Goal: Information Seeking & Learning: Learn about a topic

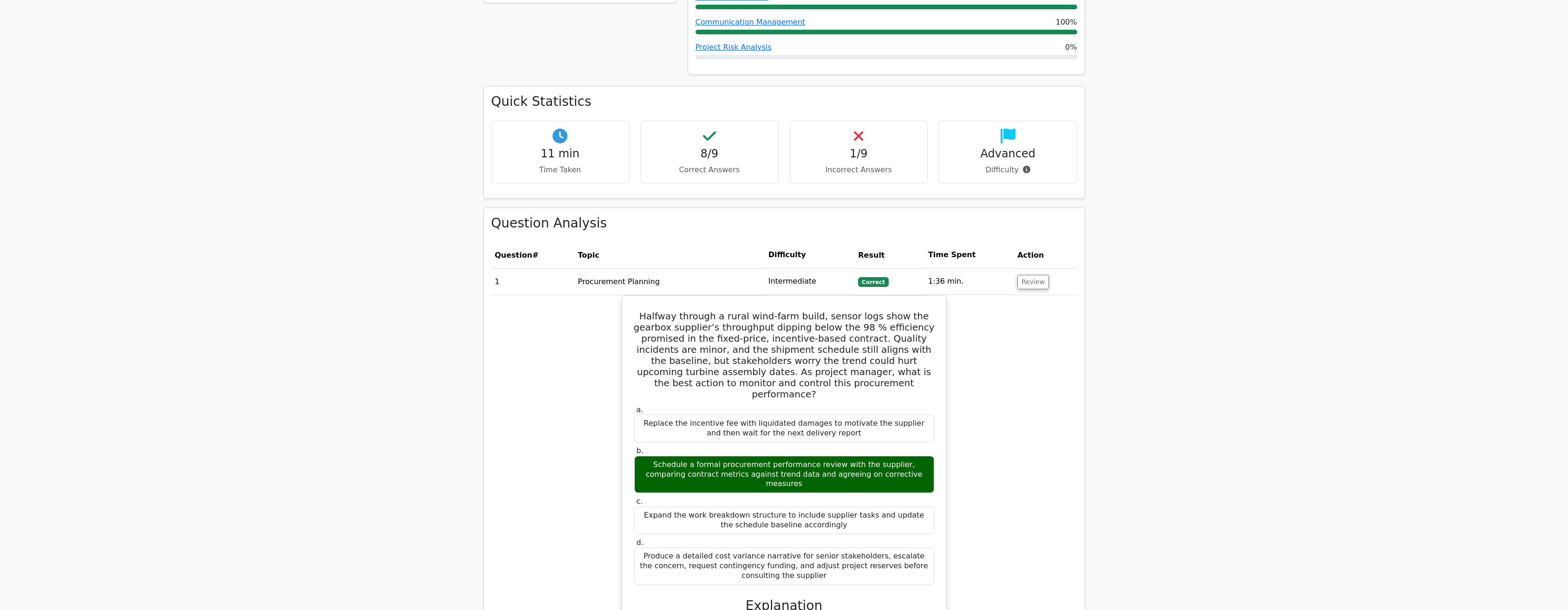
scroll to position [510, 0]
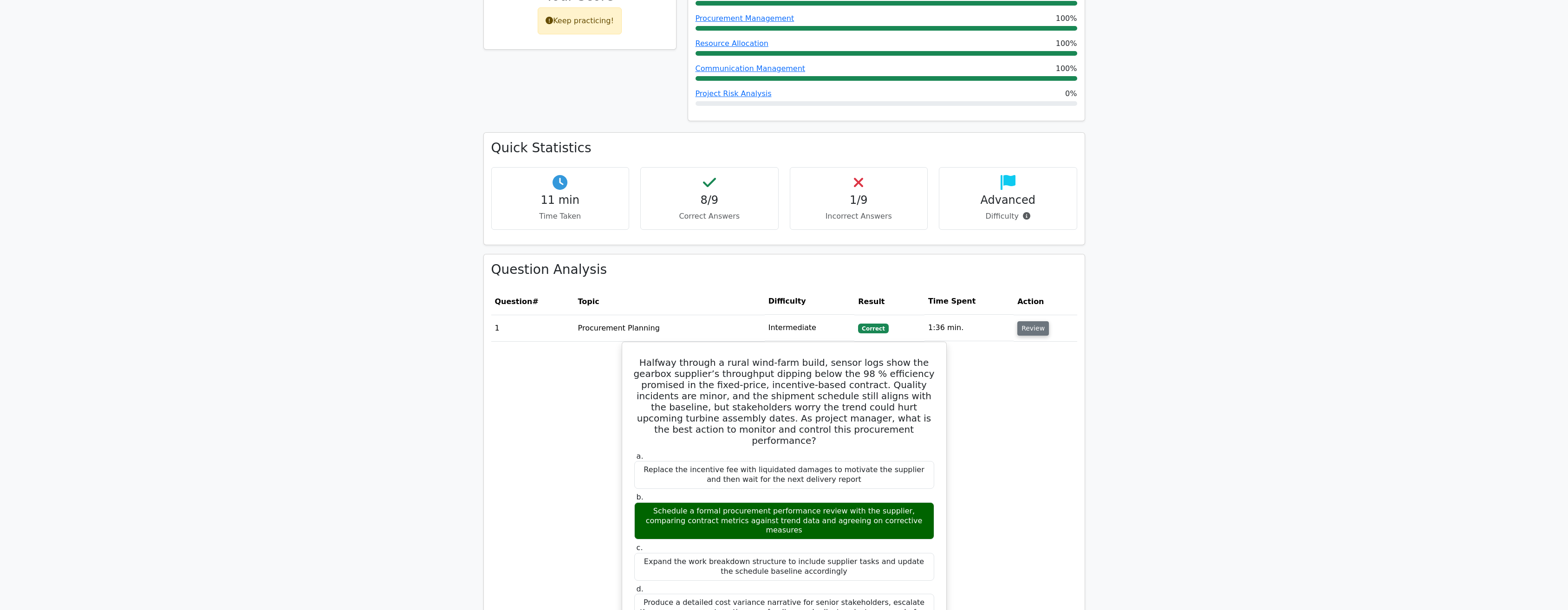
click at [1032, 322] on button "Review" at bounding box center [1033, 329] width 32 height 15
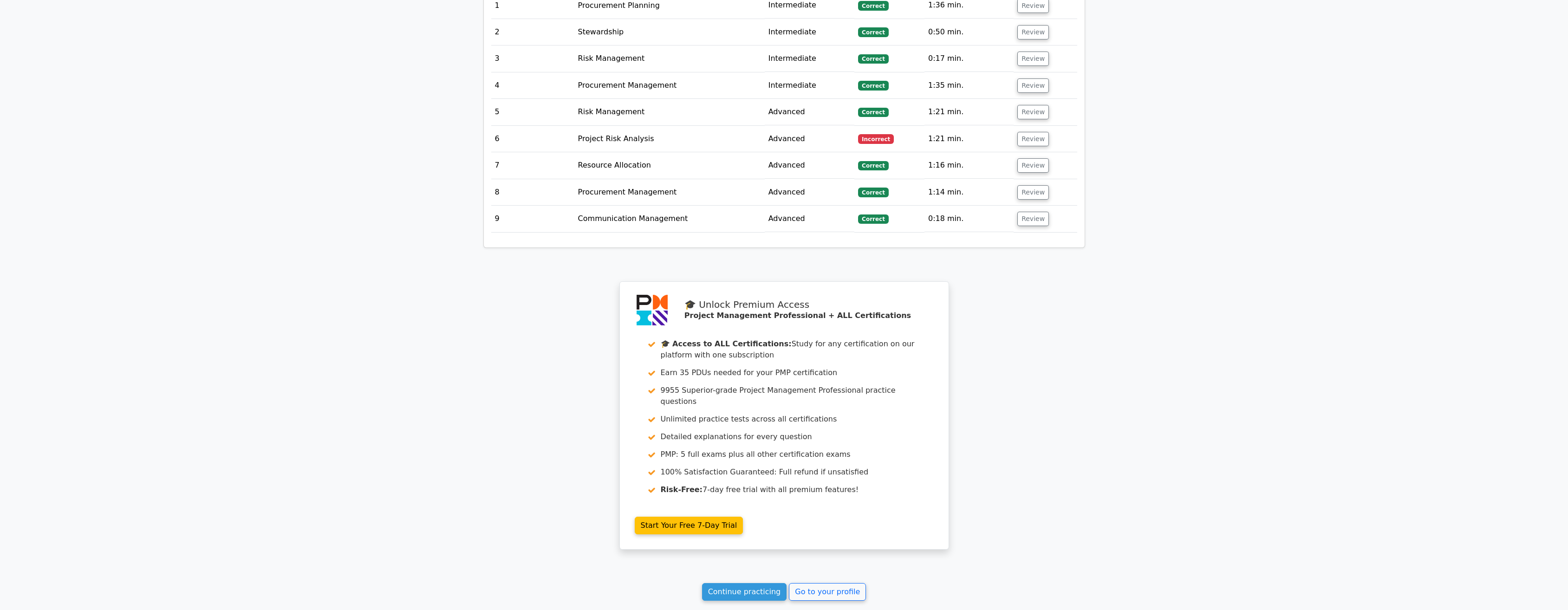
scroll to position [936, 0]
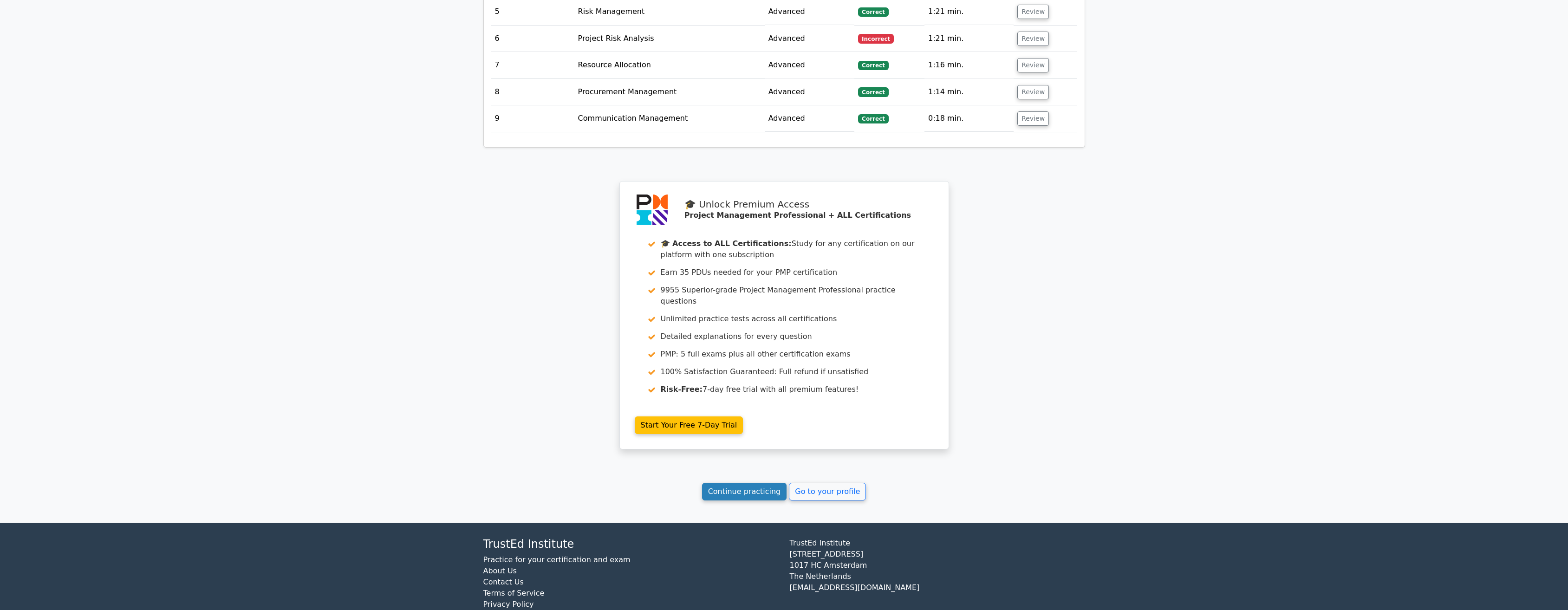
click at [747, 483] on link "Continue practicing" at bounding box center [744, 491] width 85 height 18
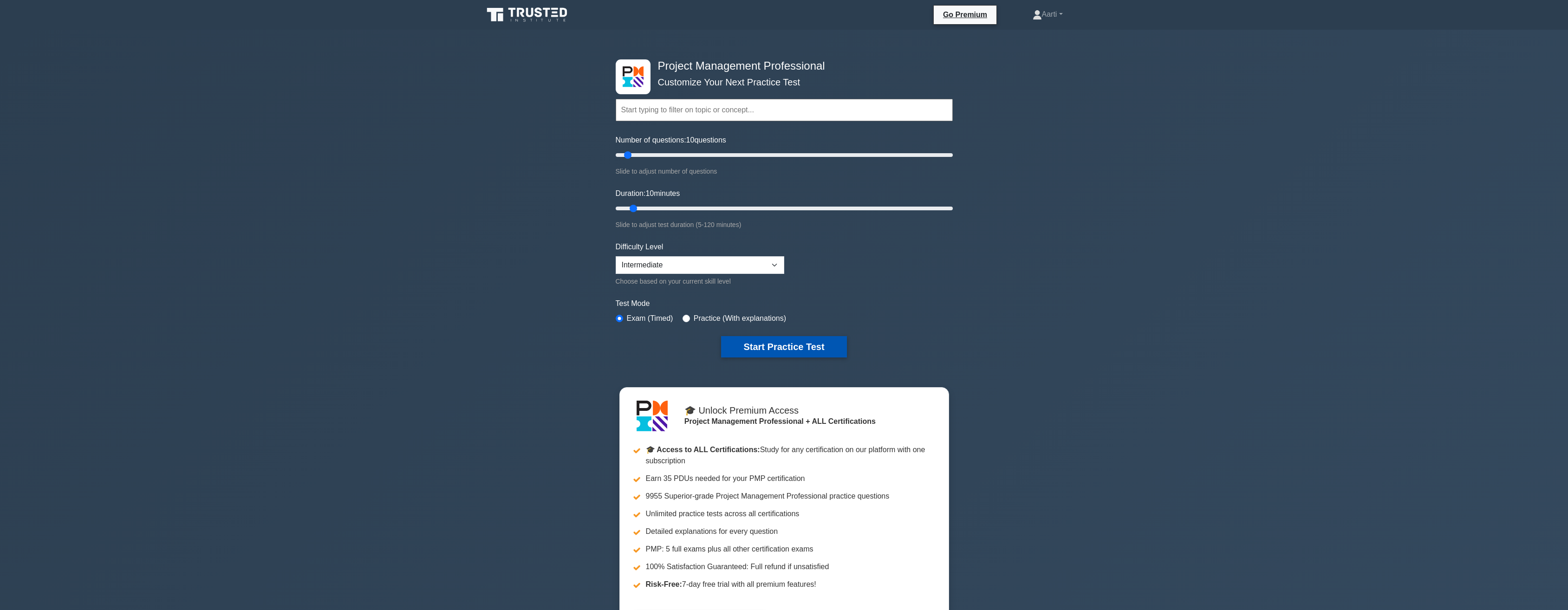
click at [772, 341] on button "Start Practice Test" at bounding box center [783, 347] width 125 height 21
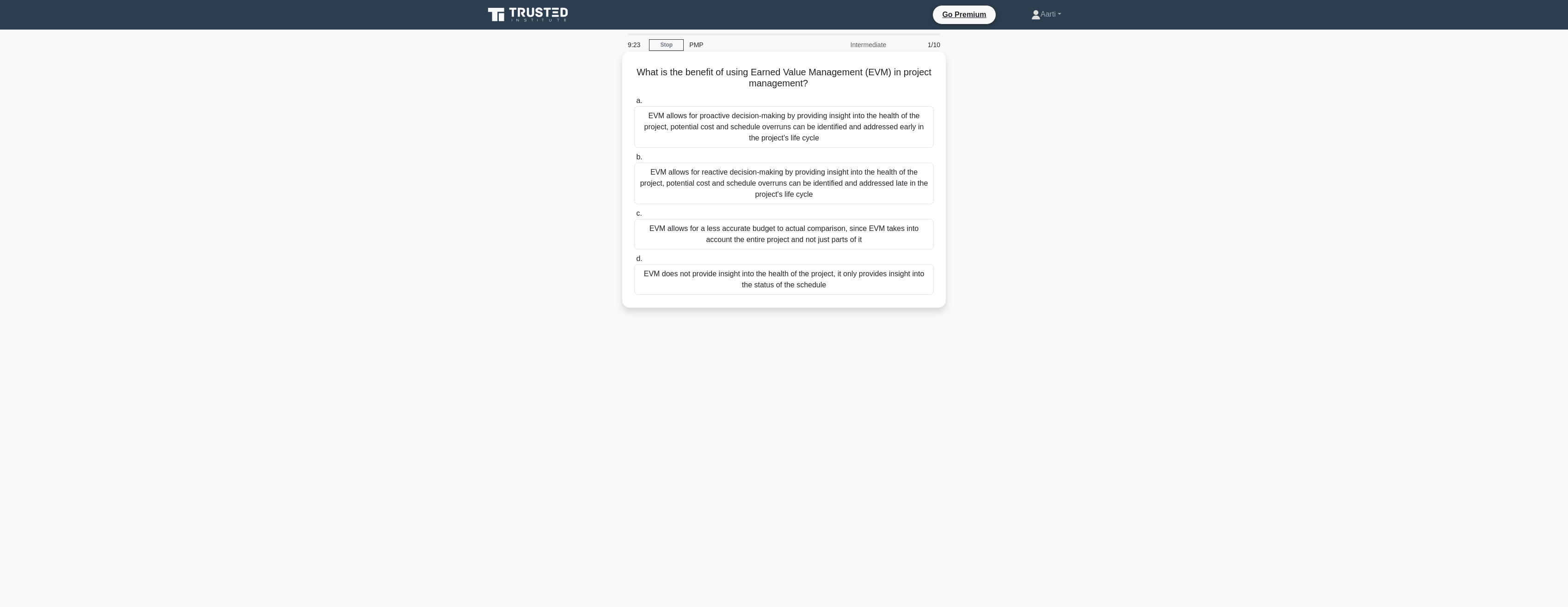
click at [685, 126] on div "EVM allows for proactive decision-making by providing insight into the health o…" at bounding box center [784, 127] width 299 height 41
click at [634, 104] on input "a. EVM allows for proactive decision-making by providing insight into the healt…" at bounding box center [634, 101] width 0 height 6
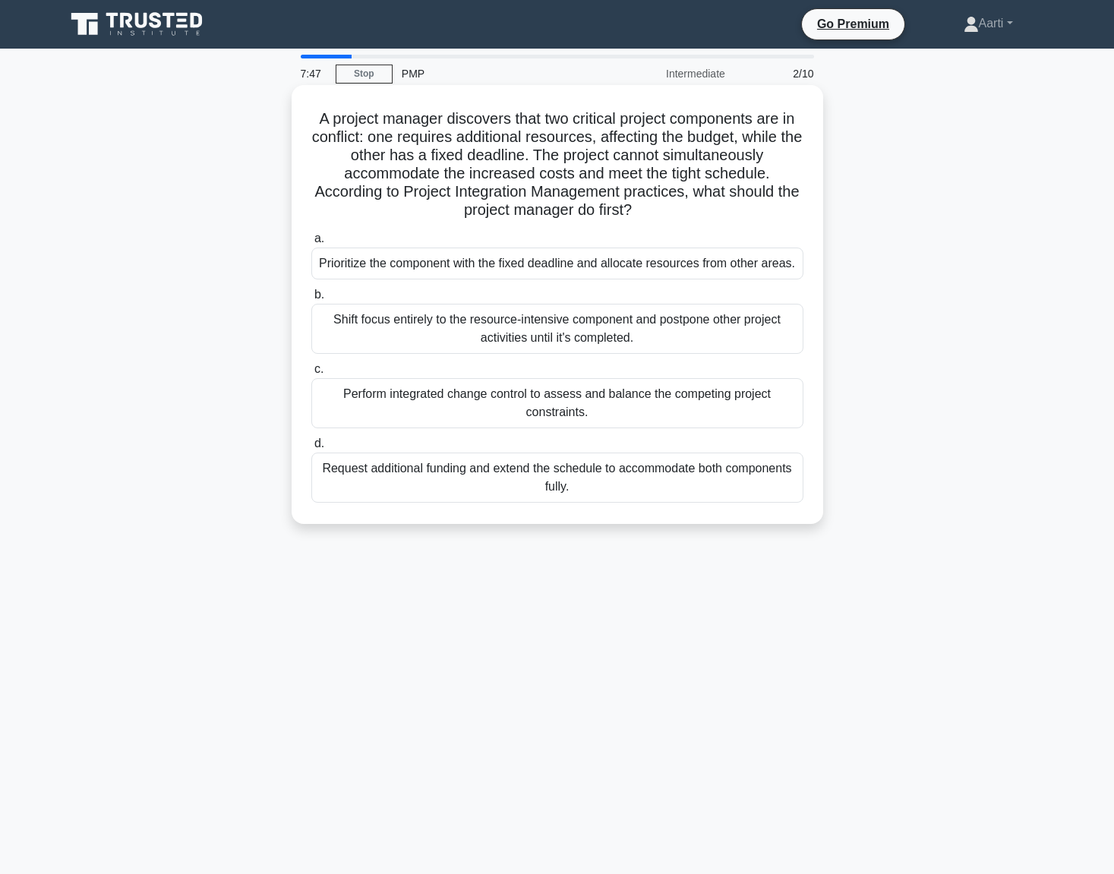
click at [561, 406] on div "Perform integrated change control to assess and balance the competing project c…" at bounding box center [557, 403] width 492 height 50
drag, startPoint x: 560, startPoint y: 406, endPoint x: 432, endPoint y: 404, distance: 128.4
click at [440, 406] on div "Perform integrated change control to assess and balance the competing project c…" at bounding box center [557, 403] width 492 height 50
click at [311, 374] on input "c. Perform integrated change control to assess and balance the competing projec…" at bounding box center [311, 370] width 0 height 10
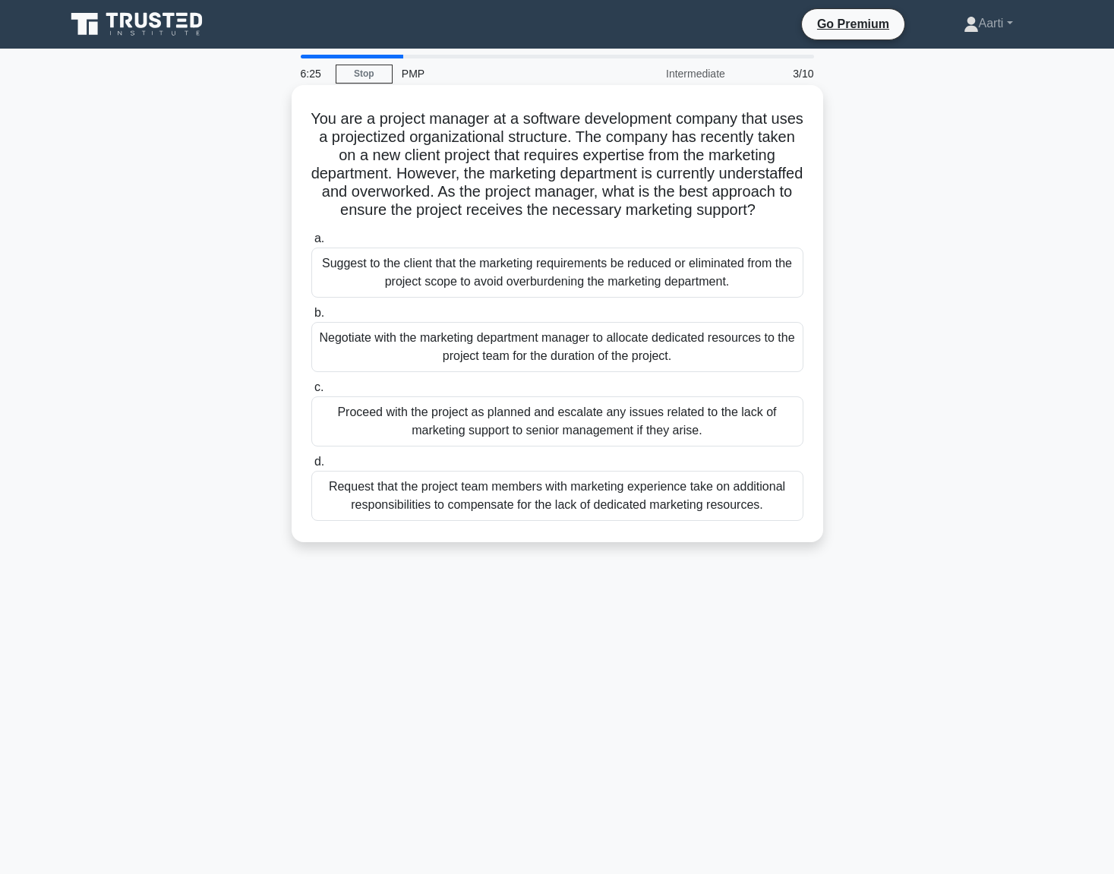
click at [544, 372] on div "Negotiate with the marketing department manager to allocate dedicated resources…" at bounding box center [557, 347] width 492 height 50
click at [311, 318] on input "b. Negotiate with the marketing department manager to allocate dedicated resour…" at bounding box center [311, 313] width 0 height 10
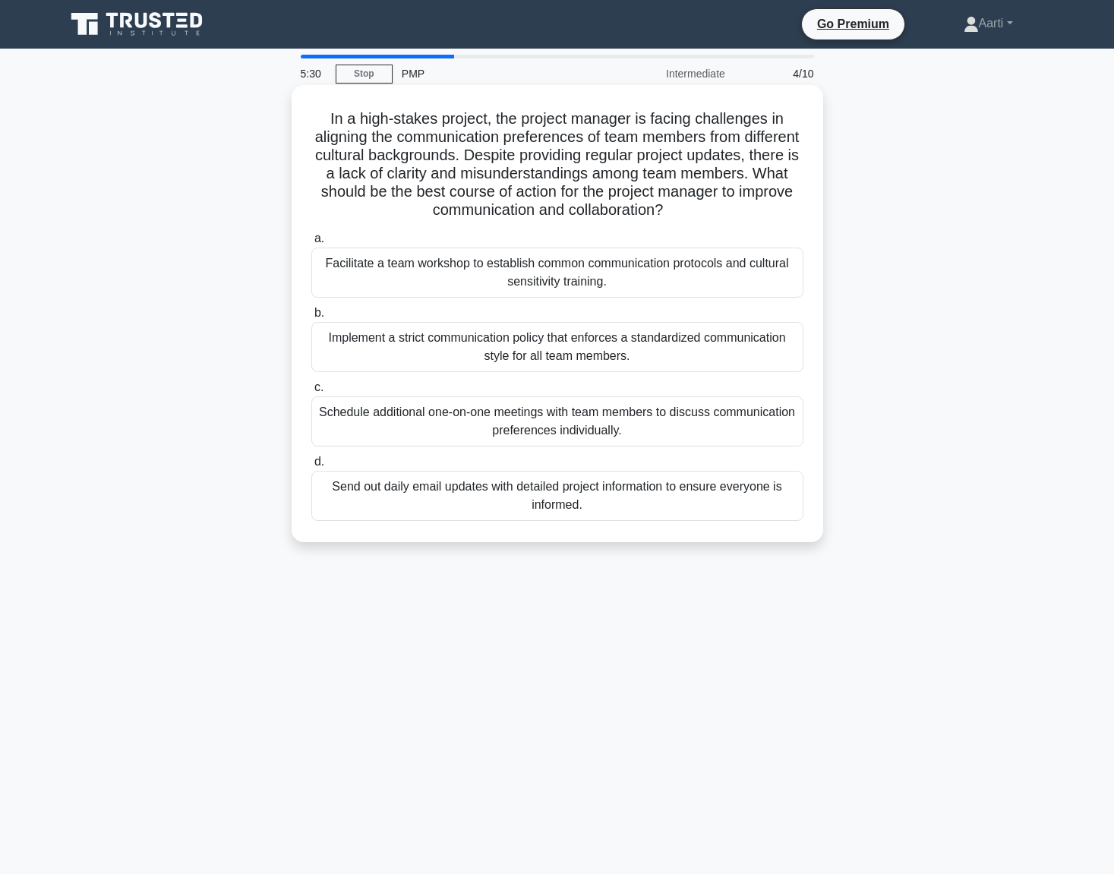
click at [546, 285] on div "Facilitate a team workshop to establish common communication protocols and cult…" at bounding box center [557, 273] width 492 height 50
click at [311, 244] on input "a. Facilitate a team workshop to establish common communication protocols and c…" at bounding box center [311, 239] width 0 height 10
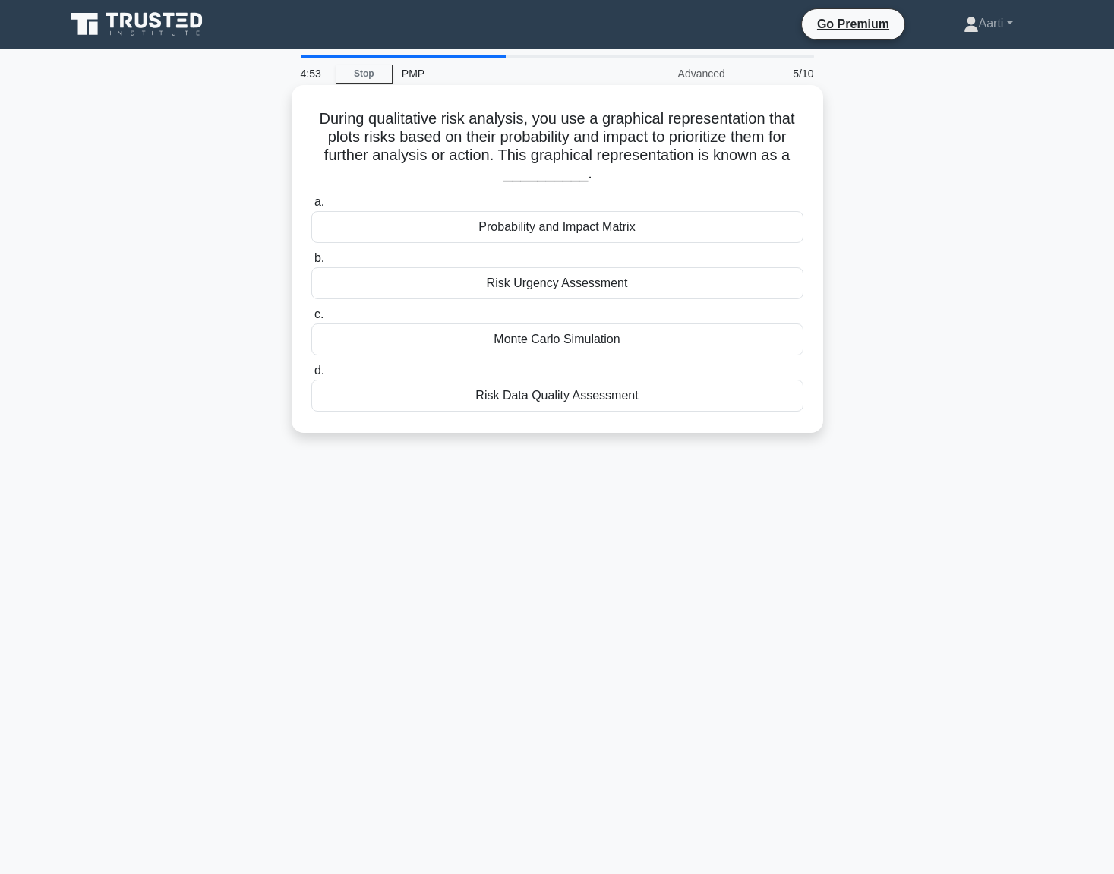
click at [535, 232] on div "Probability and Impact Matrix" at bounding box center [557, 227] width 492 height 32
click at [311, 207] on input "a. Probability and Impact Matrix" at bounding box center [311, 202] width 0 height 10
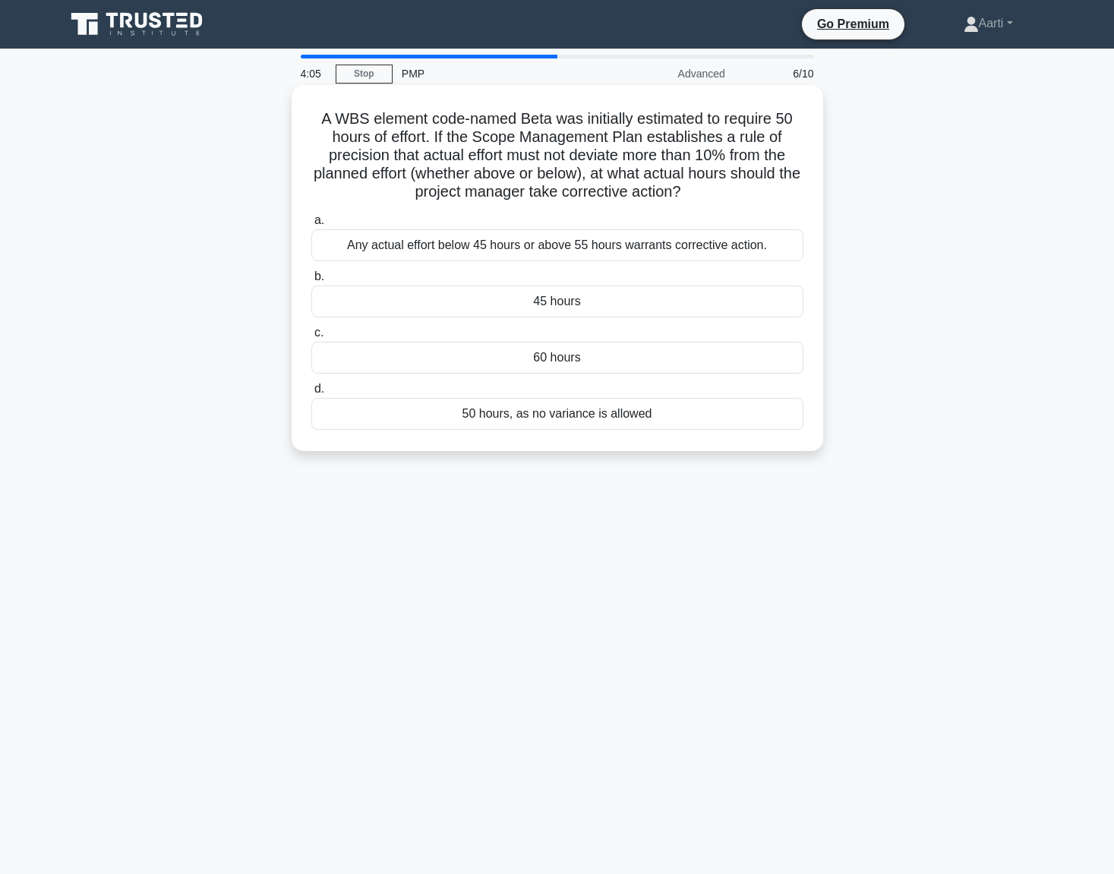
click at [589, 250] on div "Any actual effort below 45 hours or above 55 hours warrants corrective action." at bounding box center [557, 245] width 492 height 32
click at [311, 226] on input "a. Any actual effort below 45 hours or above 55 hours warrants corrective actio…" at bounding box center [311, 221] width 0 height 10
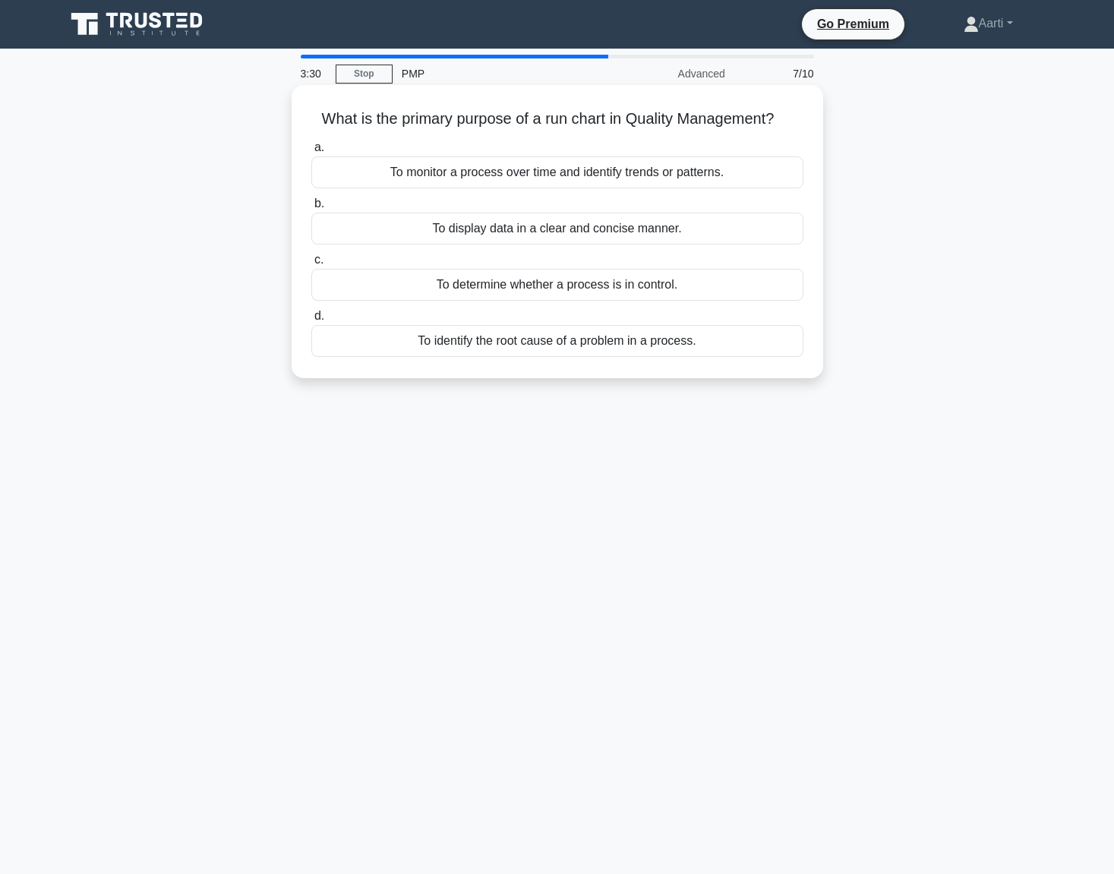
click at [646, 175] on div "To monitor a process over time and identify trends or patterns." at bounding box center [557, 172] width 492 height 32
click at [311, 153] on input "a. To monitor a process over time and identify trends or patterns." at bounding box center [311, 148] width 0 height 10
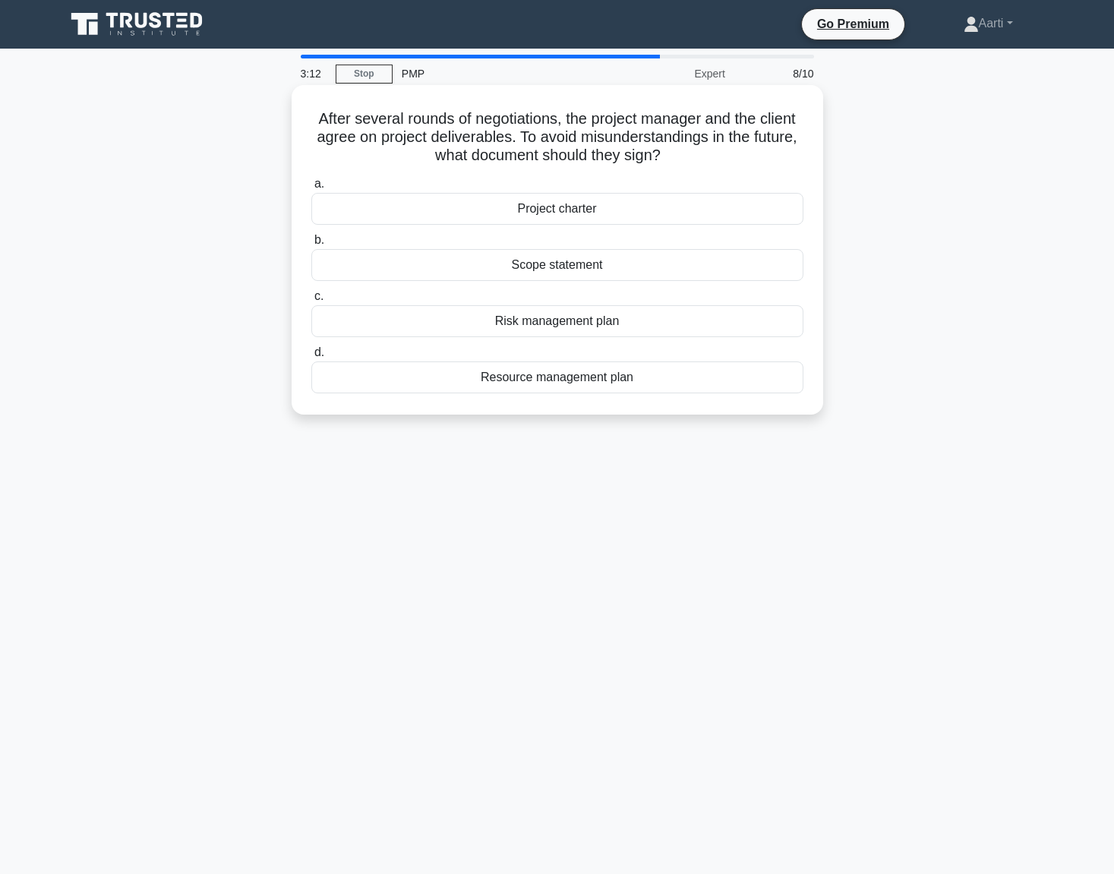
click at [567, 267] on div "Scope statement" at bounding box center [557, 265] width 492 height 32
click at [311, 245] on input "b. Scope statement" at bounding box center [311, 240] width 0 height 10
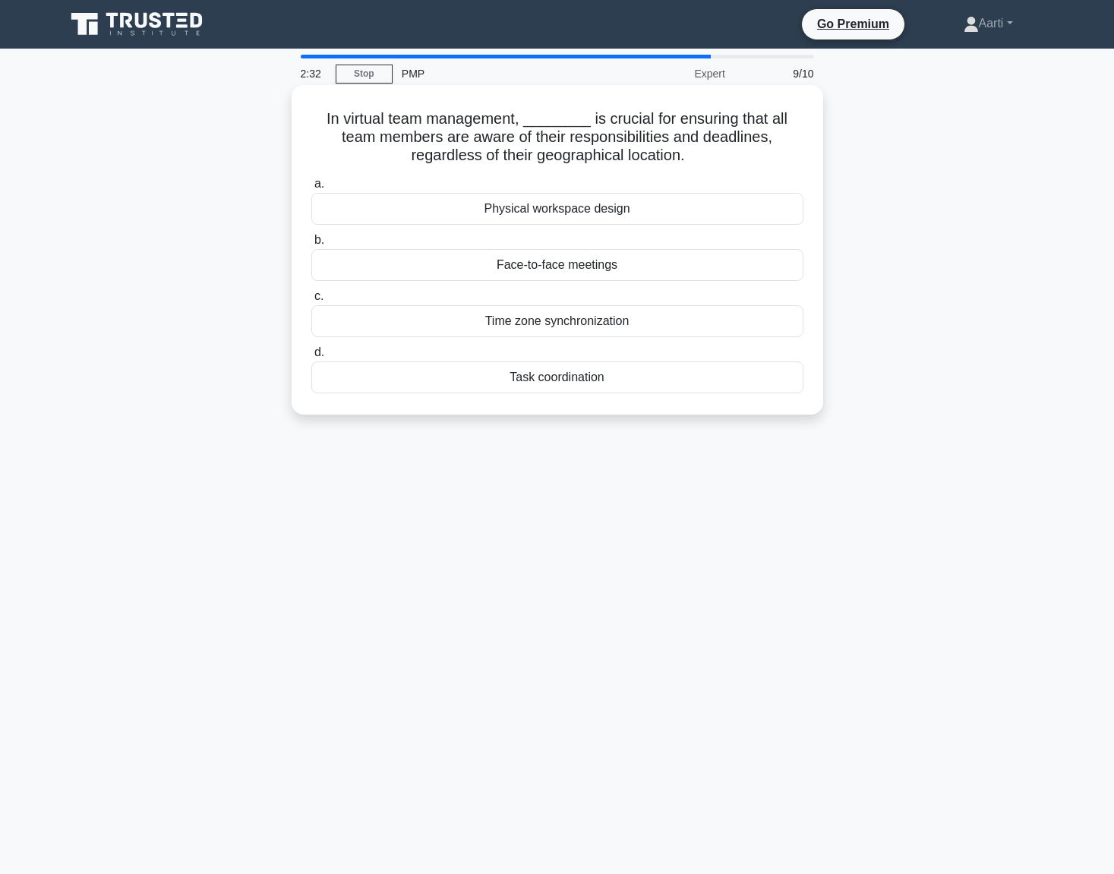
click at [564, 320] on div "Time zone synchronization" at bounding box center [557, 321] width 492 height 32
click at [311, 301] on input "c. Time zone synchronization" at bounding box center [311, 297] width 0 height 10
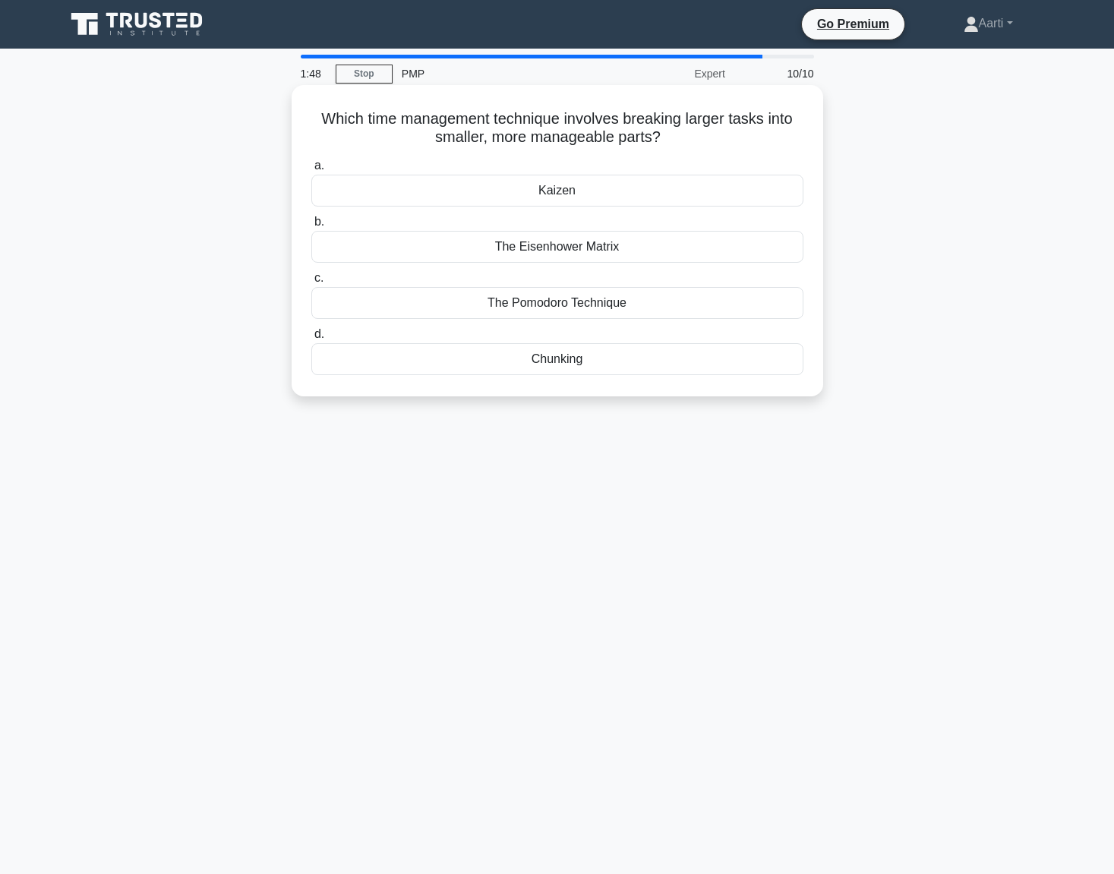
click at [530, 308] on div "The Pomodoro Technique" at bounding box center [557, 303] width 492 height 32
click at [311, 283] on input "c. The Pomodoro Technique" at bounding box center [311, 278] width 0 height 10
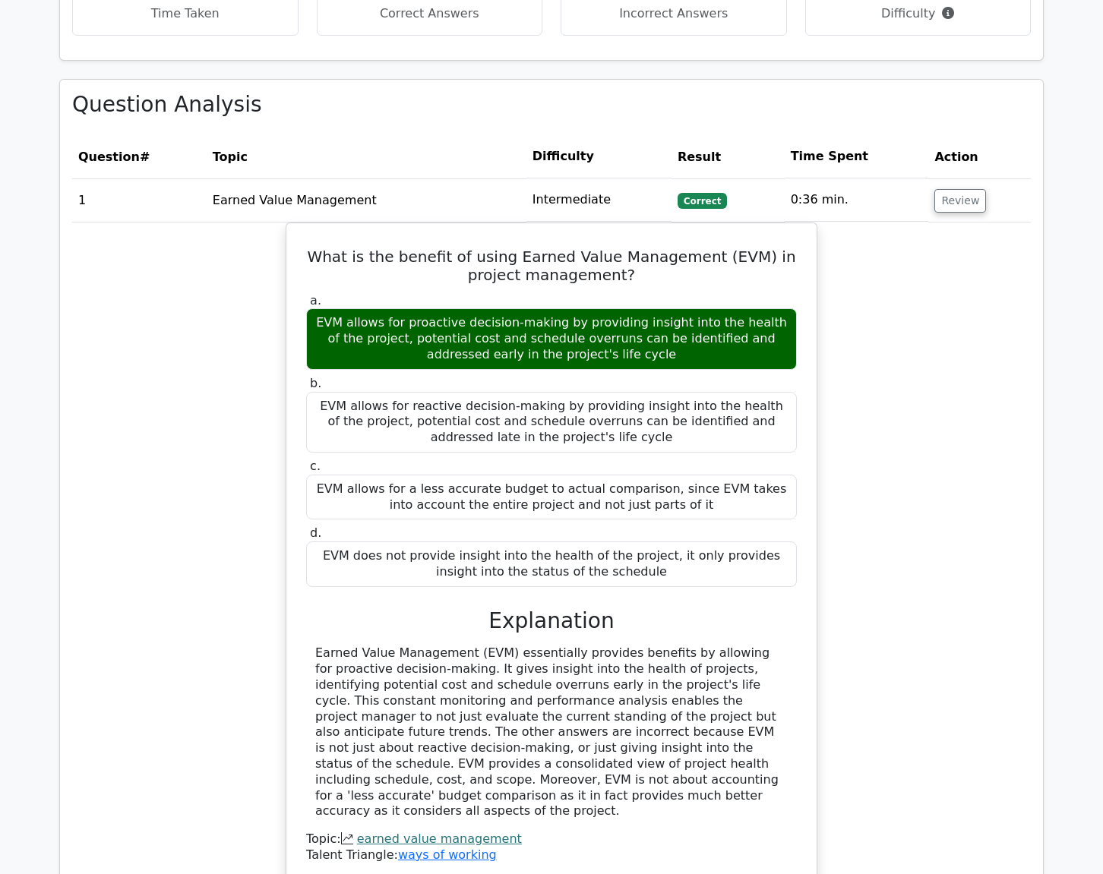
scroll to position [1293, 0]
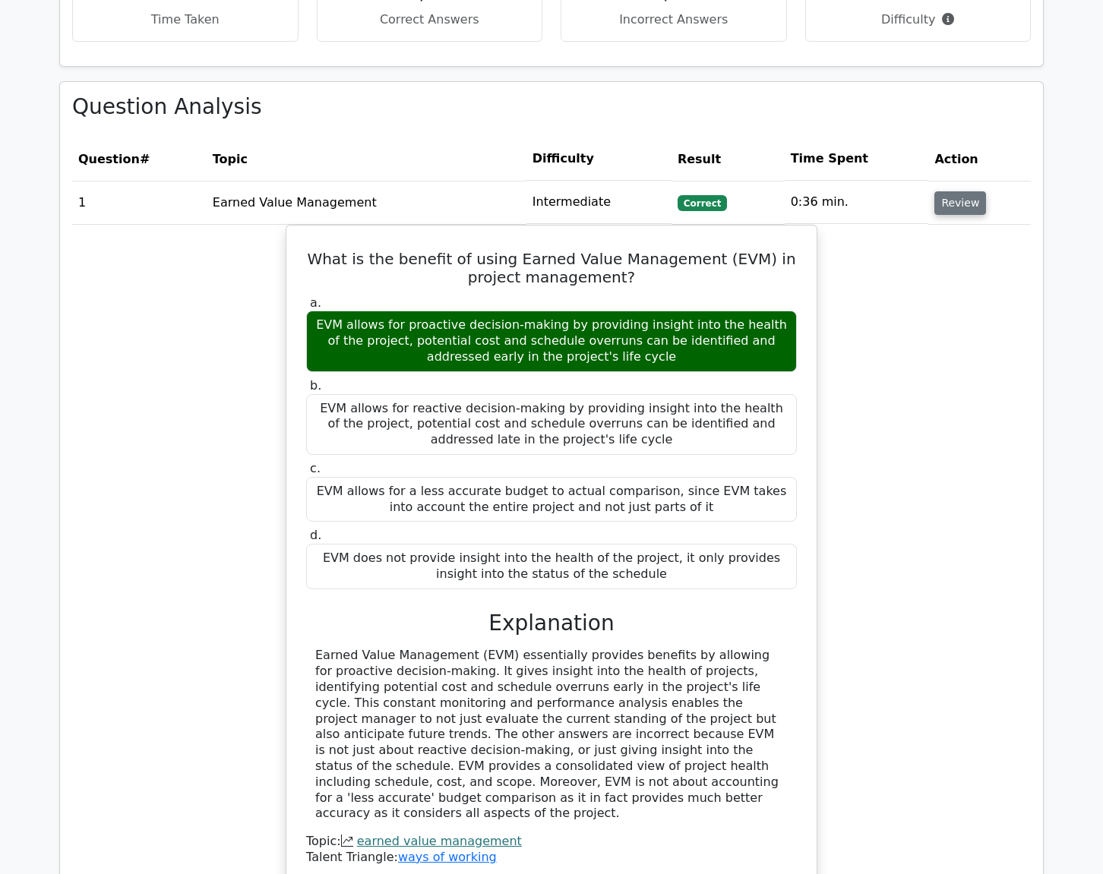
click at [956, 193] on button "Review" at bounding box center [960, 203] width 52 height 24
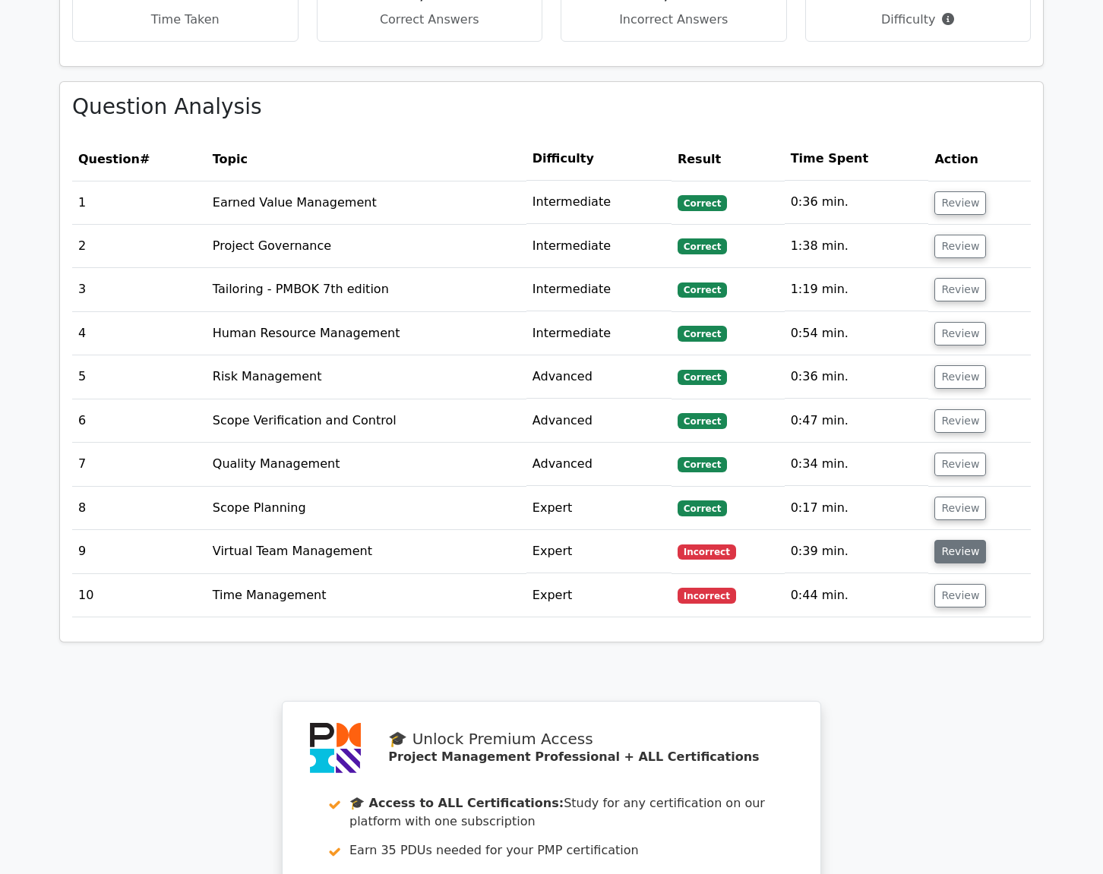
click at [949, 540] on button "Review" at bounding box center [960, 552] width 52 height 24
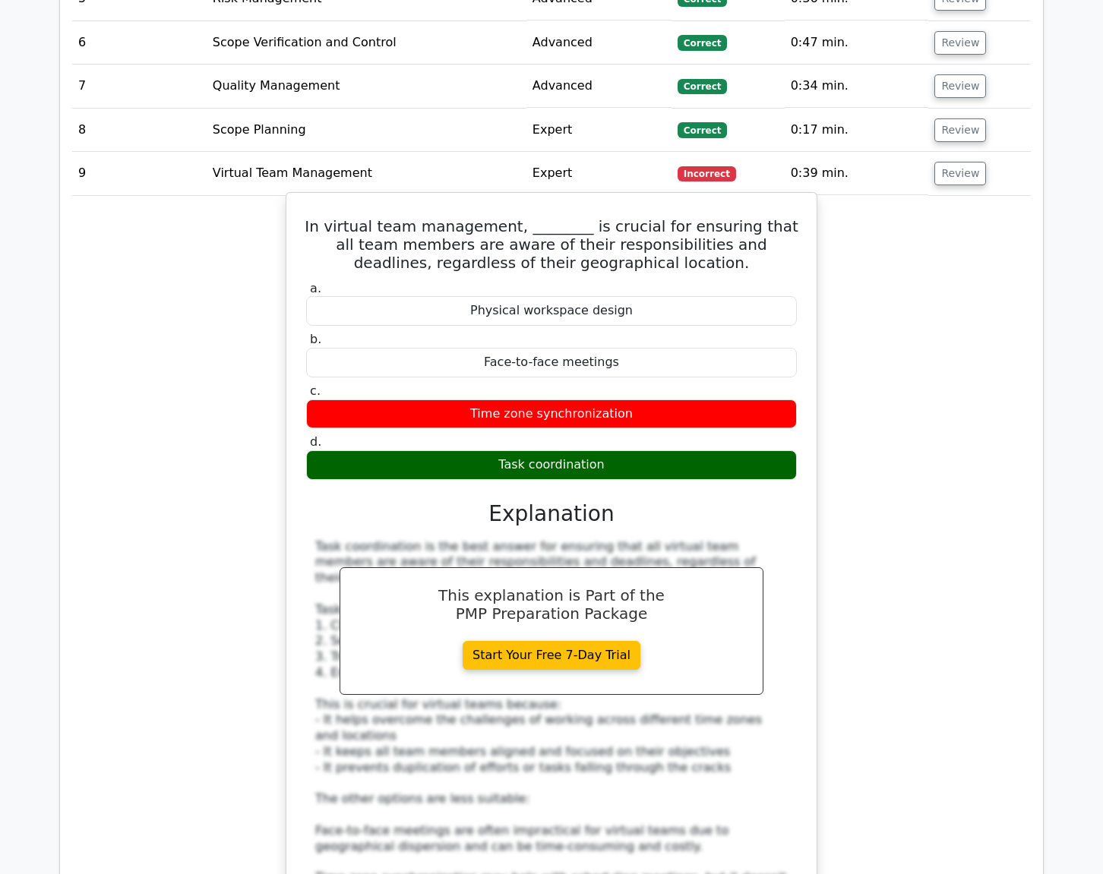
scroll to position [1672, 0]
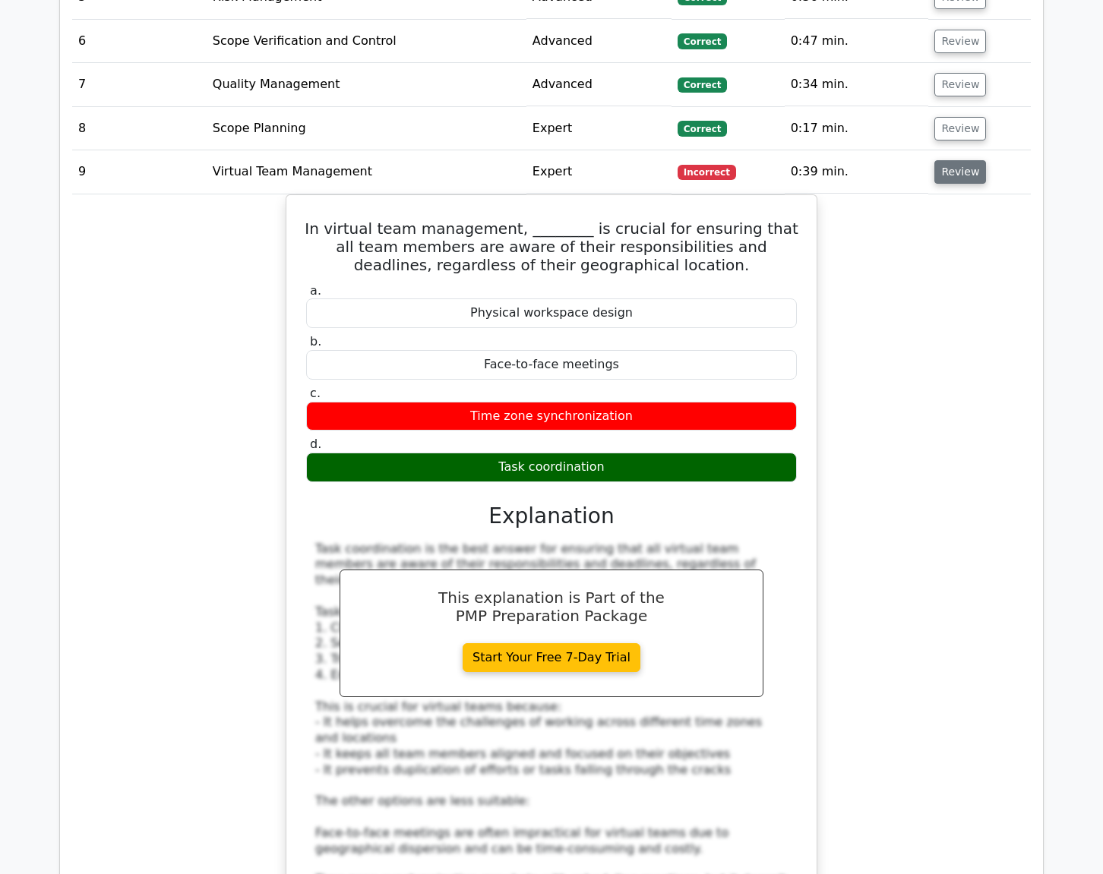
click at [948, 160] on button "Review" at bounding box center [960, 172] width 52 height 24
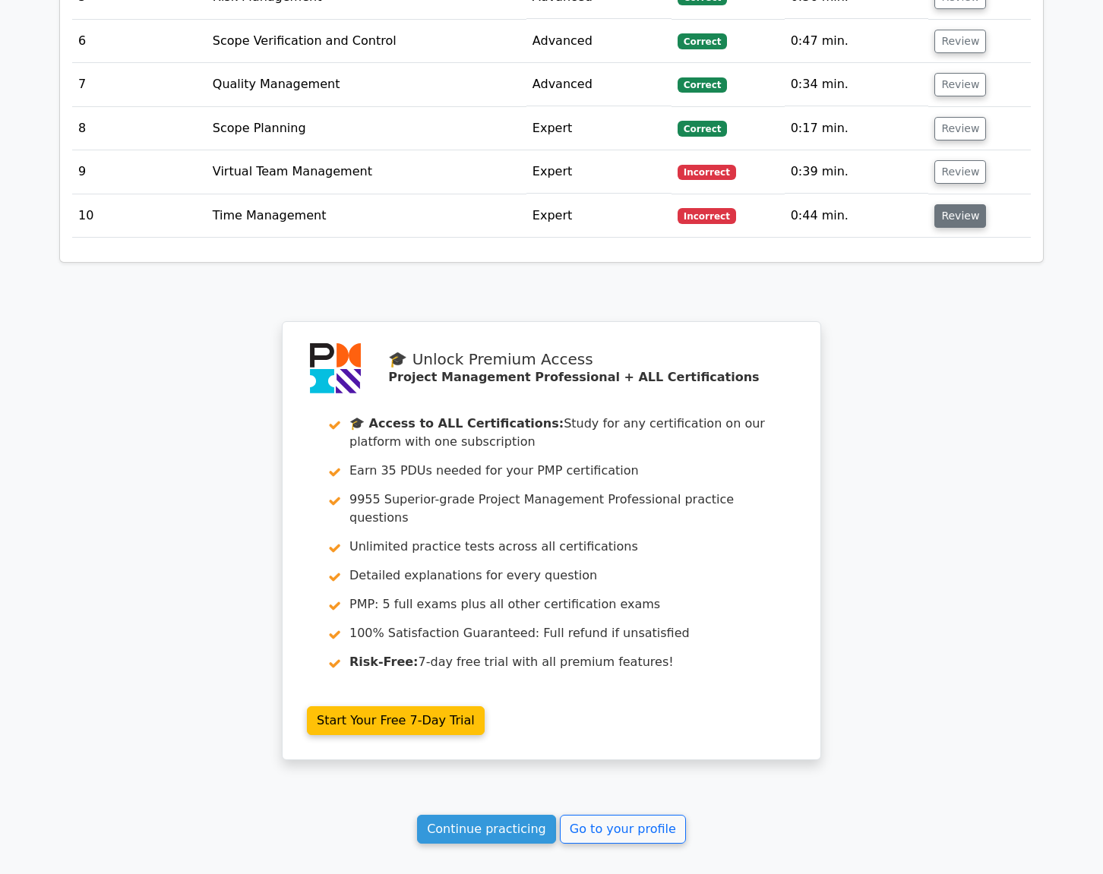
click at [951, 204] on button "Review" at bounding box center [960, 216] width 52 height 24
click at [958, 204] on button "Review" at bounding box center [960, 216] width 52 height 24
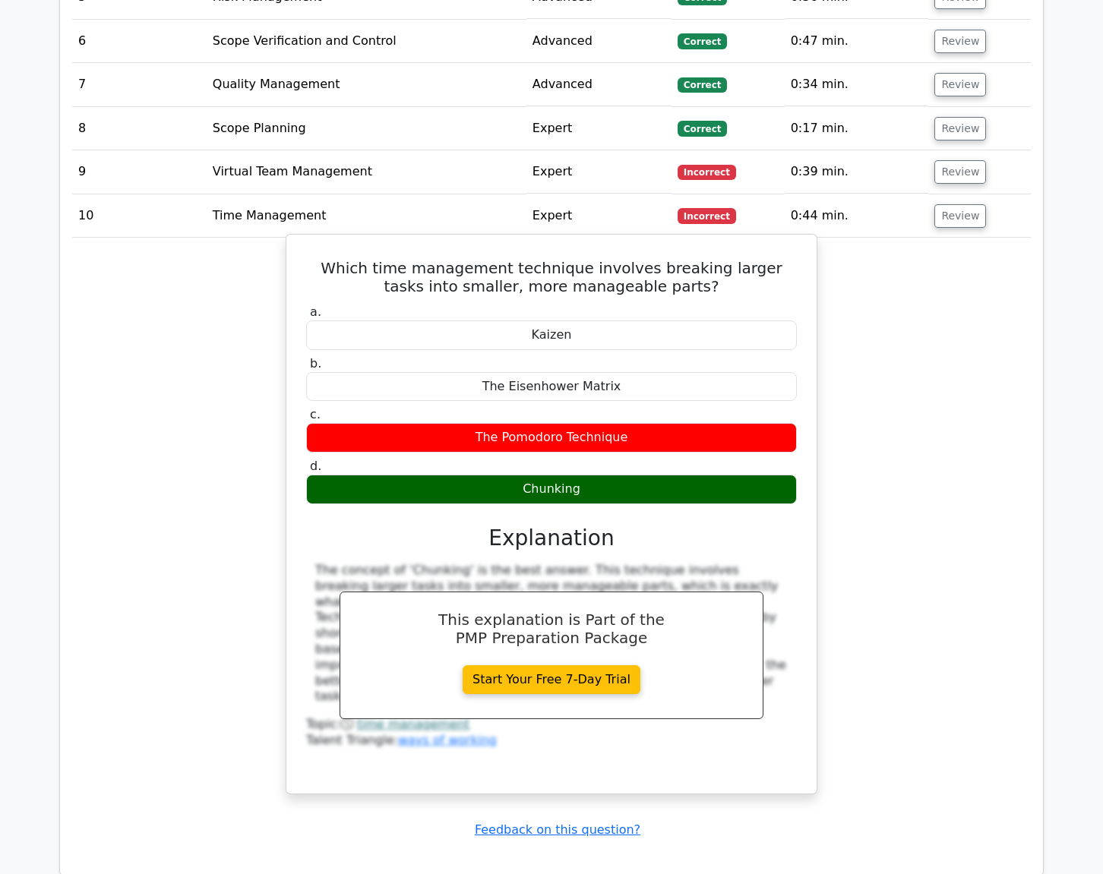
click at [553, 526] on h3 "Explanation" at bounding box center [551, 539] width 472 height 26
click at [571, 475] on div "Chunking" at bounding box center [551, 490] width 491 height 30
drag, startPoint x: 629, startPoint y: 414, endPoint x: 450, endPoint y: 418, distance: 178.5
click at [450, 423] on div "The Pomodoro Technique" at bounding box center [551, 438] width 491 height 30
drag, startPoint x: 450, startPoint y: 418, endPoint x: 491, endPoint y: 420, distance: 41.1
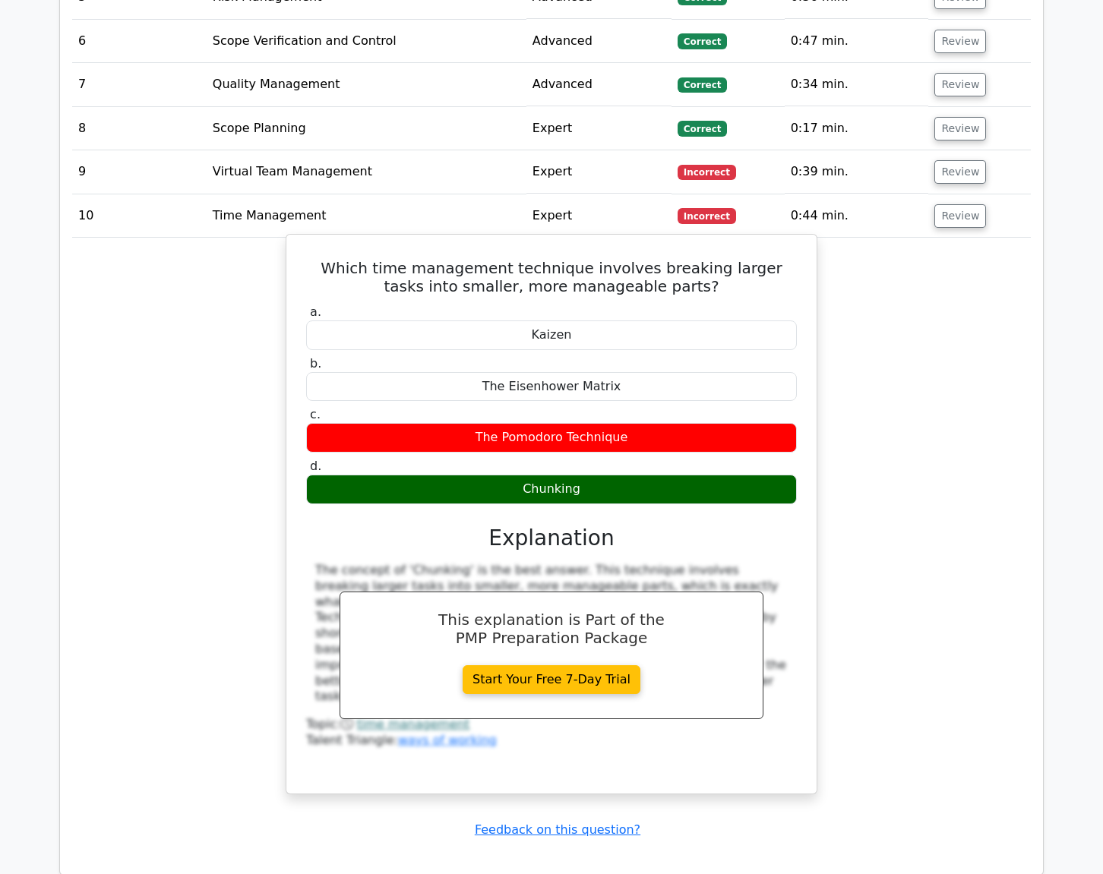
copy div "The Pomodoro Technique"
drag, startPoint x: 623, startPoint y: 366, endPoint x: 492, endPoint y: 361, distance: 131.5
click at [492, 372] on div "The Eisenhower Matrix" at bounding box center [551, 387] width 491 height 30
drag, startPoint x: 492, startPoint y: 361, endPoint x: 548, endPoint y: 371, distance: 57.1
copy div "The Eisenhower Matrix"
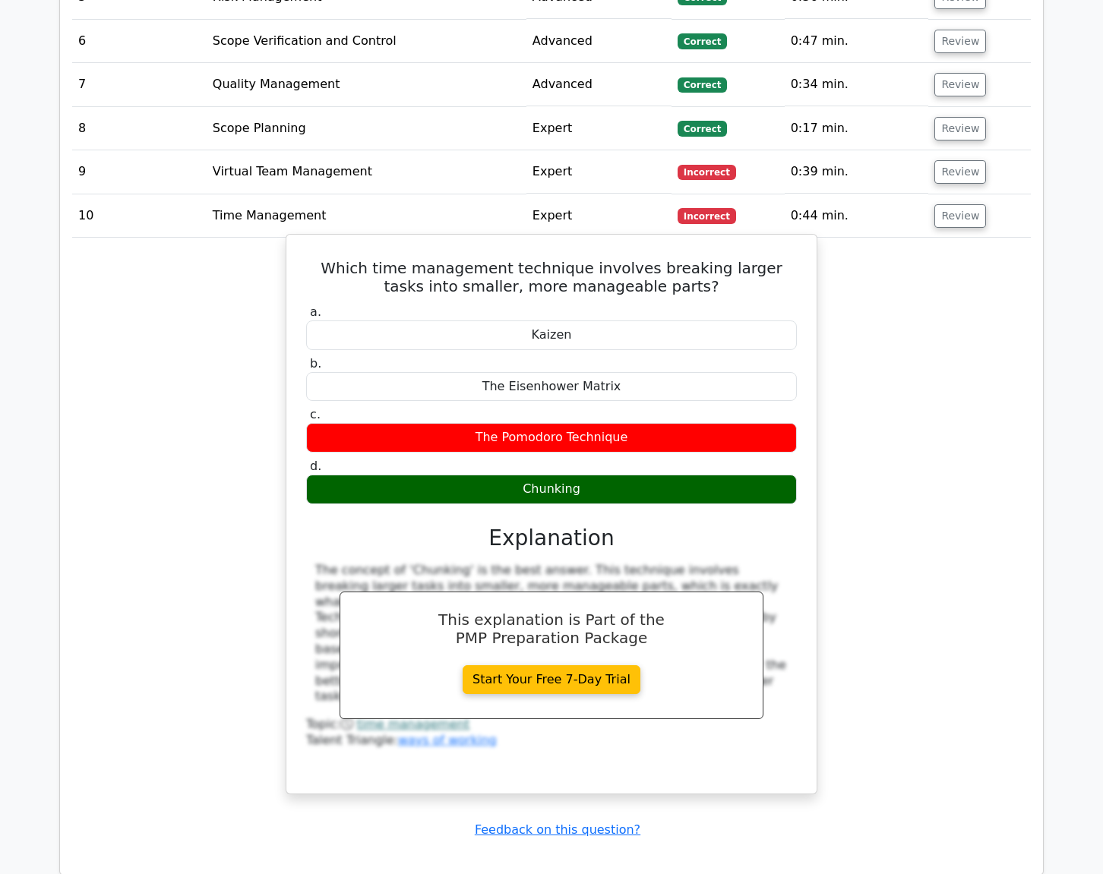
drag, startPoint x: 576, startPoint y: 311, endPoint x: 490, endPoint y: 318, distance: 86.8
click at [490, 320] on div "Kaizen" at bounding box center [551, 335] width 491 height 30
drag, startPoint x: 490, startPoint y: 318, endPoint x: 544, endPoint y: 321, distance: 54.0
copy div "Kaizen"
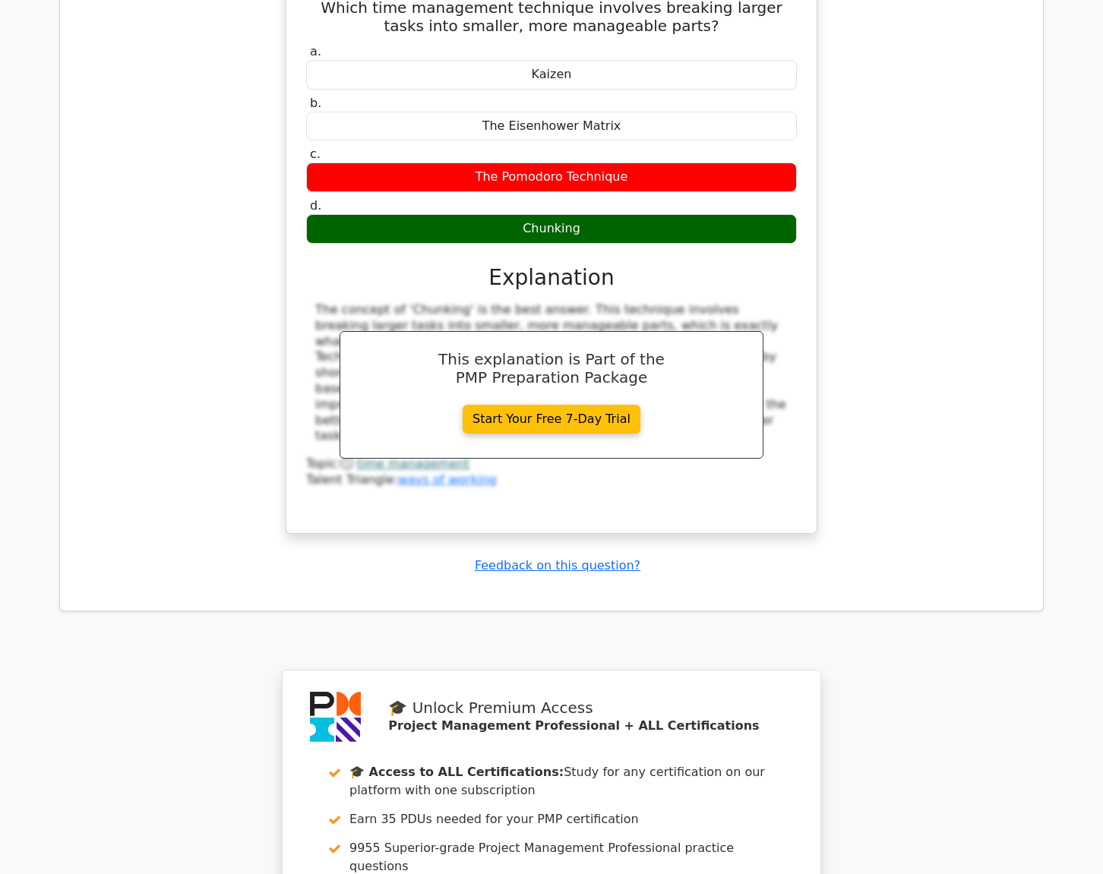
scroll to position [1748, 0]
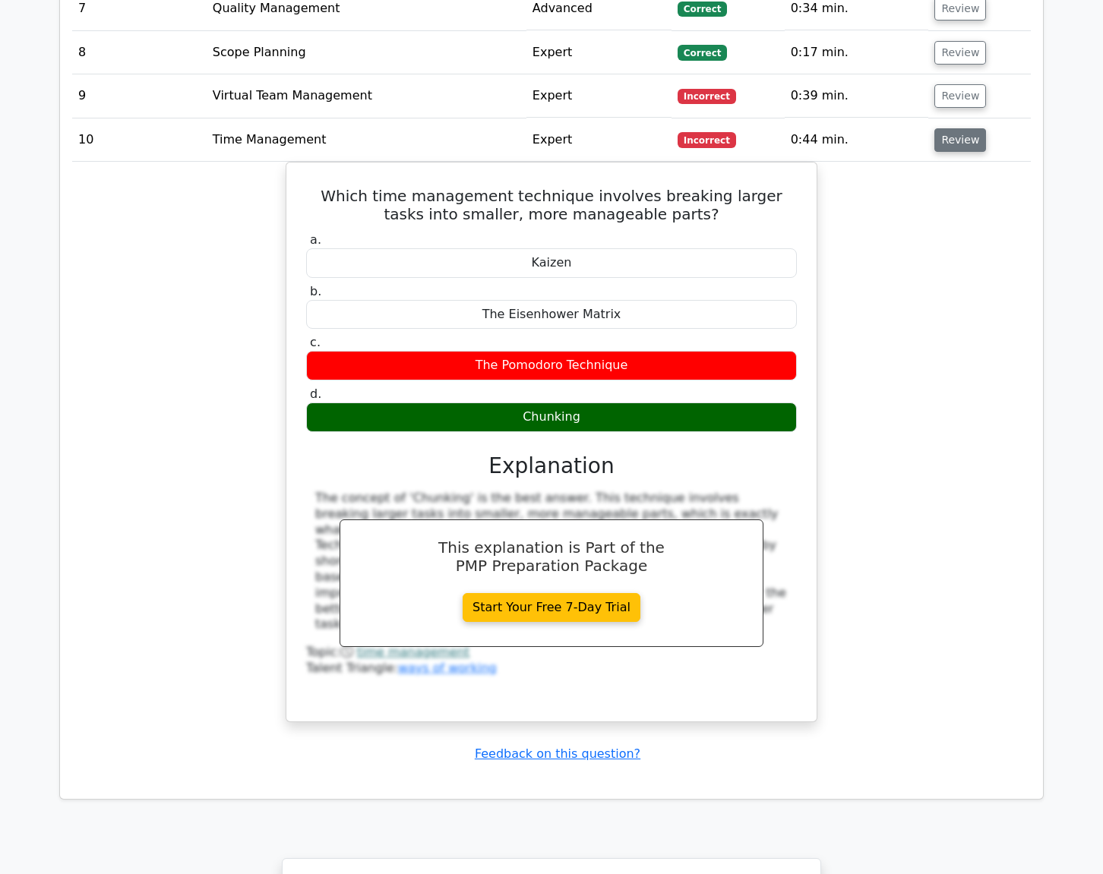
click at [937, 128] on button "Review" at bounding box center [960, 140] width 52 height 24
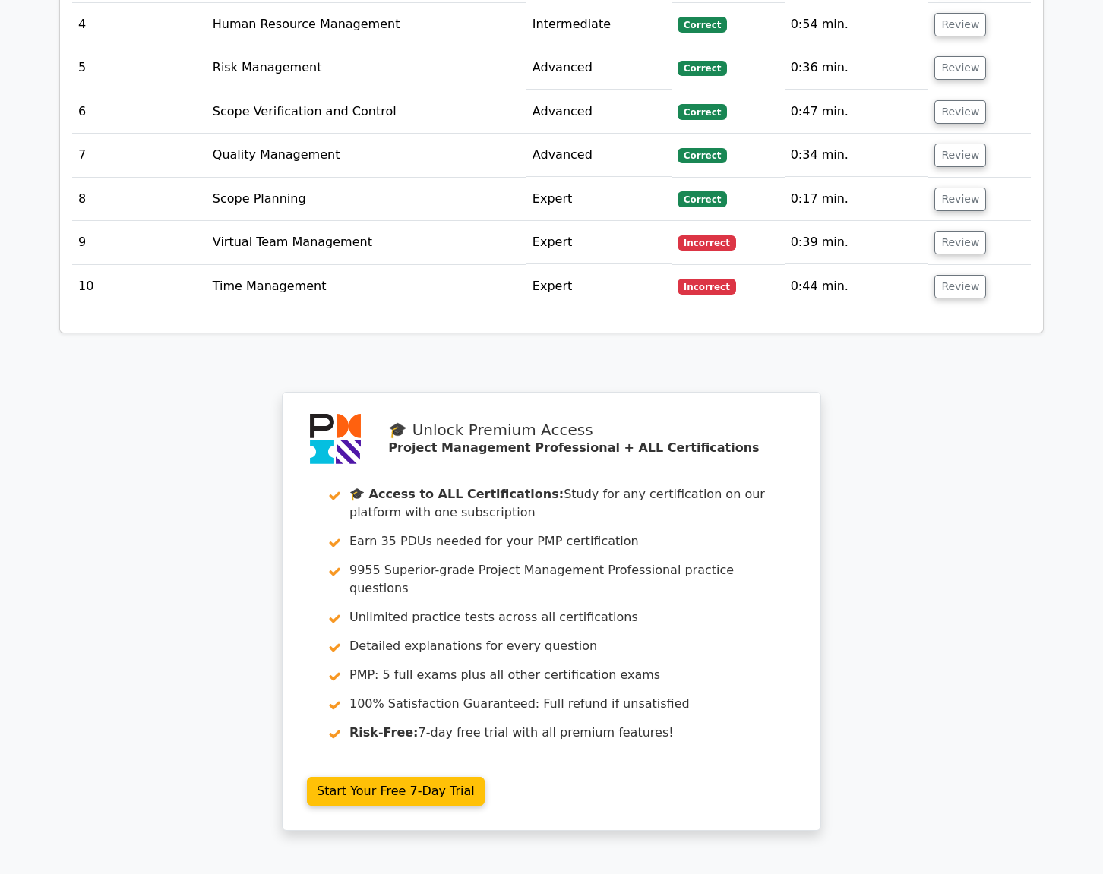
scroll to position [1596, 0]
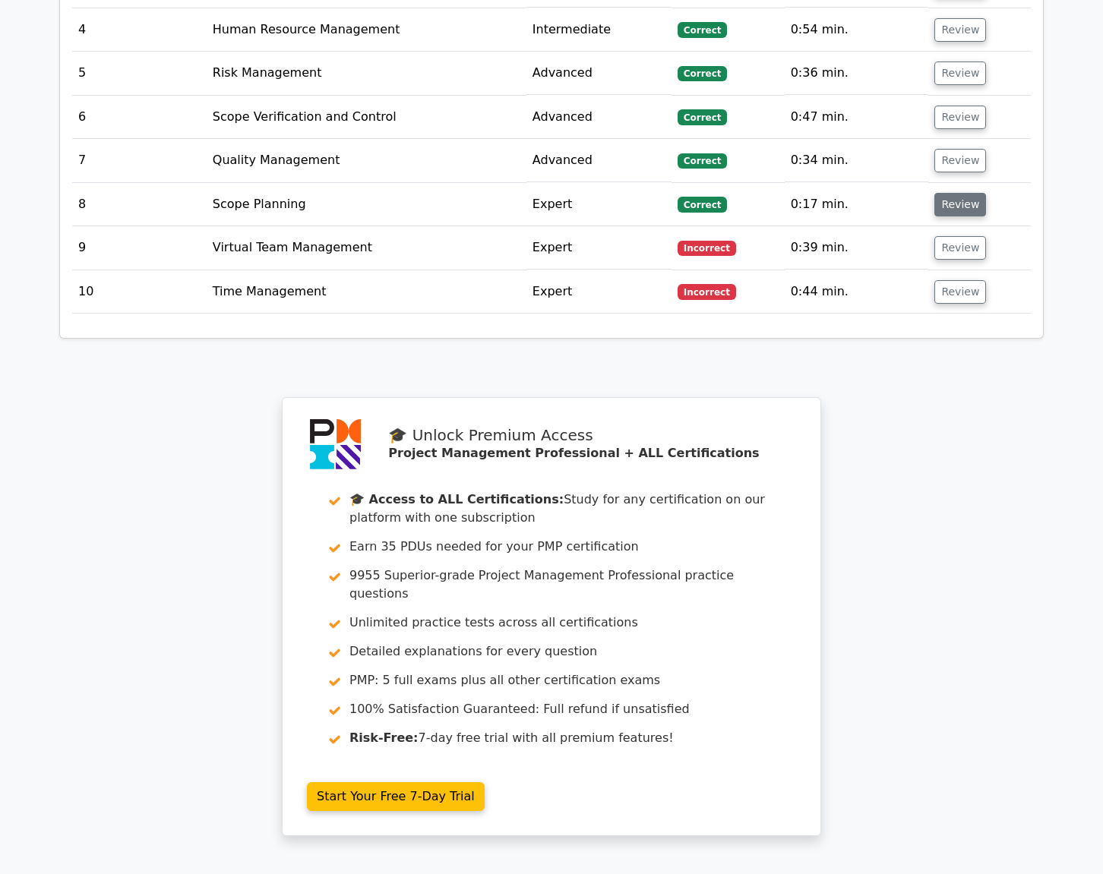
click at [945, 193] on button "Review" at bounding box center [960, 205] width 52 height 24
click at [947, 193] on button "Review" at bounding box center [960, 205] width 52 height 24
click at [945, 193] on button "Review" at bounding box center [960, 205] width 52 height 24
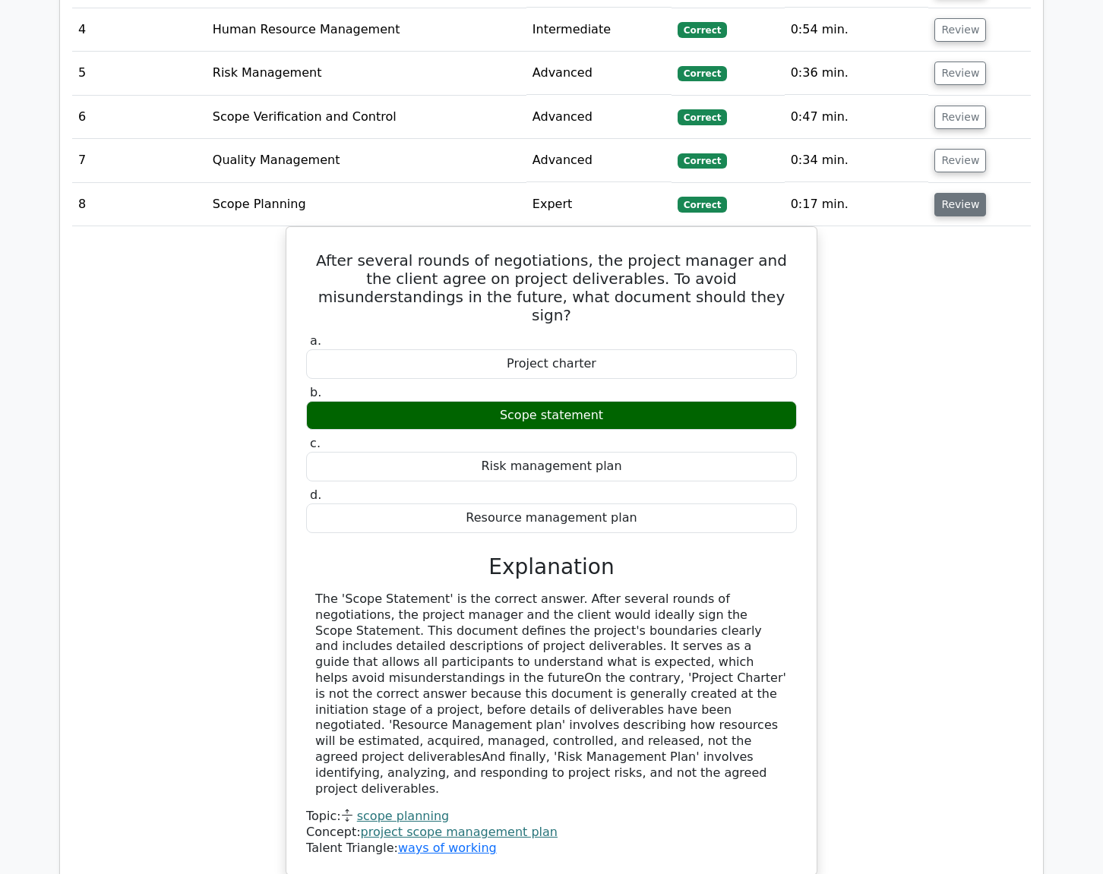
click at [948, 199] on button "Review" at bounding box center [960, 205] width 52 height 24
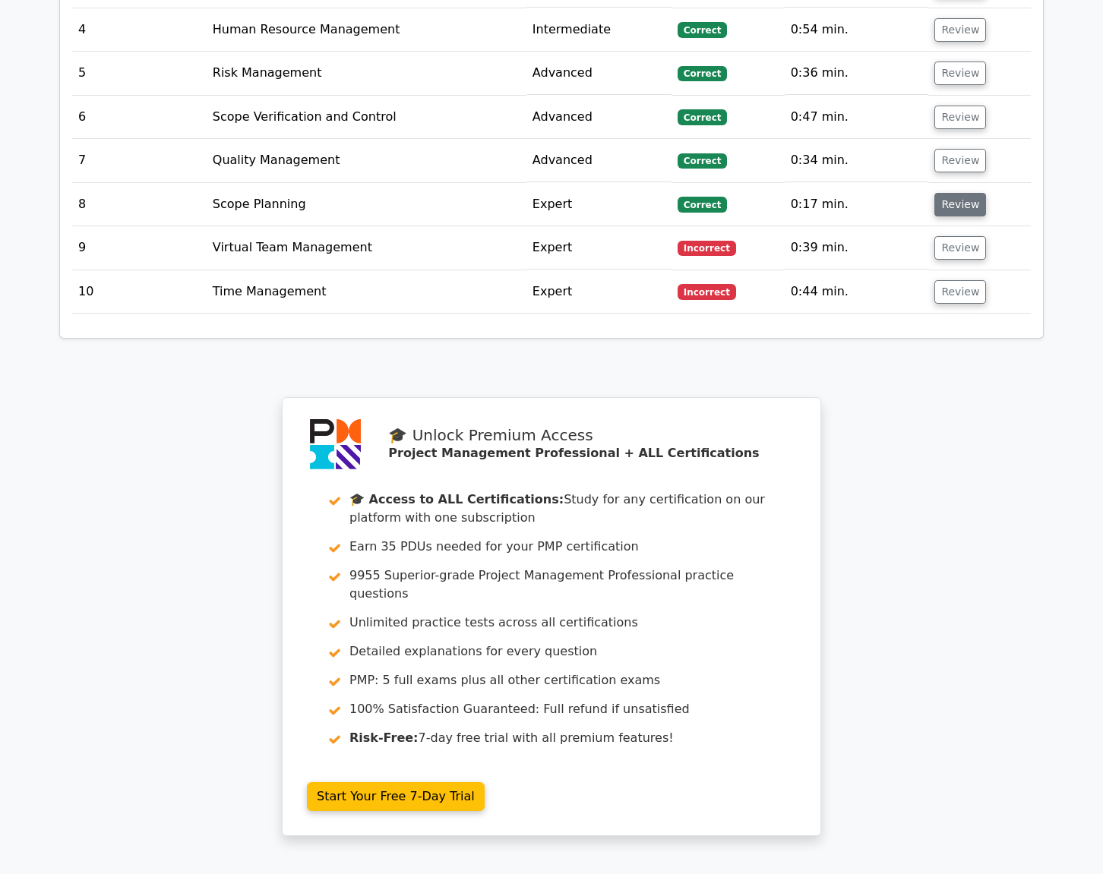
click at [952, 193] on button "Review" at bounding box center [960, 205] width 52 height 24
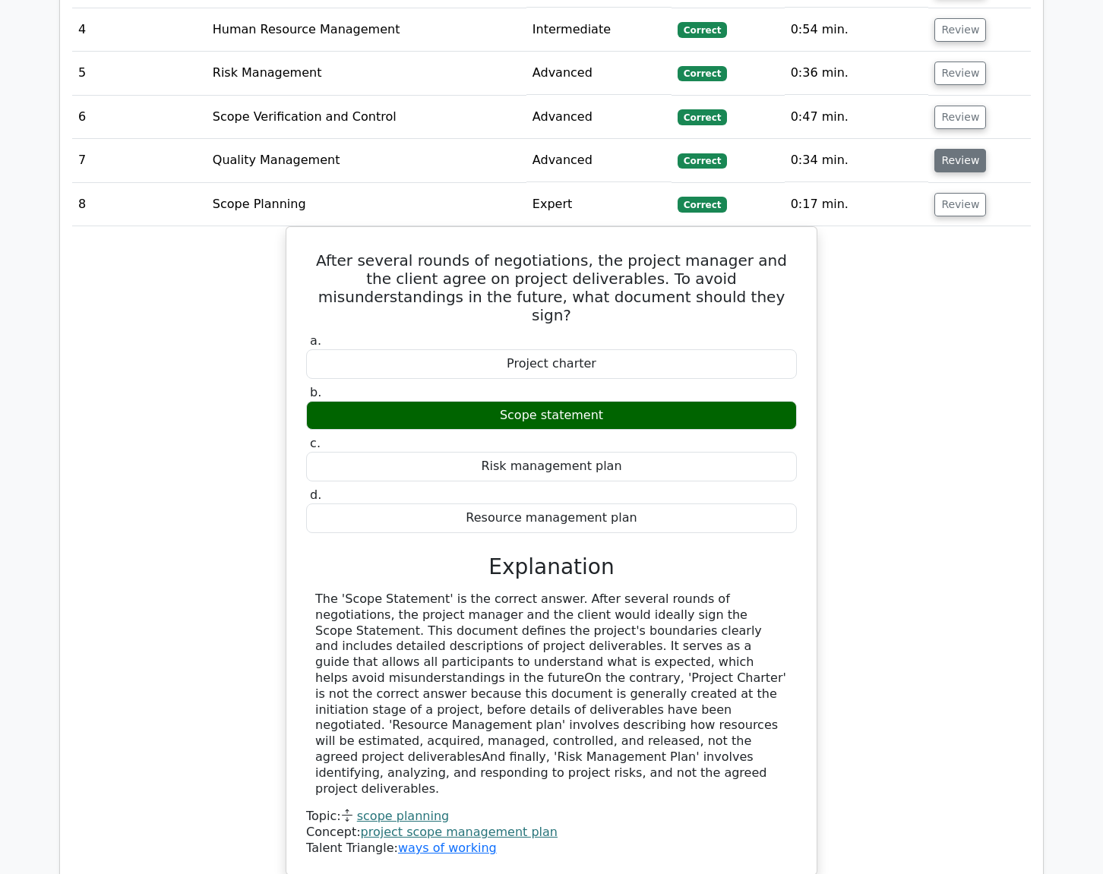
click at [952, 149] on button "Review" at bounding box center [960, 161] width 52 height 24
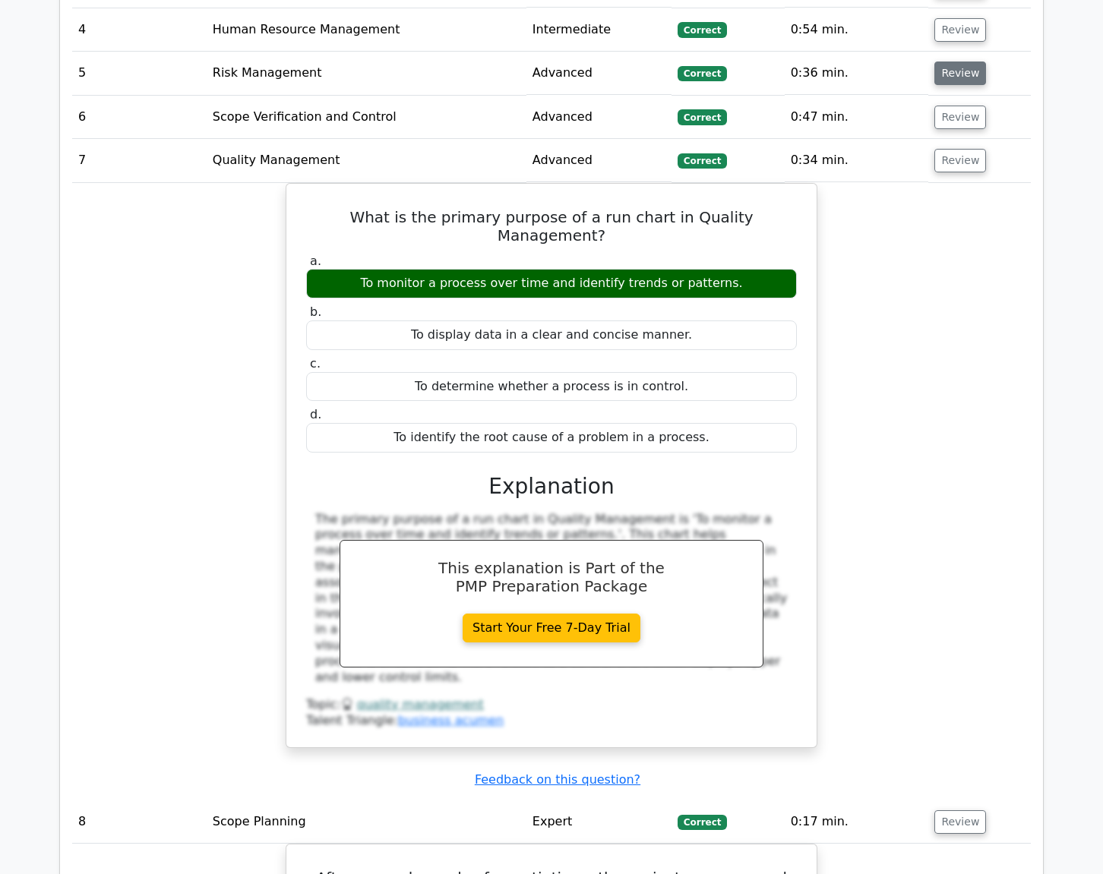
click at [959, 62] on button "Review" at bounding box center [960, 74] width 52 height 24
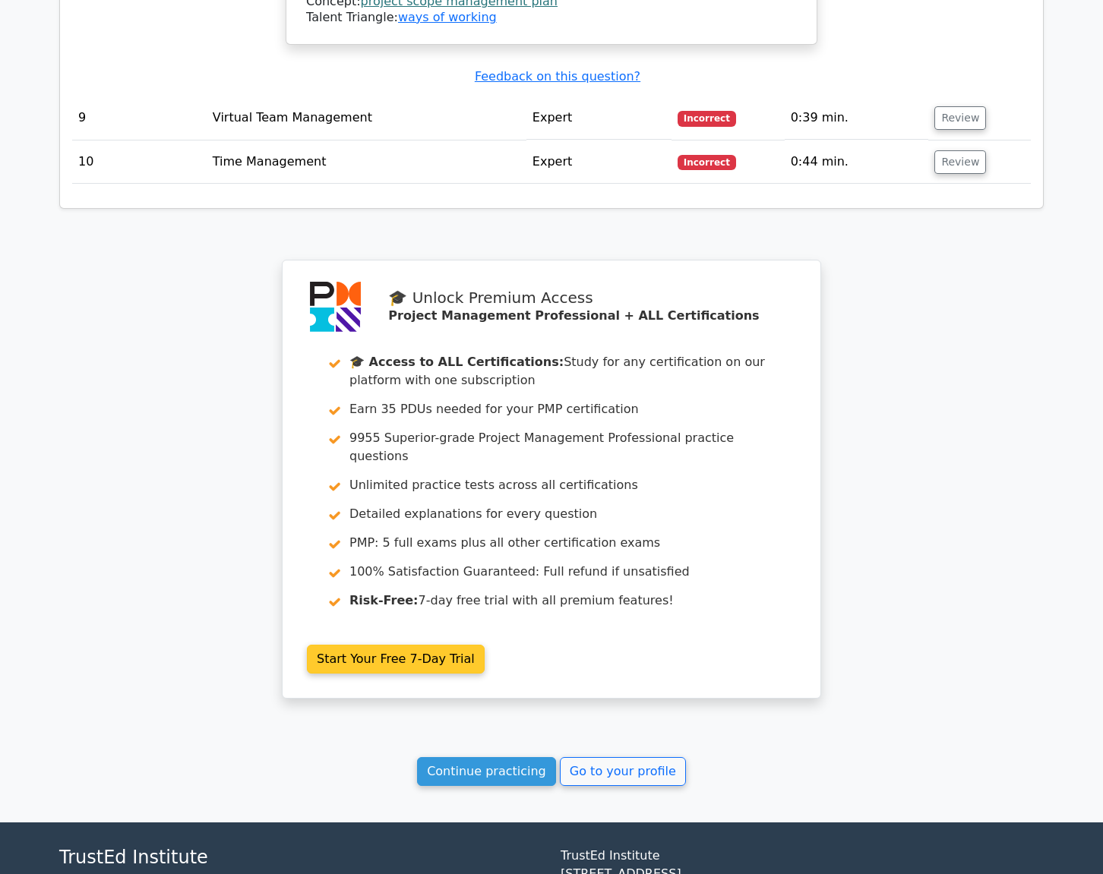
scroll to position [3828, 0]
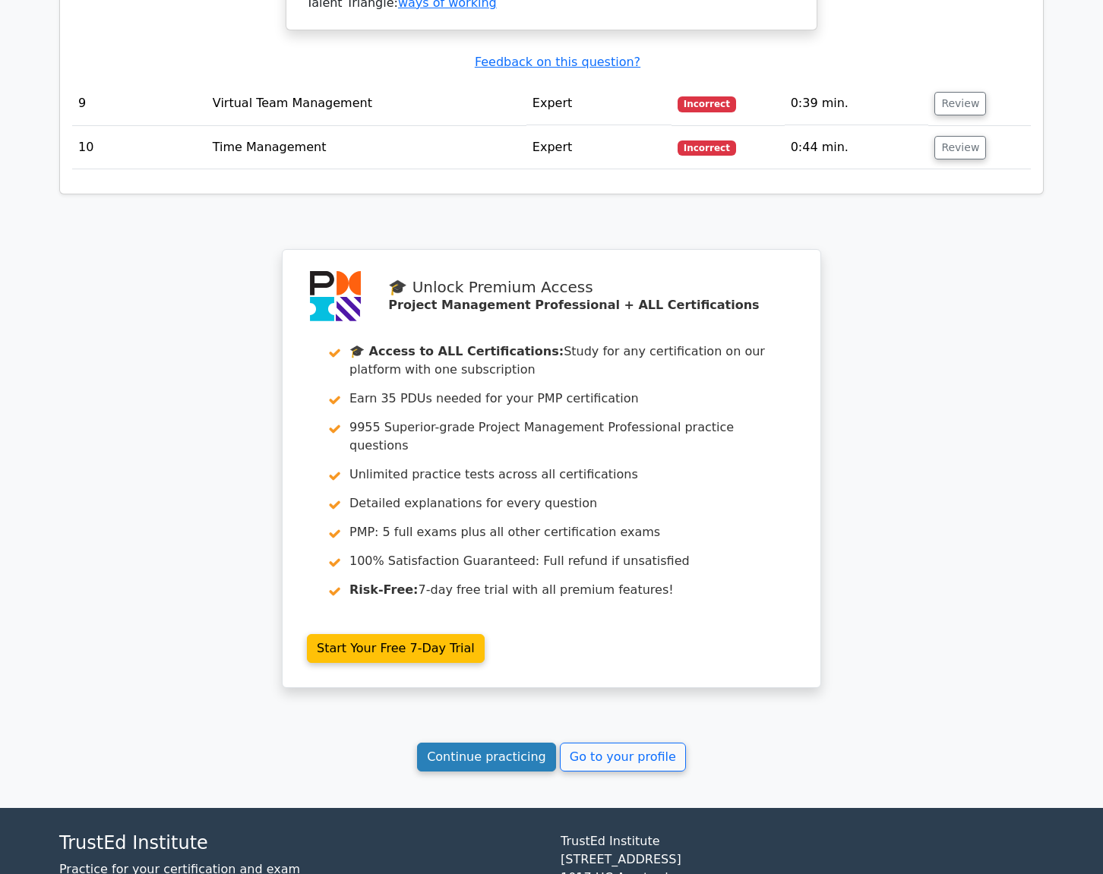
click at [485, 743] on link "Continue practicing" at bounding box center [486, 757] width 139 height 29
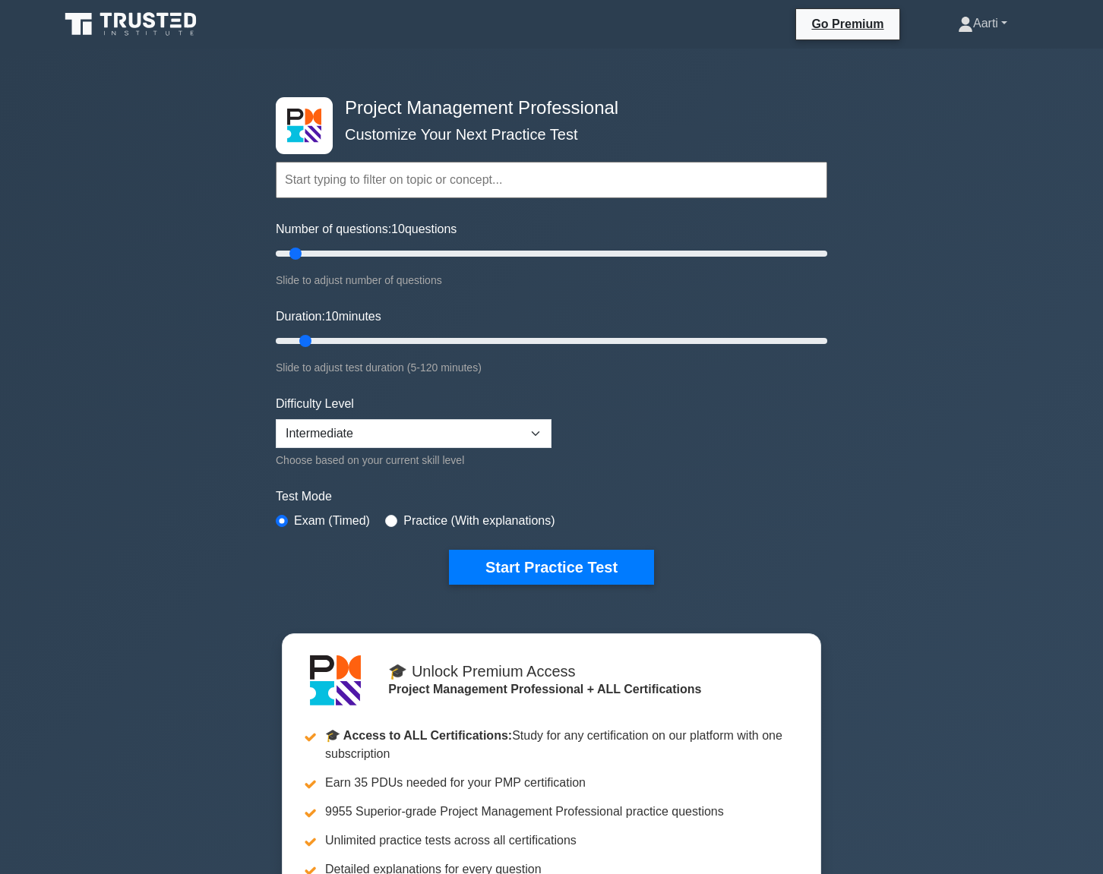
click at [1007, 27] on link "Aarti" at bounding box center [982, 23] width 122 height 30
click at [932, 58] on link "Profile" at bounding box center [982, 59] width 120 height 24
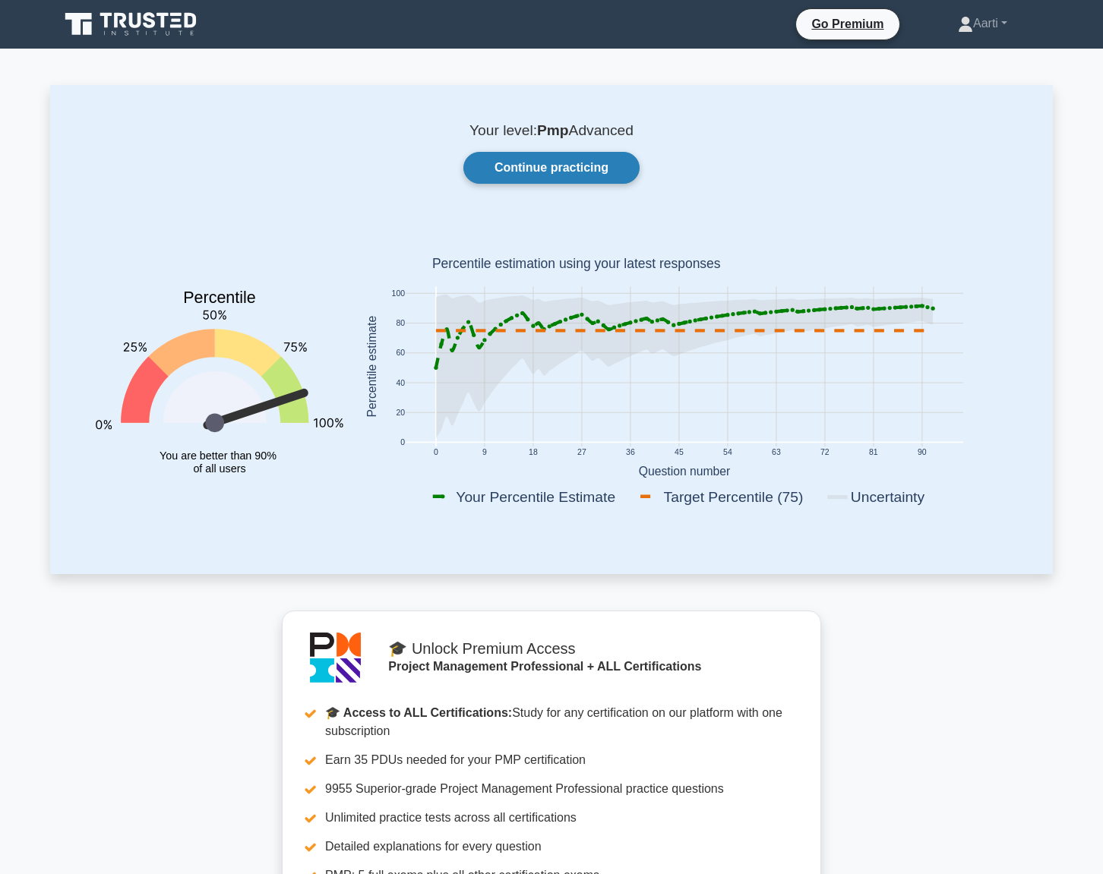
click at [560, 163] on link "Continue practicing" at bounding box center [551, 168] width 176 height 32
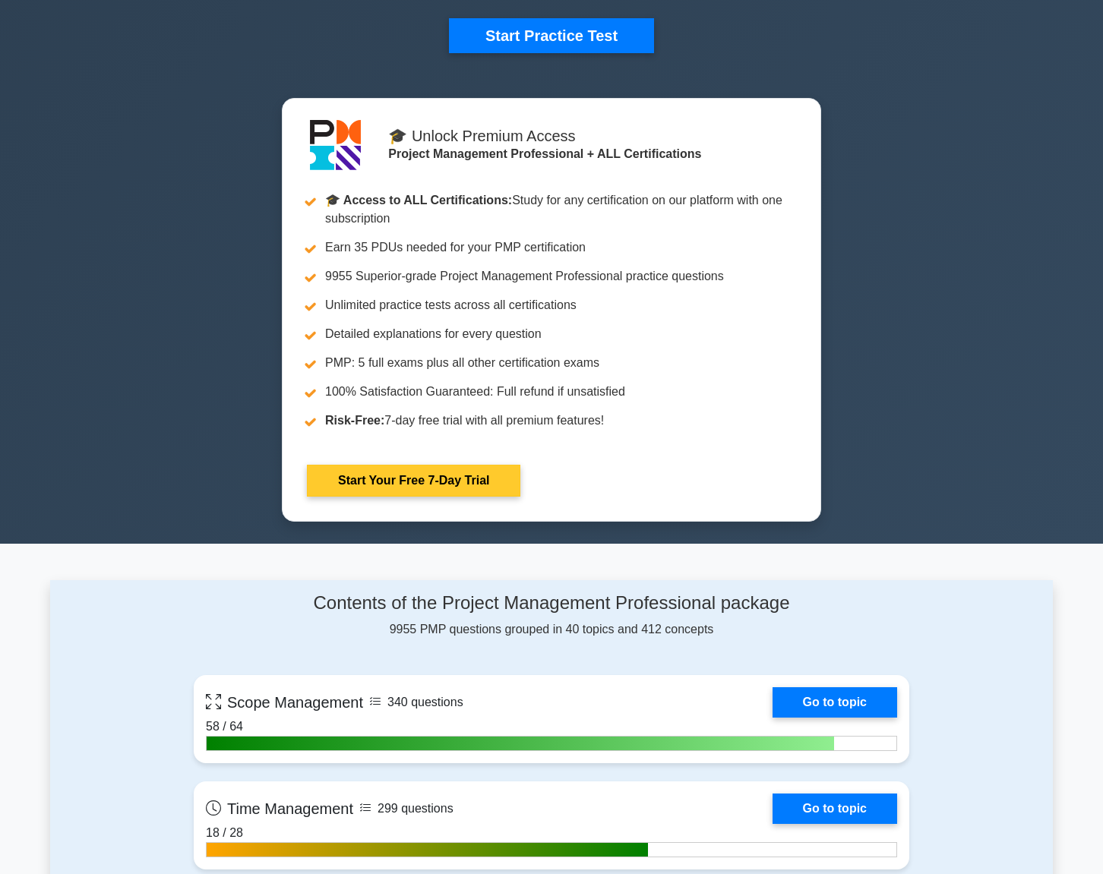
scroll to position [152, 0]
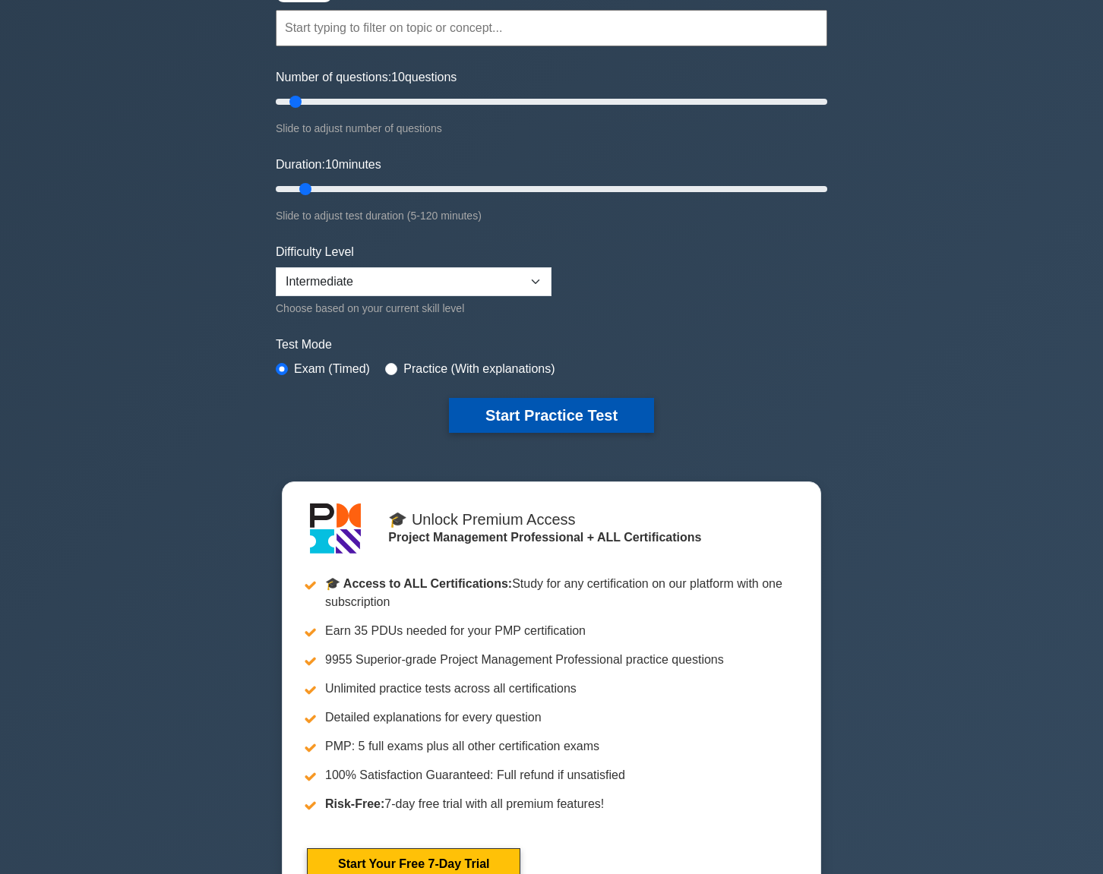
click at [551, 413] on button "Start Practice Test" at bounding box center [551, 415] width 205 height 35
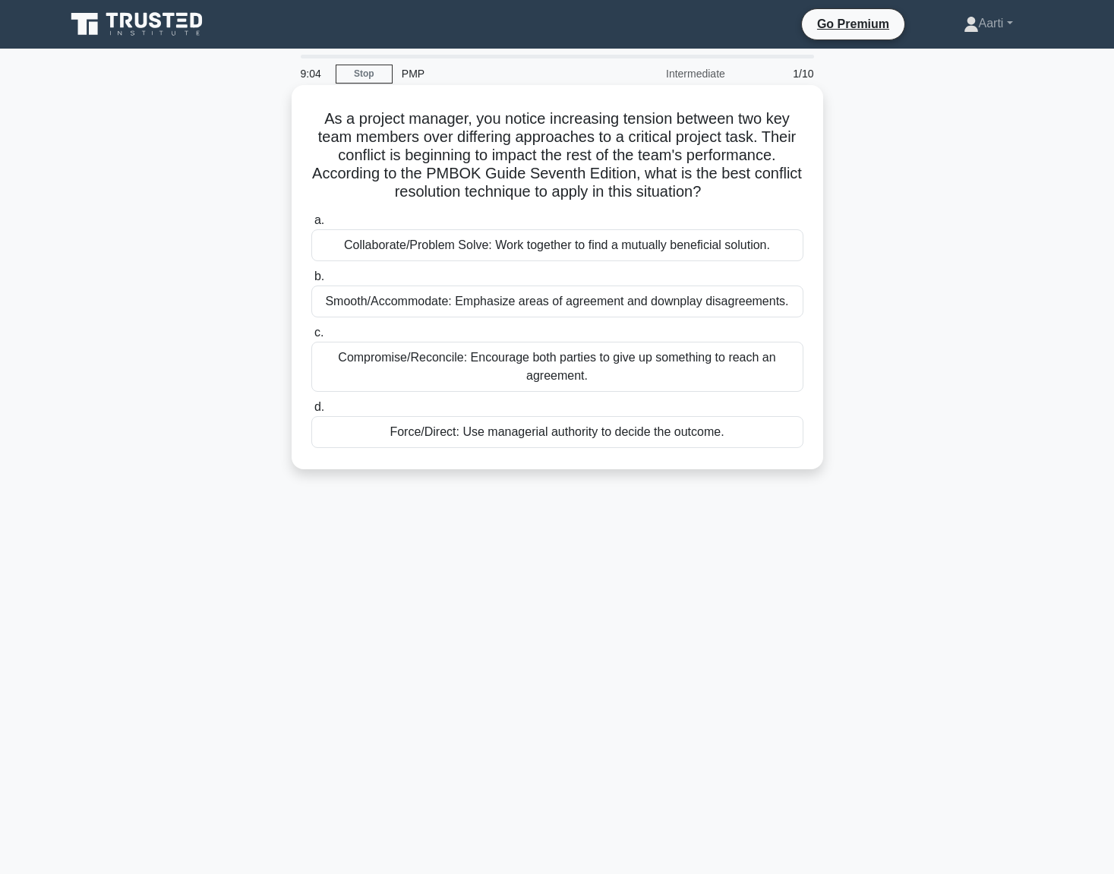
click at [438, 361] on div "Compromise/Reconcile: Encourage both parties to give up something to reach an a…" at bounding box center [557, 367] width 492 height 50
click at [311, 338] on input "c. Compromise/Reconcile: Encourage both parties to give up something to reach a…" at bounding box center [311, 333] width 0 height 10
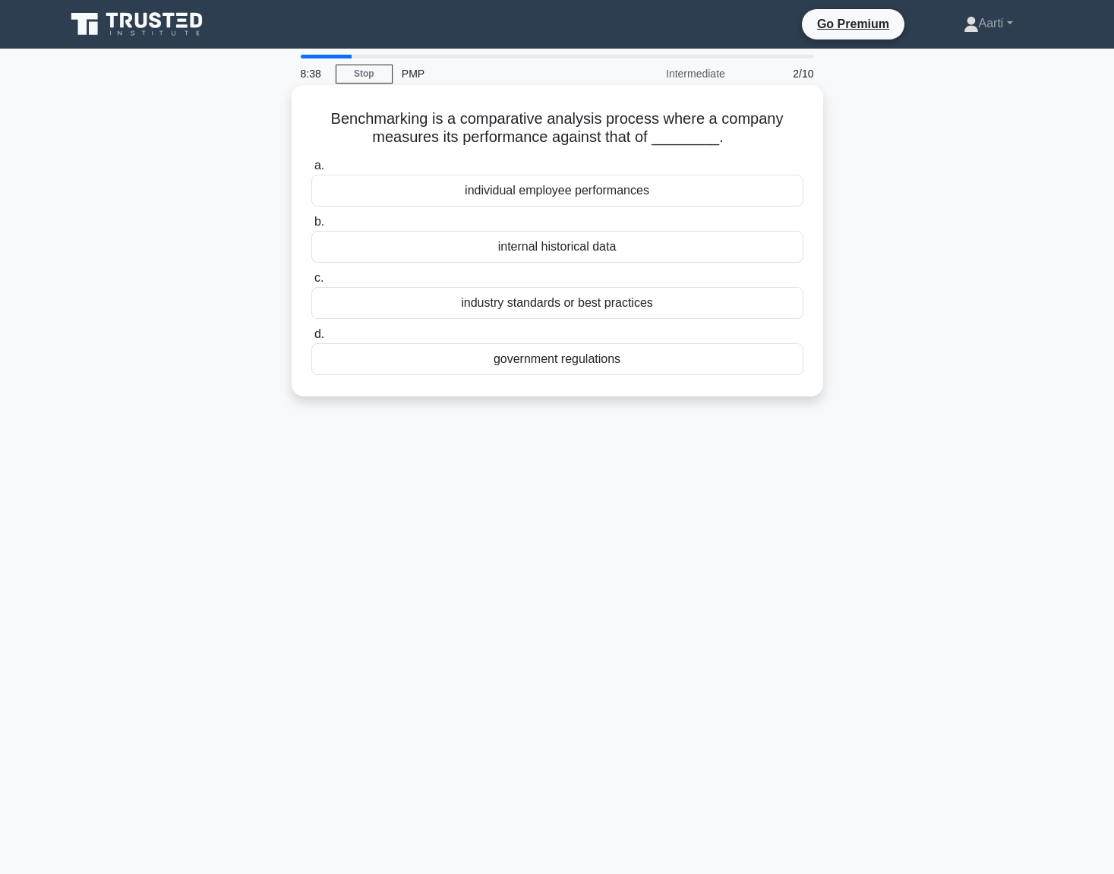
click at [539, 254] on div "internal historical data" at bounding box center [557, 247] width 492 height 32
click at [311, 227] on input "b. internal historical data" at bounding box center [311, 222] width 0 height 10
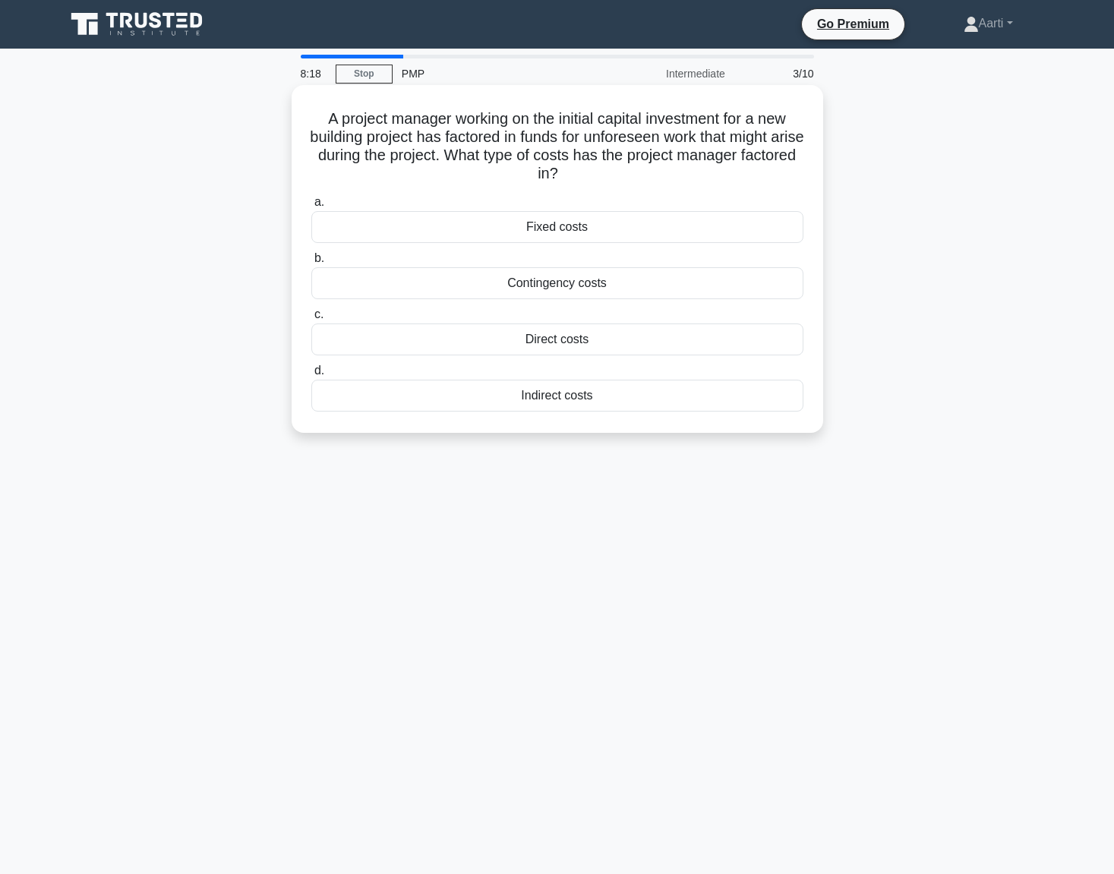
click at [568, 281] on div "Contingency costs" at bounding box center [557, 283] width 492 height 32
click at [311, 264] on input "b. Contingency costs" at bounding box center [311, 259] width 0 height 10
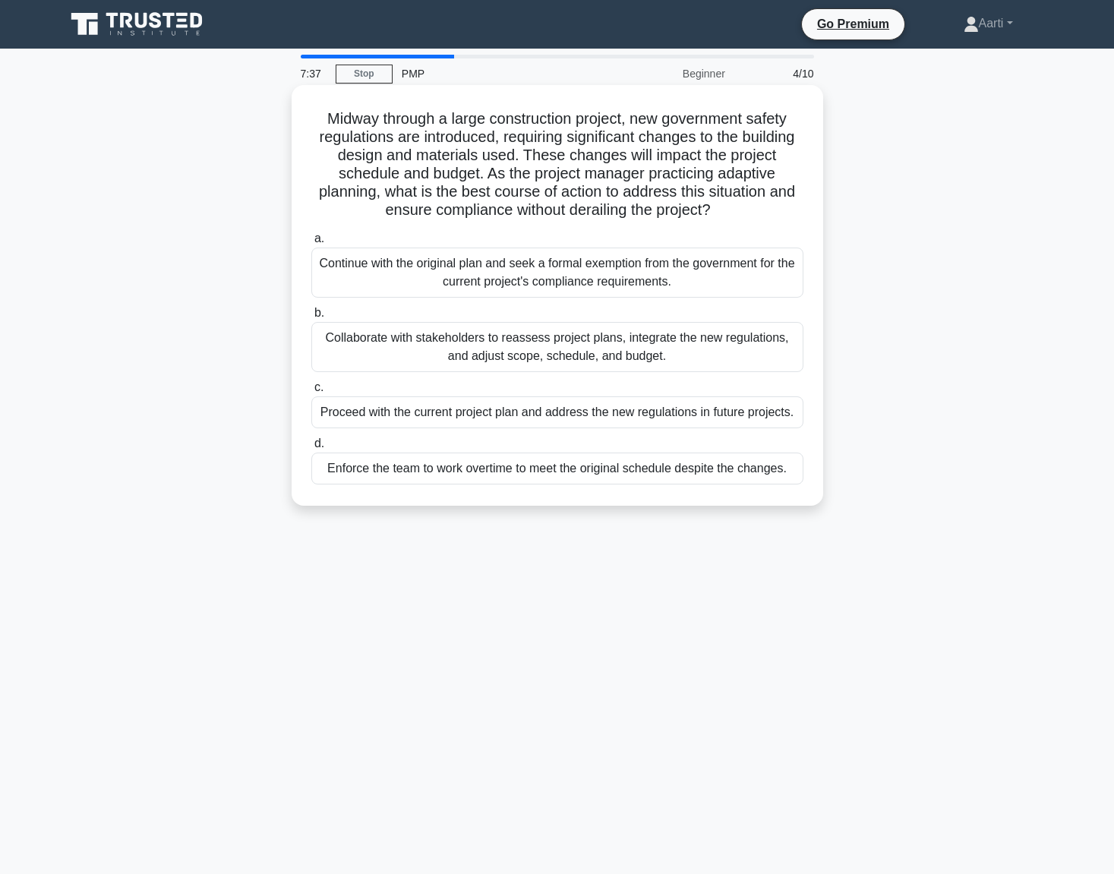
click at [496, 358] on div "Collaborate with stakeholders to reassess project plans, integrate the new regu…" at bounding box center [557, 347] width 492 height 50
click at [311, 318] on input "b. Collaborate with stakeholders to reassess project plans, integrate the new r…" at bounding box center [311, 313] width 0 height 10
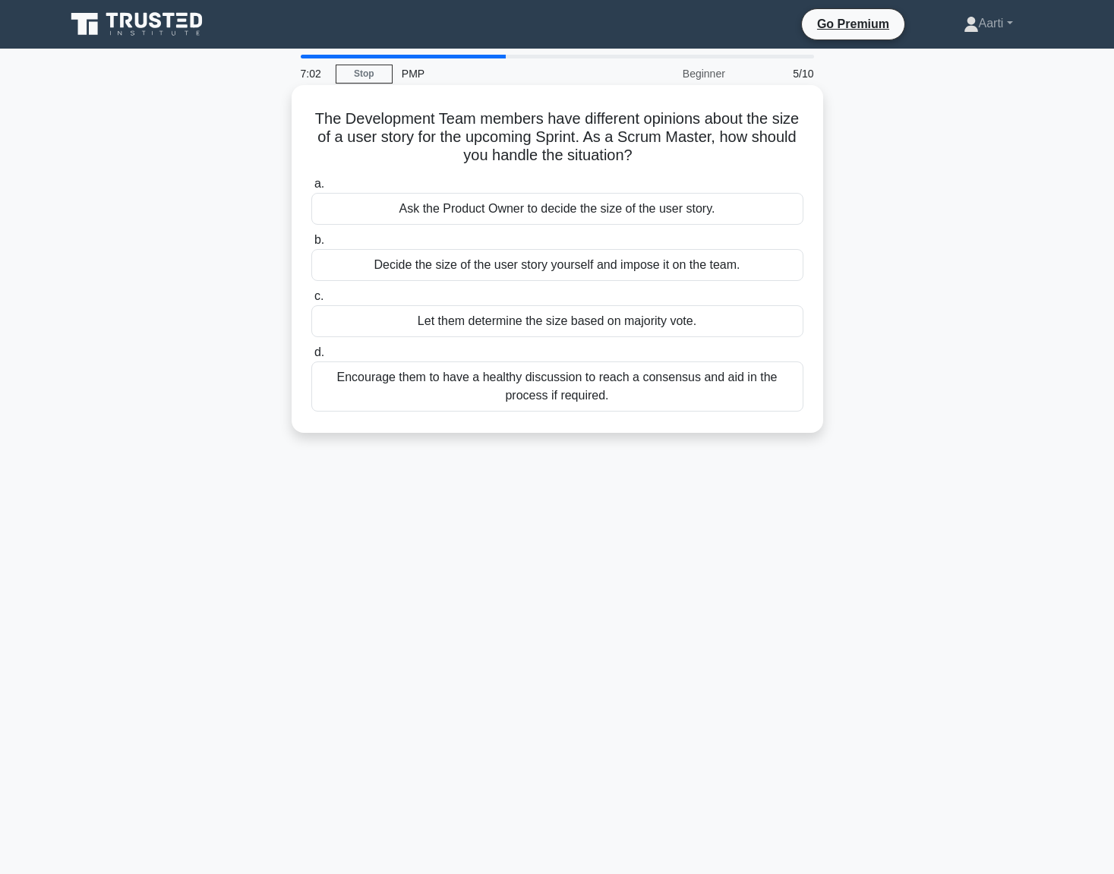
click at [485, 391] on div "Encourage them to have a healthy discussion to reach a consensus and aid in the…" at bounding box center [557, 386] width 492 height 50
click at [311, 358] on input "d. Encourage them to have a healthy discussion to reach a consensus and aid in …" at bounding box center [311, 353] width 0 height 10
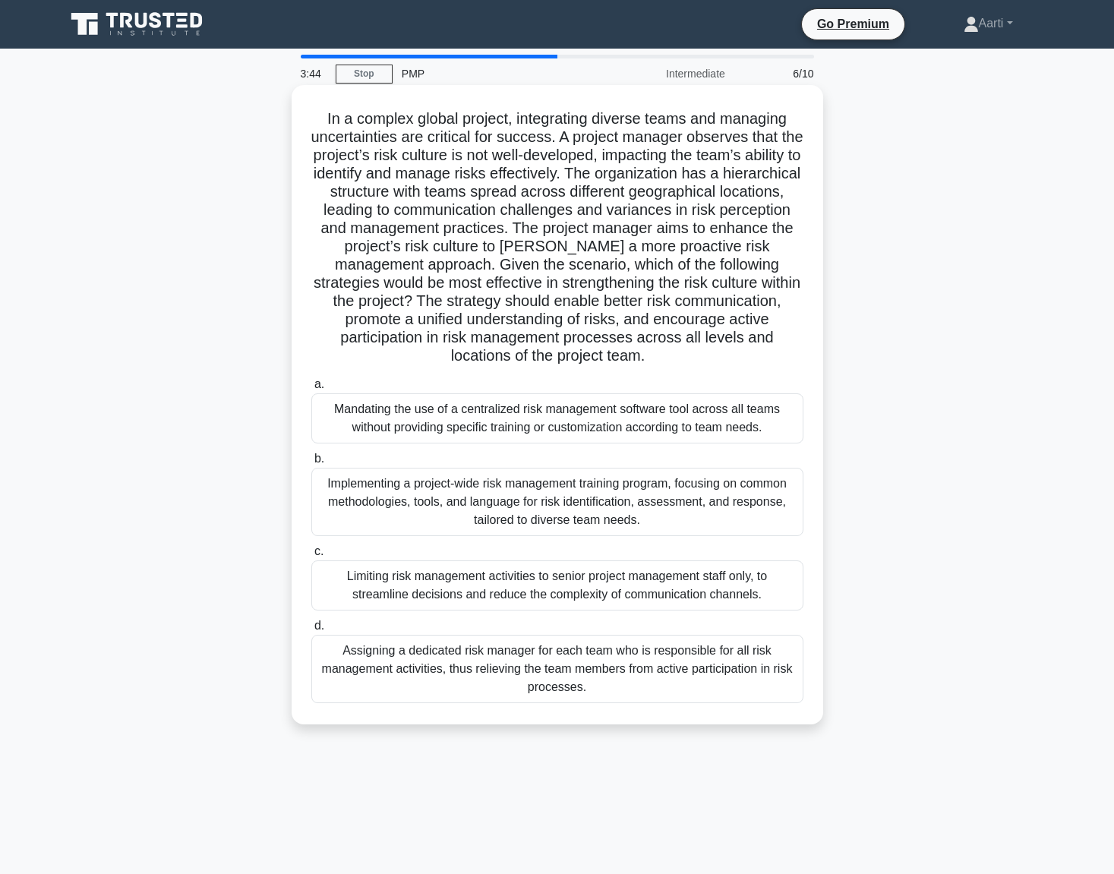
click at [464, 497] on div "Implementing a project-wide risk management training program, focusing on commo…" at bounding box center [557, 502] width 492 height 68
click at [311, 464] on input "b. Implementing a project-wide risk management training program, focusing on co…" at bounding box center [311, 459] width 0 height 10
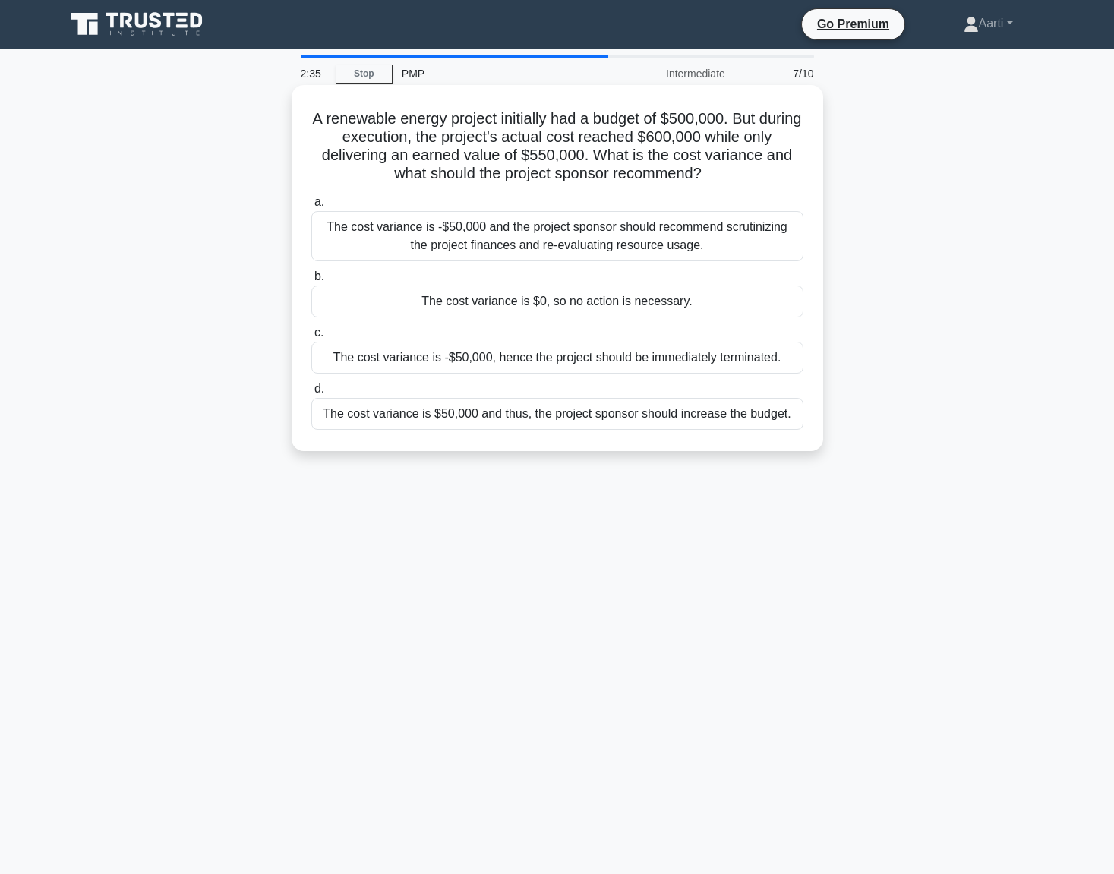
click at [545, 247] on div "The cost variance is -$50,000 and the project sponsor should recommend scrutini…" at bounding box center [557, 236] width 492 height 50
click at [311, 207] on input "a. The cost variance is -$50,000 and the project sponsor should recommend scrut…" at bounding box center [311, 202] width 0 height 10
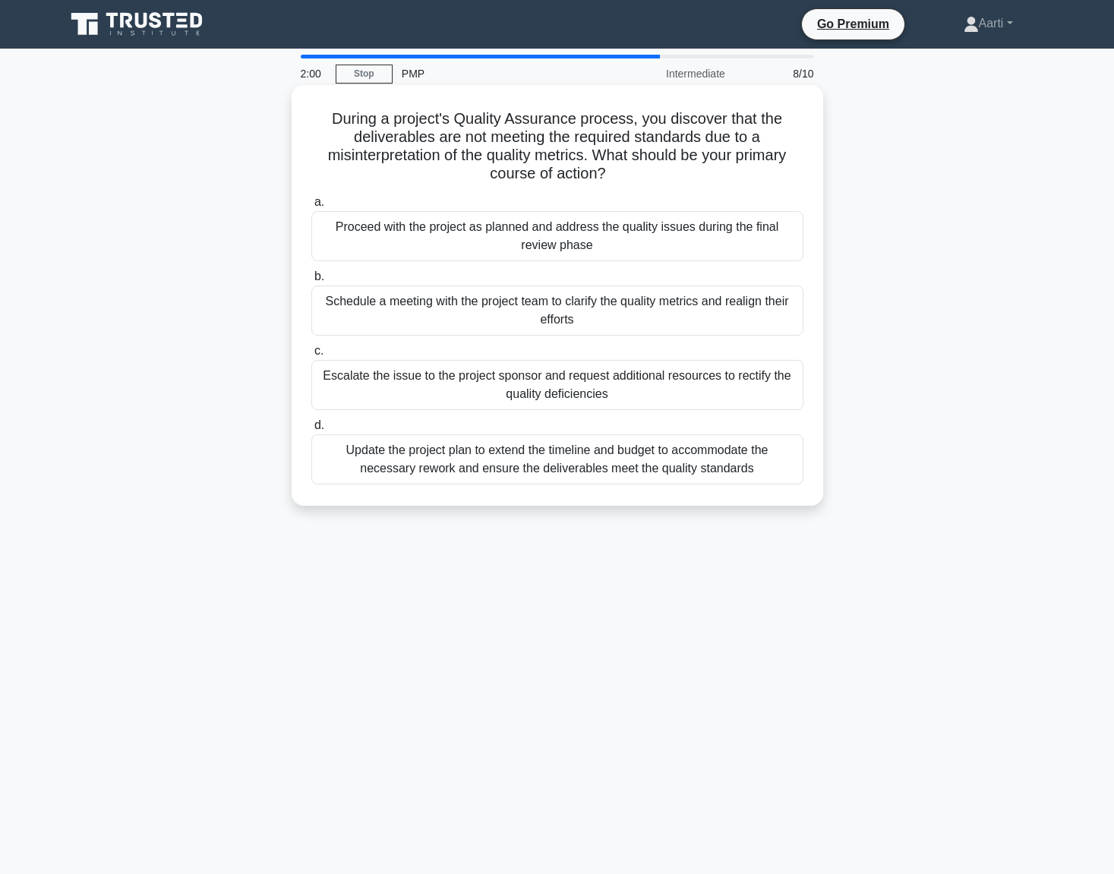
click at [499, 314] on div "Schedule a meeting with the project team to clarify the quality metrics and rea…" at bounding box center [557, 311] width 492 height 50
click at [311, 282] on input "b. Schedule a meeting with the project team to clarify the quality metrics and …" at bounding box center [311, 277] width 0 height 10
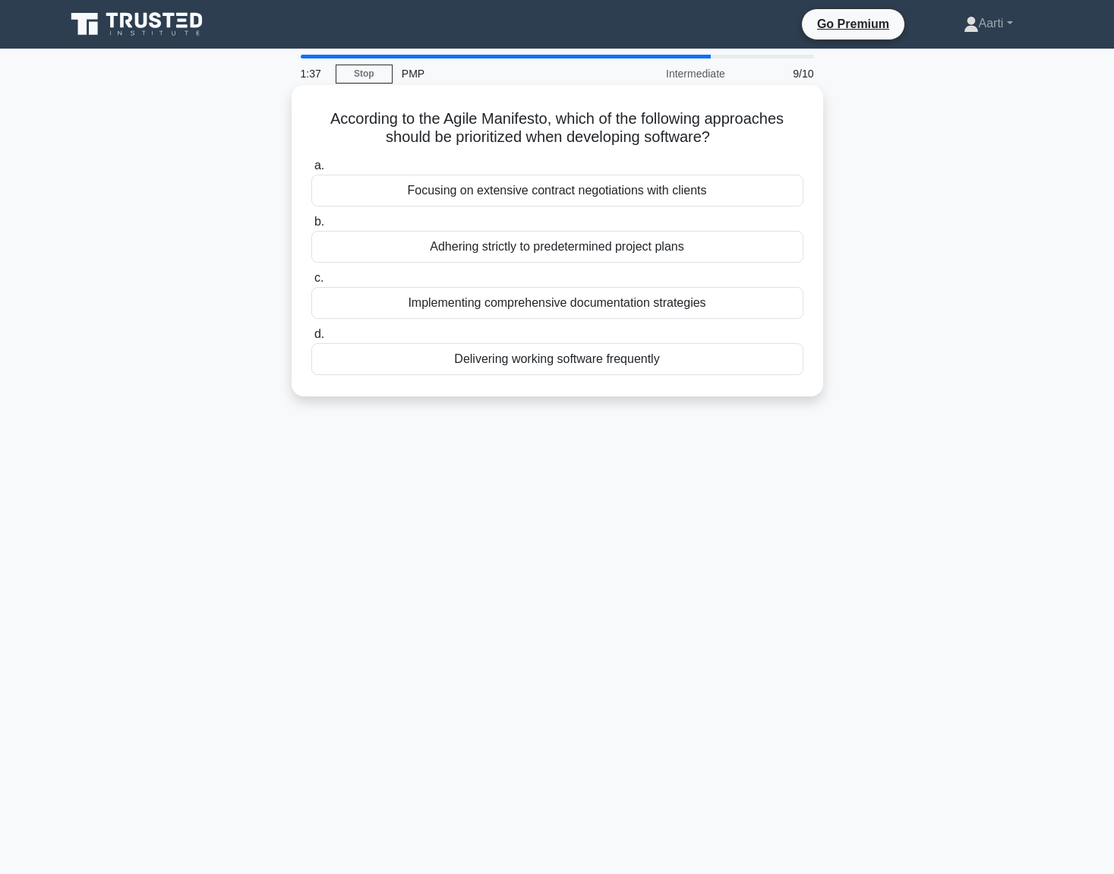
click at [625, 308] on div "Implementing comprehensive documentation strategies" at bounding box center [557, 303] width 492 height 32
click at [311, 283] on input "c. Implementing comprehensive documentation strategies" at bounding box center [311, 278] width 0 height 10
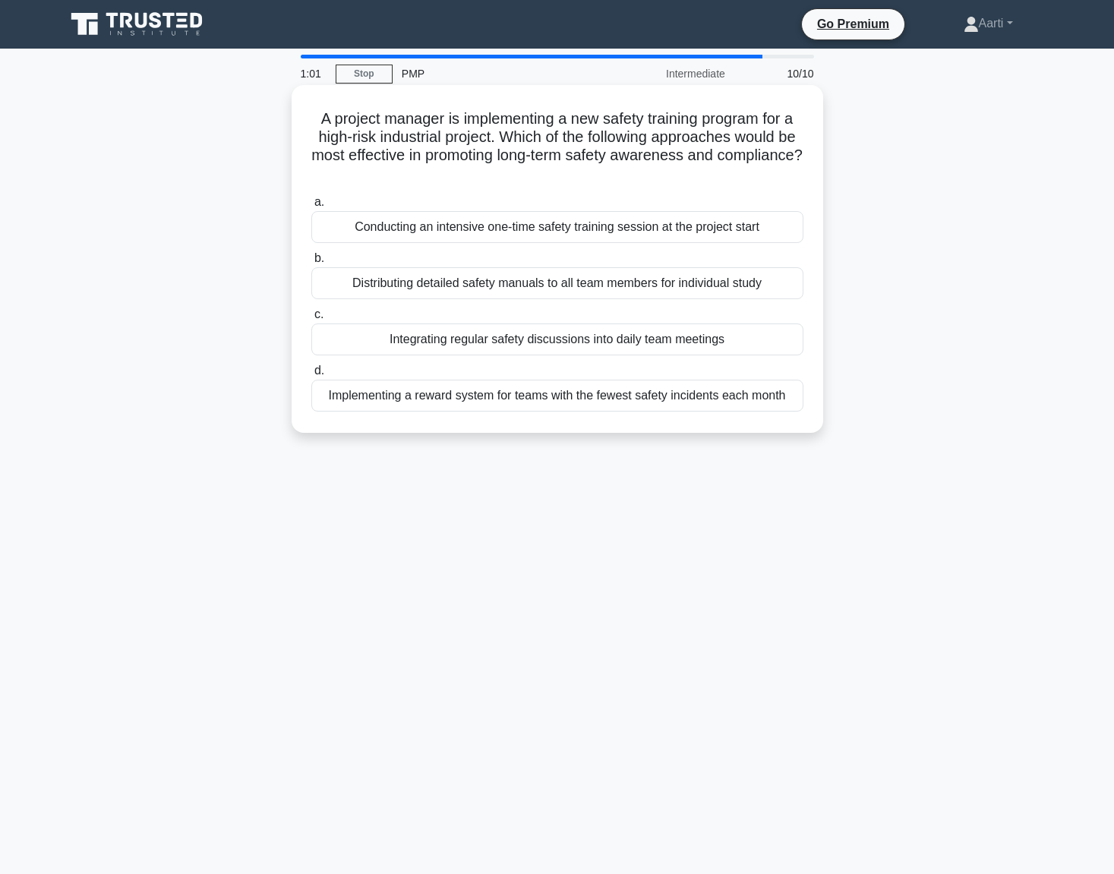
click at [479, 348] on div "Integrating regular safety discussions into daily team meetings" at bounding box center [557, 340] width 492 height 32
click at [311, 320] on input "c. Integrating regular safety discussions into daily team meetings" at bounding box center [311, 315] width 0 height 10
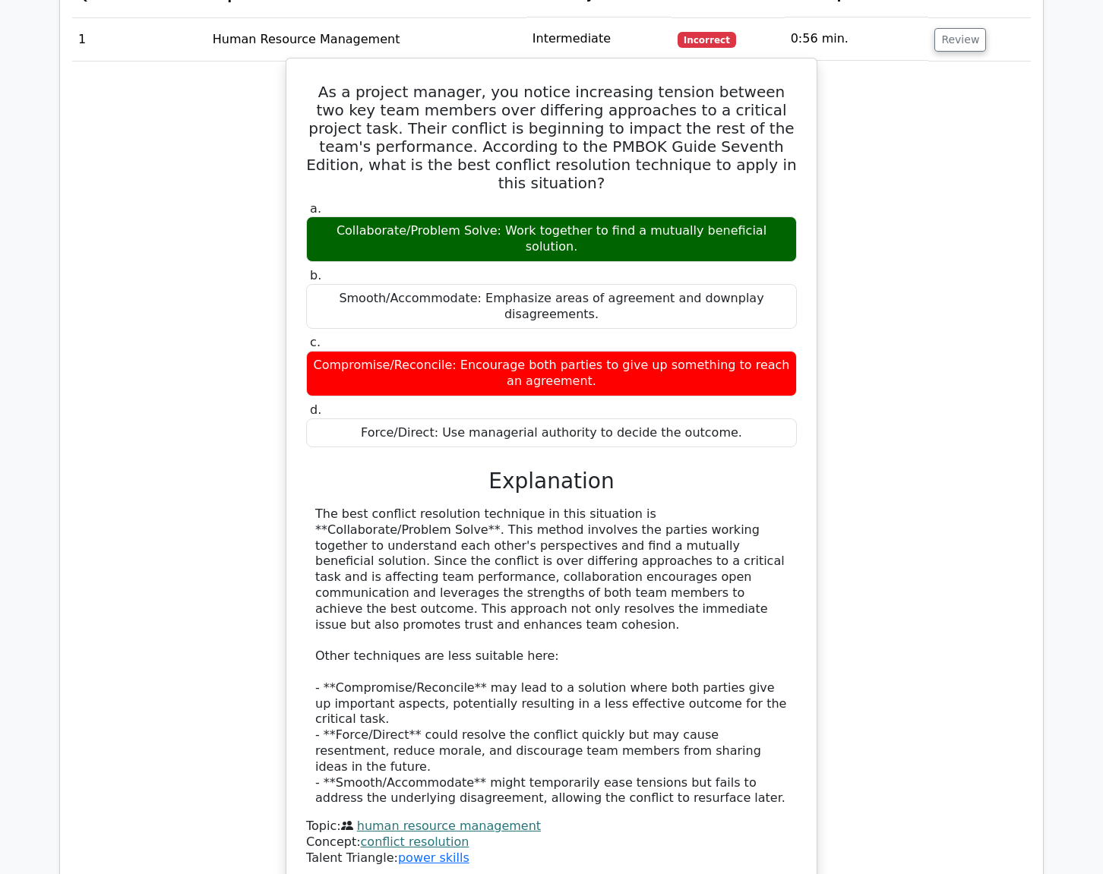
scroll to position [1367, 0]
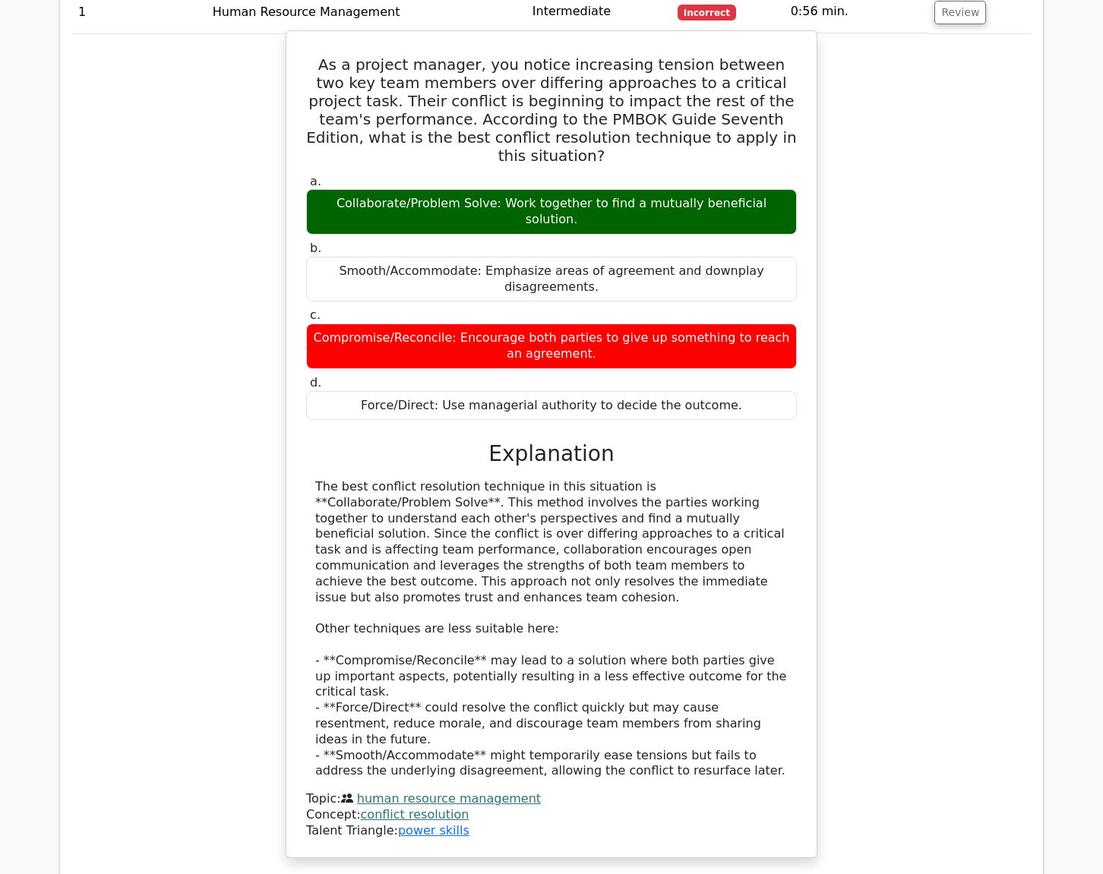
scroll to position [1063, 0]
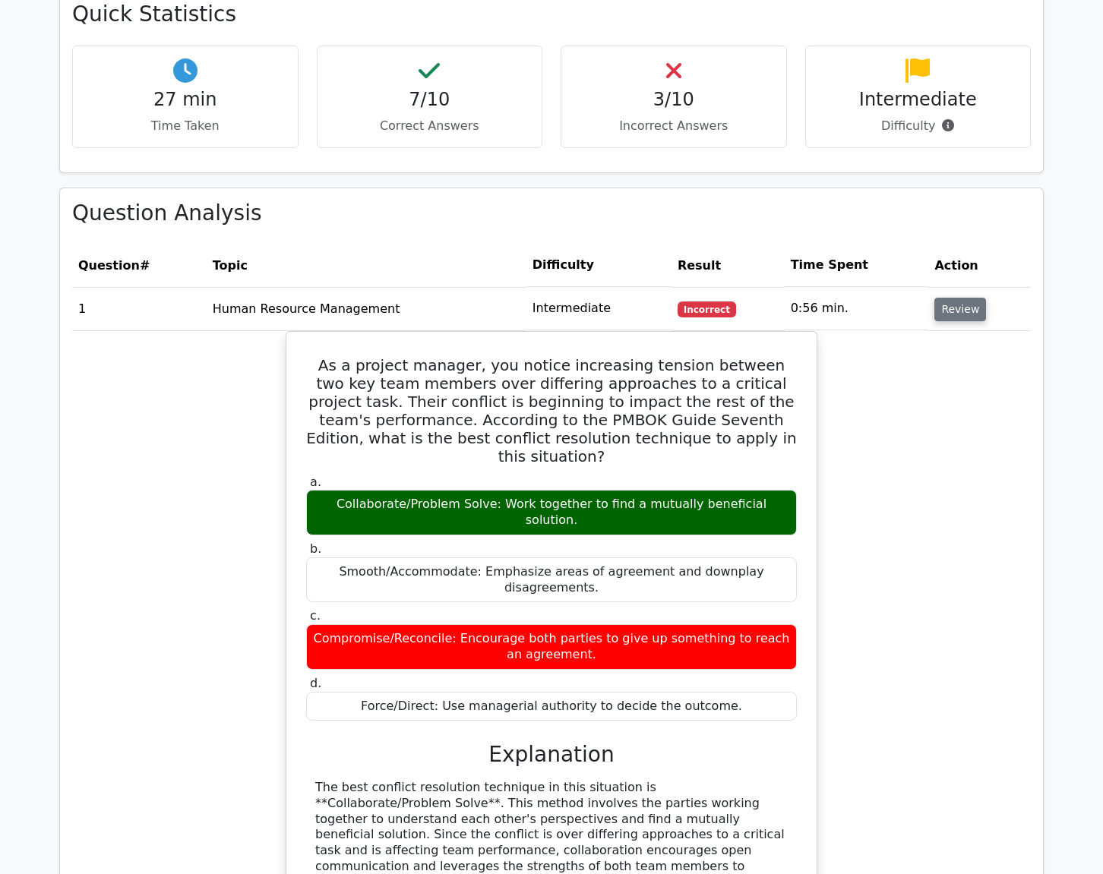
click at [943, 298] on button "Review" at bounding box center [960, 310] width 52 height 24
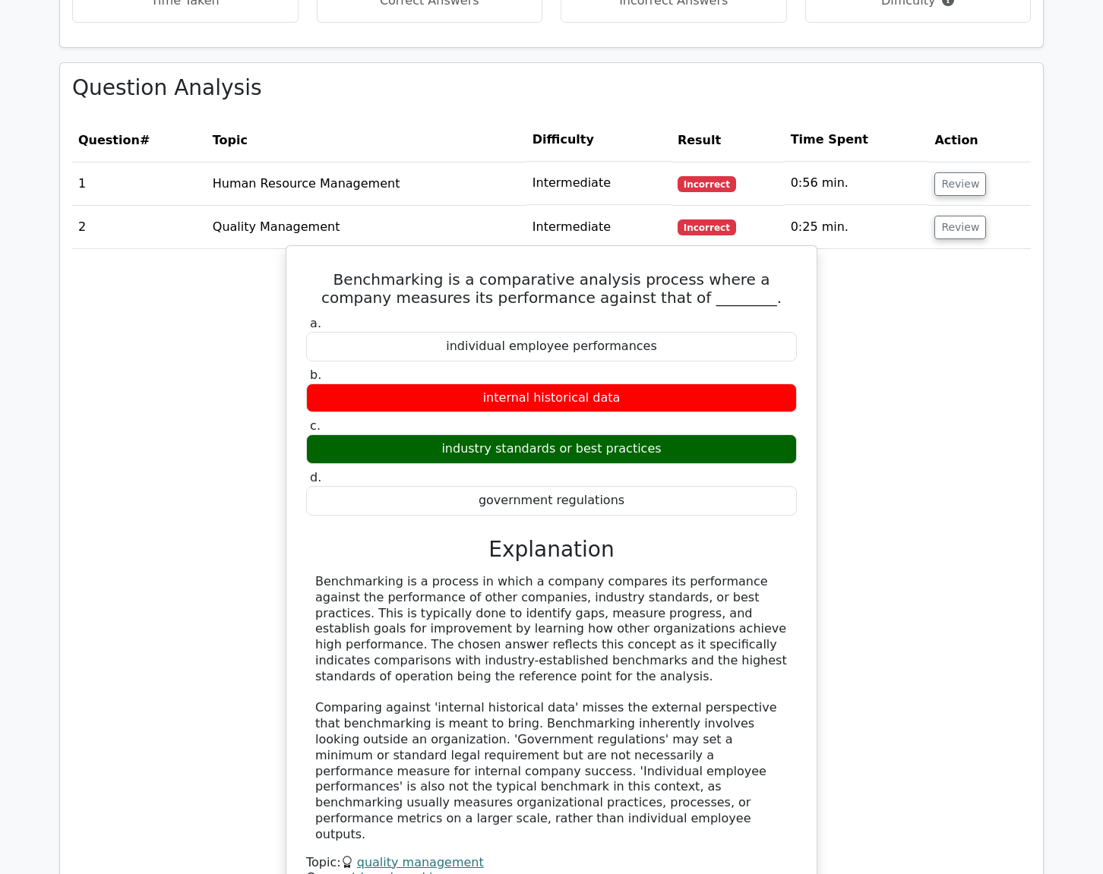
scroll to position [1215, 0]
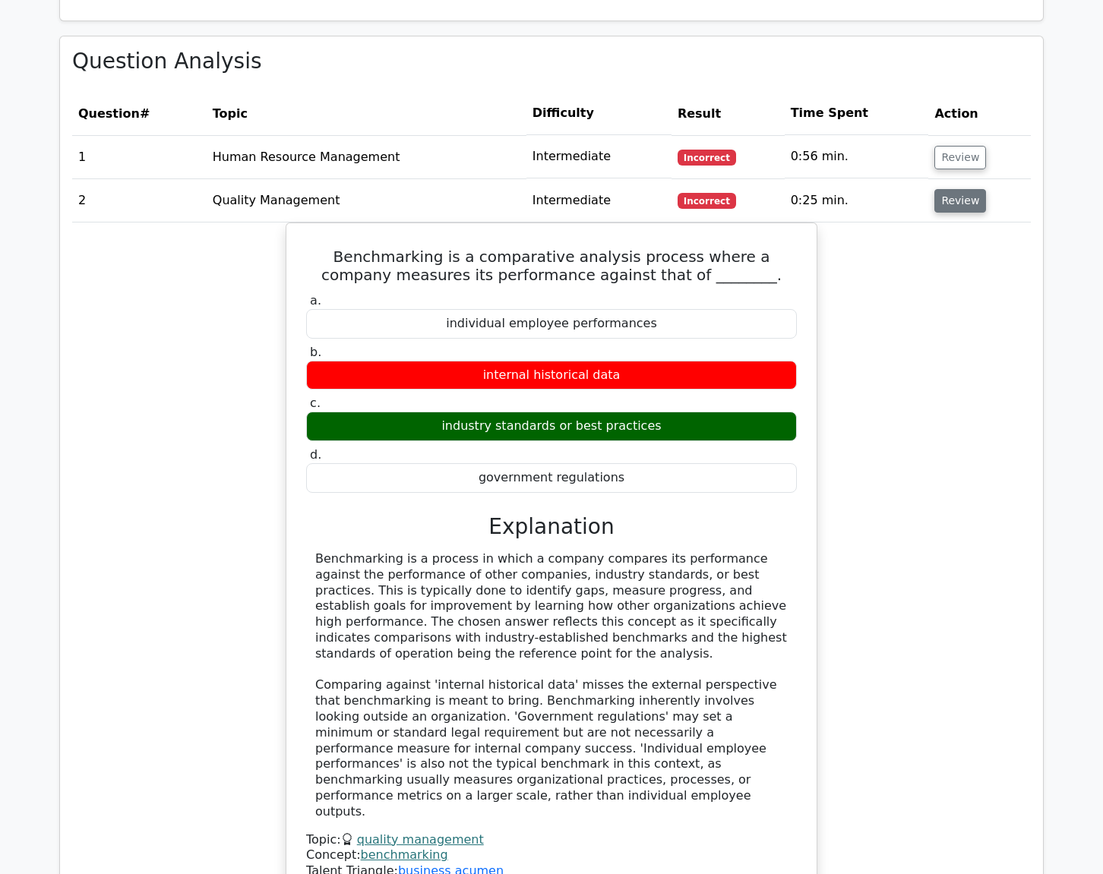
click at [955, 189] on button "Review" at bounding box center [960, 201] width 52 height 24
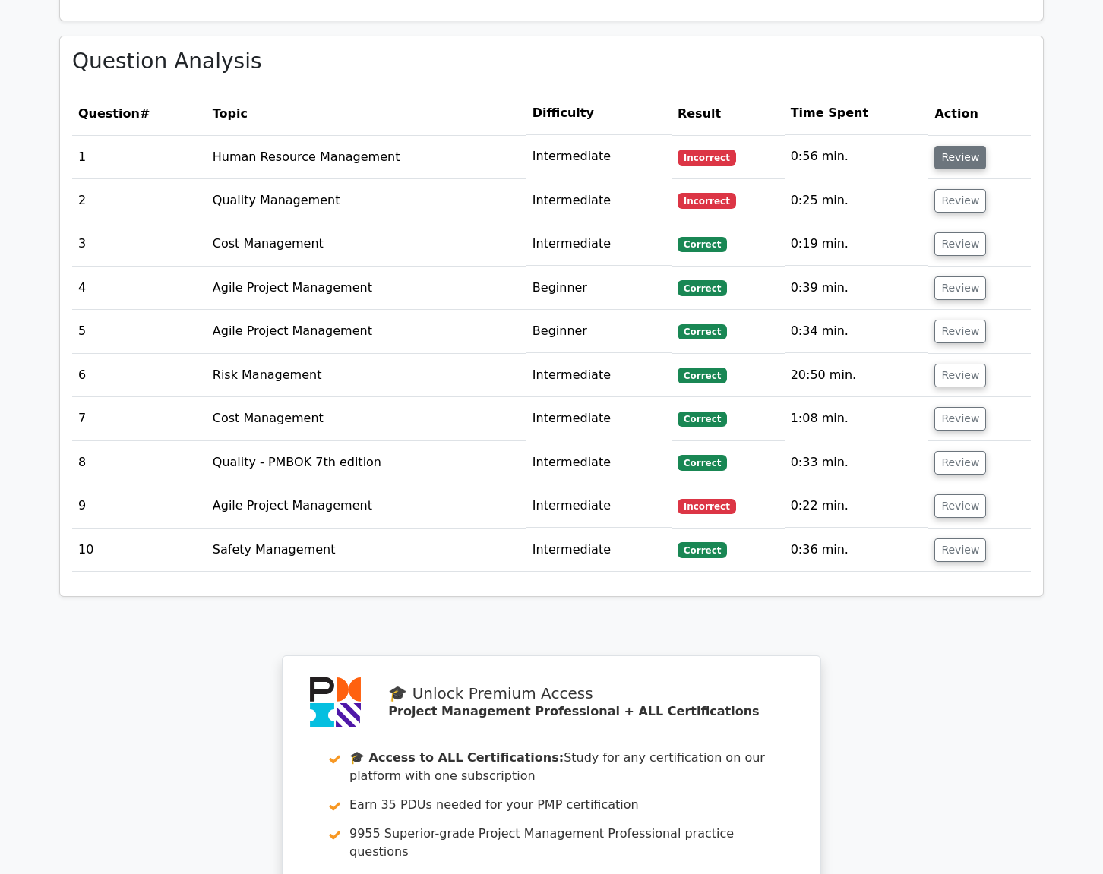
click at [954, 146] on button "Review" at bounding box center [960, 158] width 52 height 24
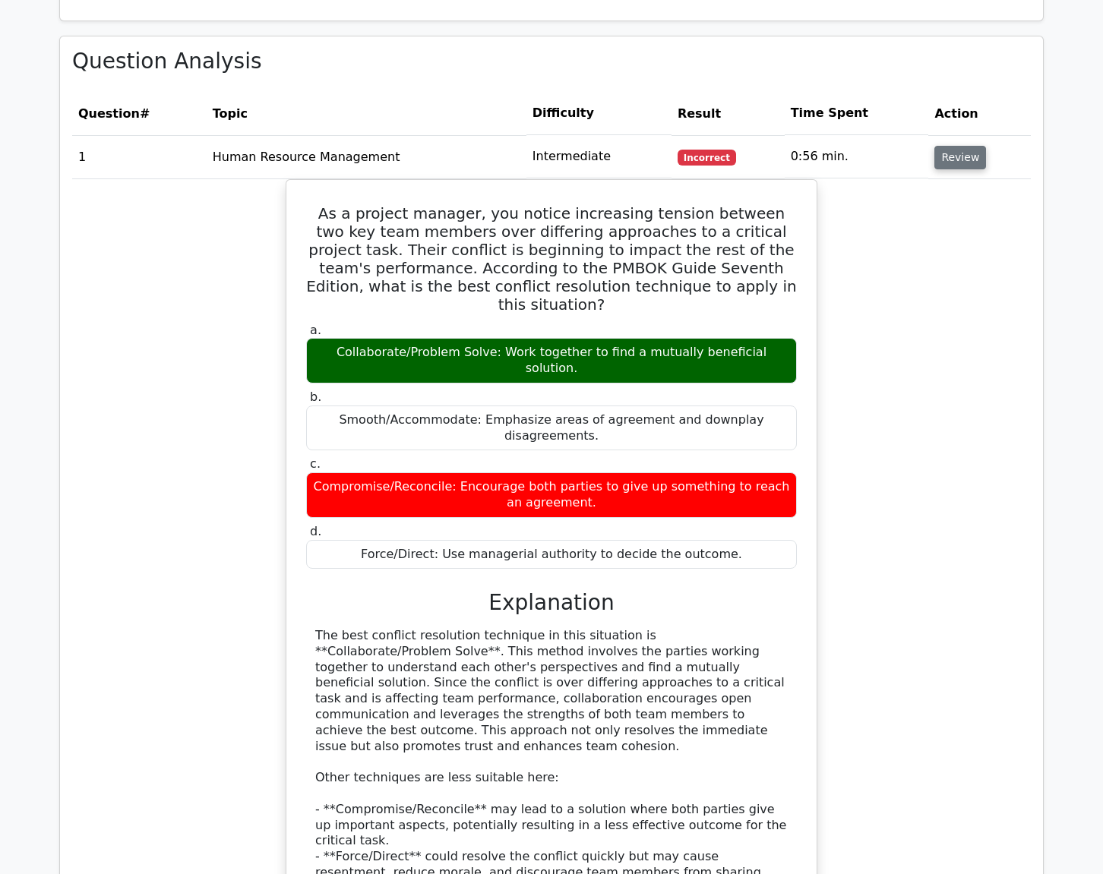
click at [954, 146] on button "Review" at bounding box center [960, 158] width 52 height 24
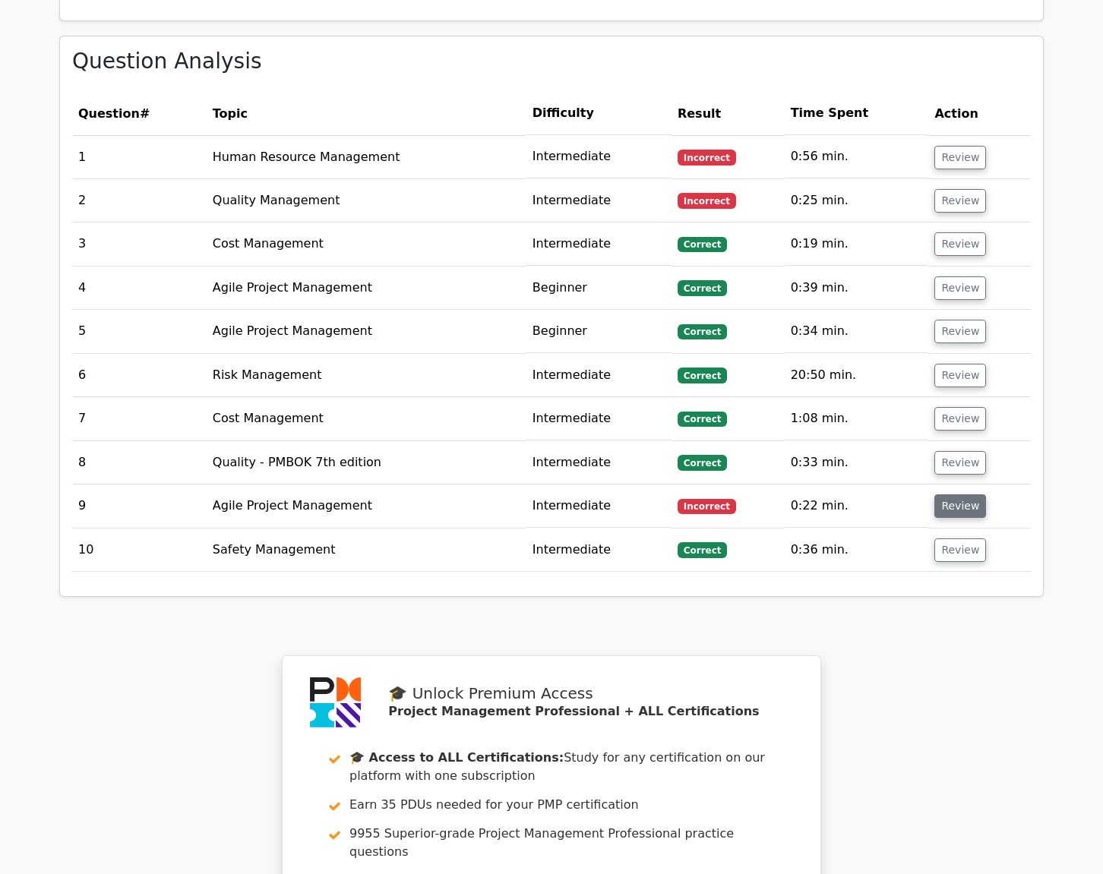
click at [950, 494] on button "Review" at bounding box center [960, 506] width 52 height 24
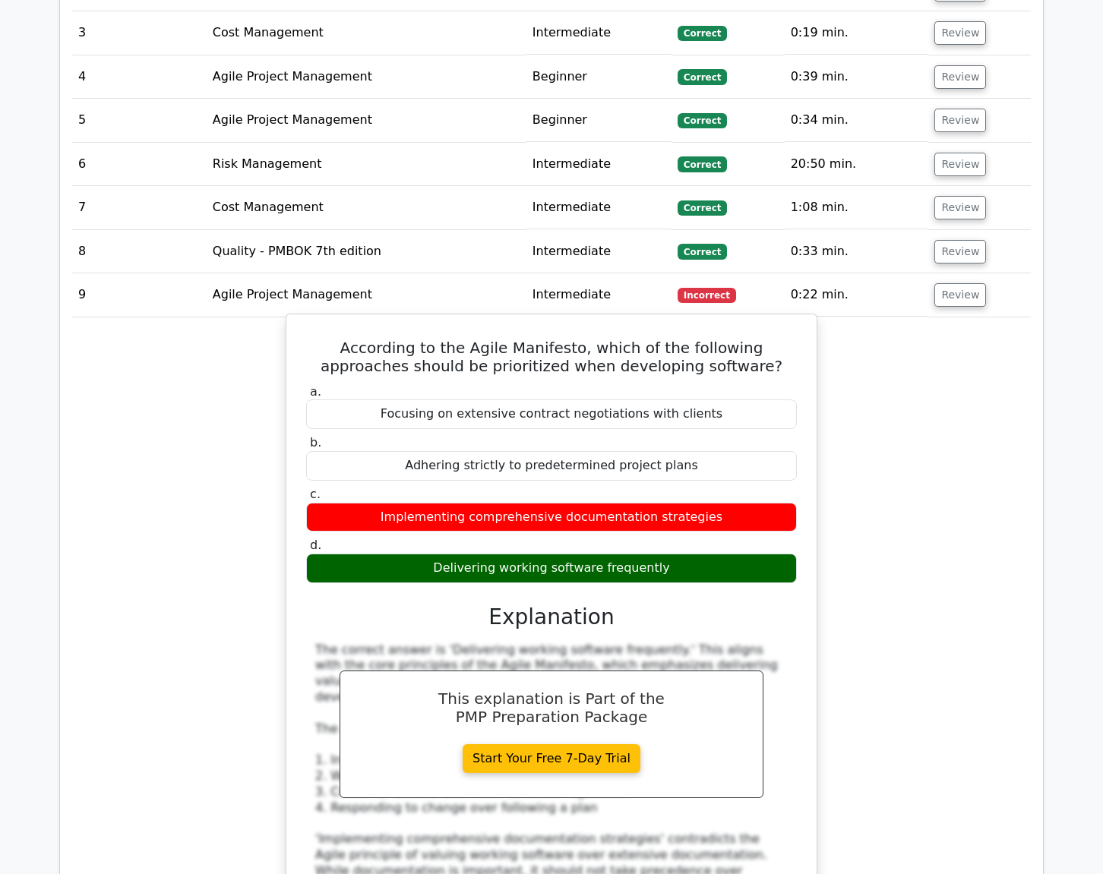
scroll to position [1443, 0]
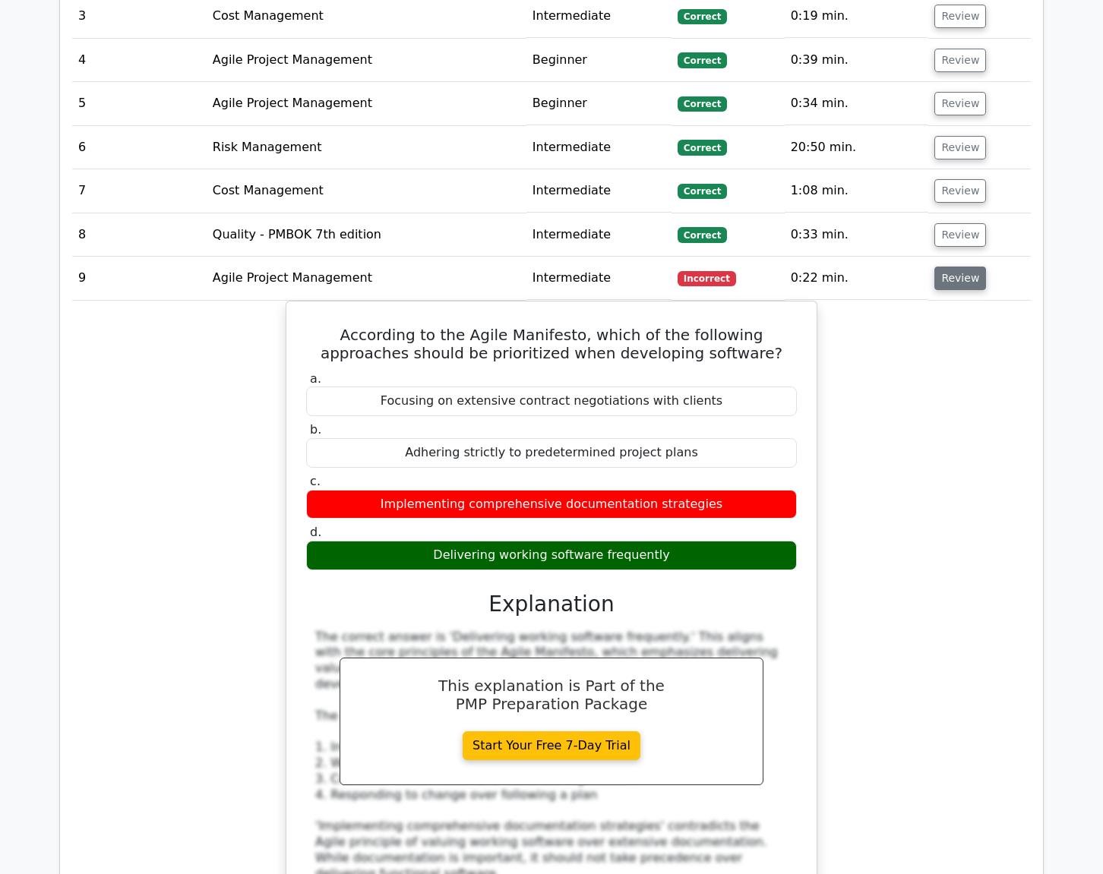
click at [938, 267] on button "Review" at bounding box center [960, 279] width 52 height 24
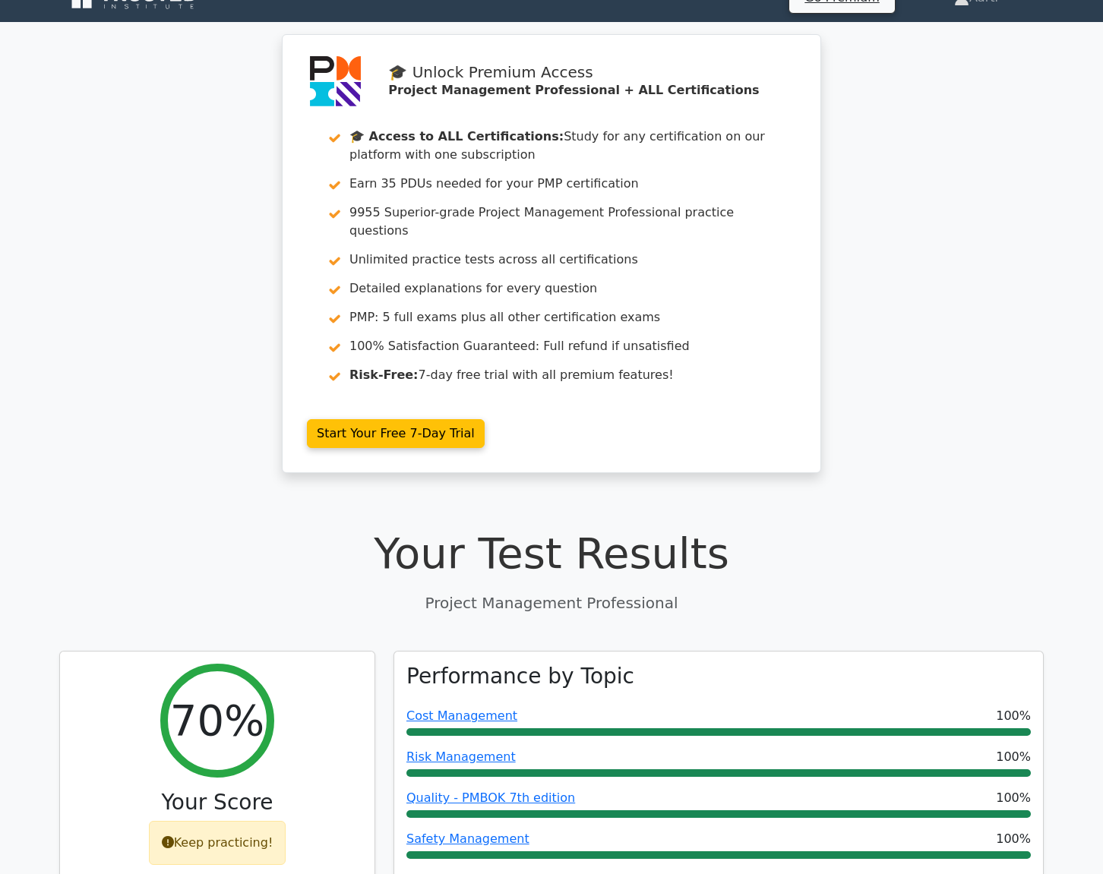
scroll to position [0, 0]
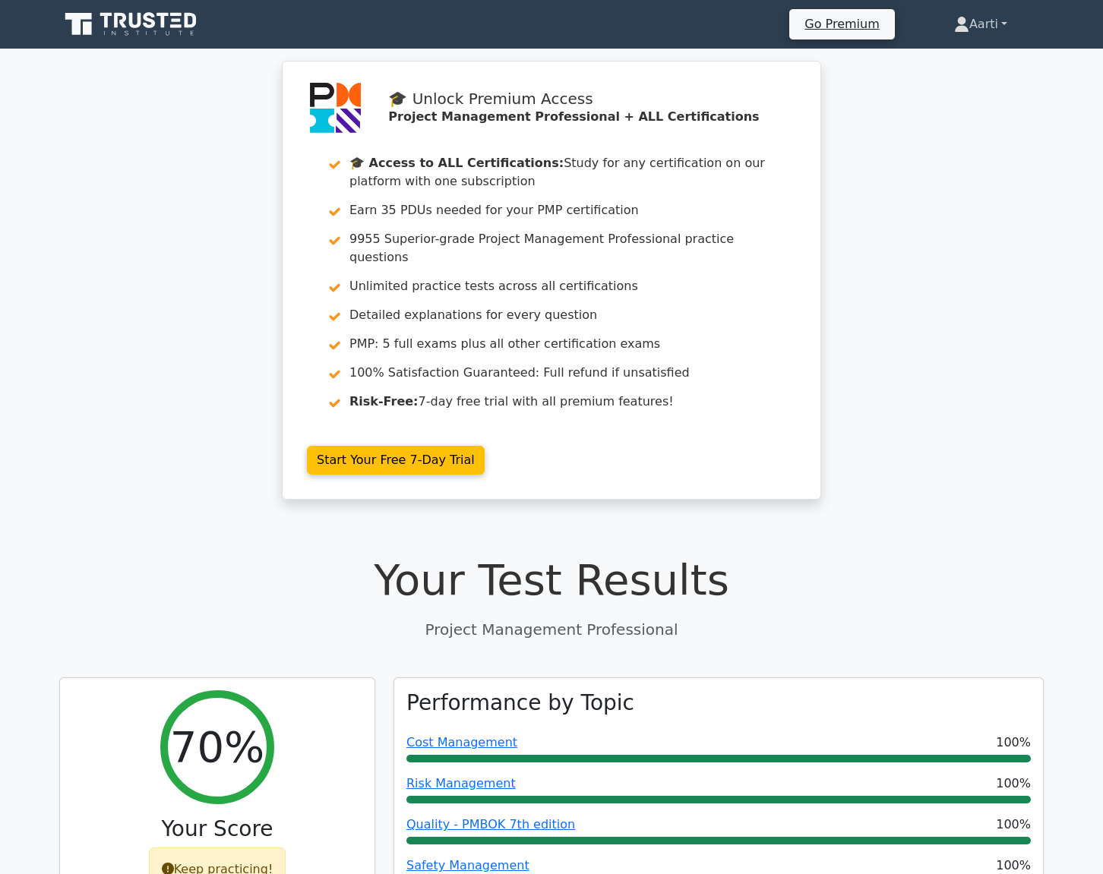
click at [1001, 21] on link "Aarti" at bounding box center [980, 24] width 126 height 30
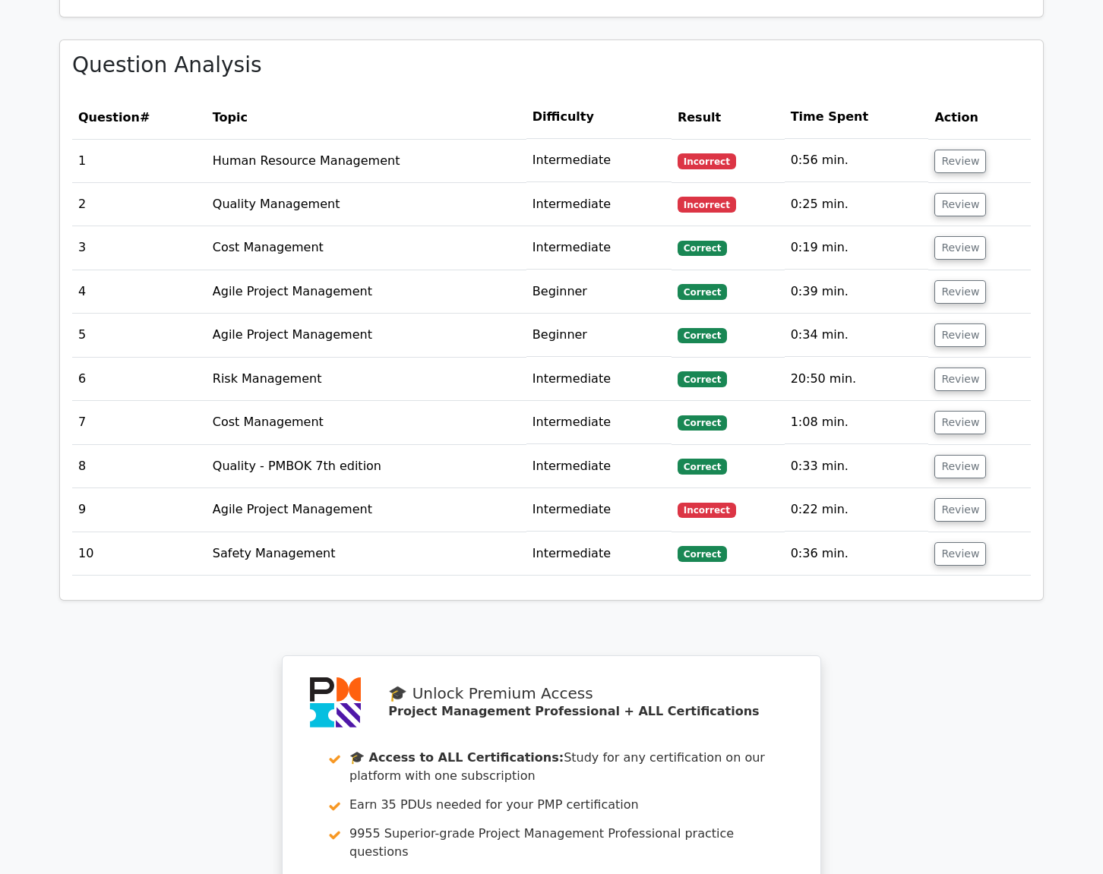
scroll to position [1699, 0]
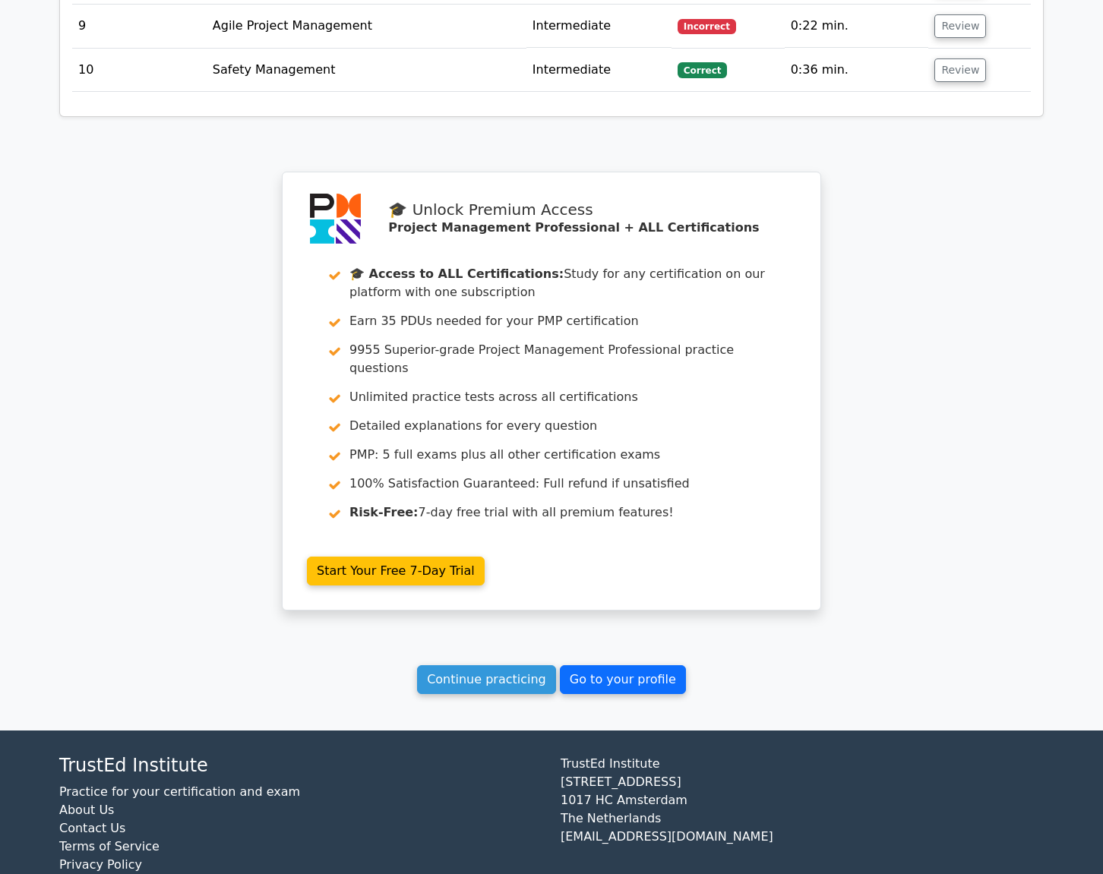
click at [613, 665] on link "Go to your profile" at bounding box center [623, 679] width 126 height 29
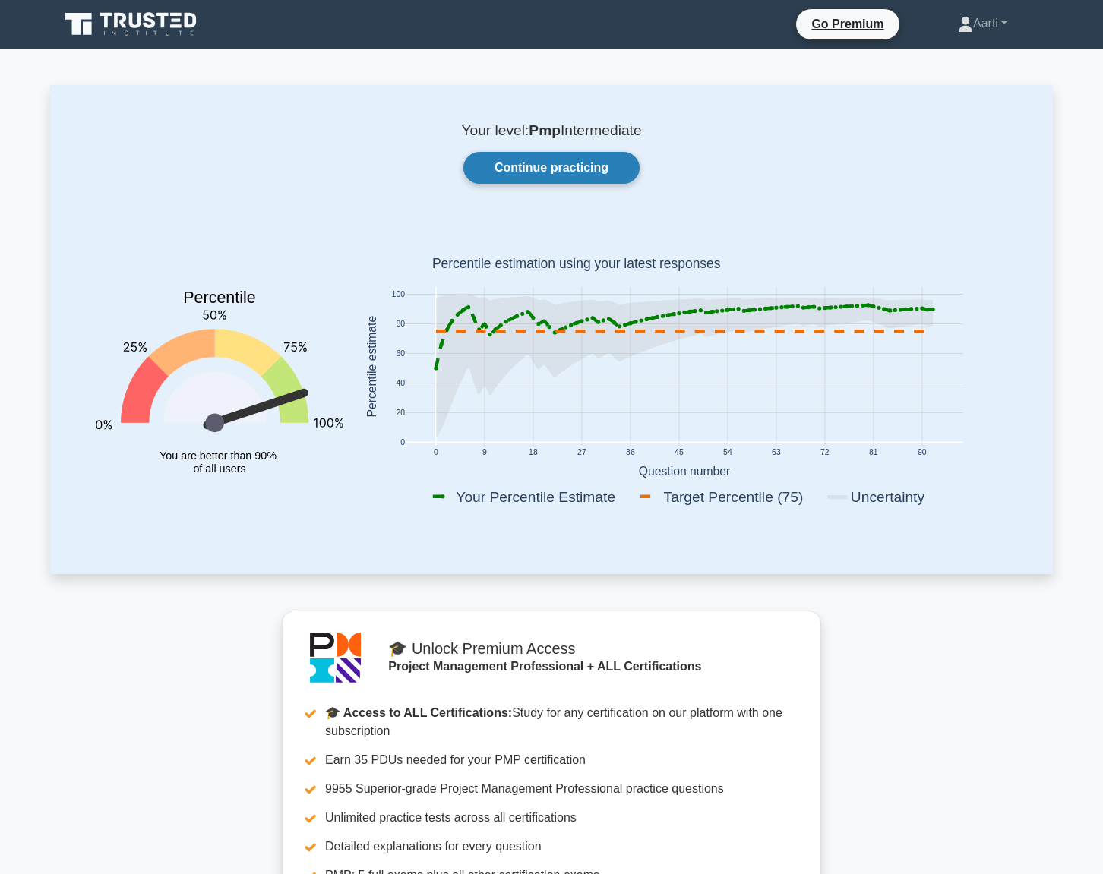
click at [557, 169] on link "Continue practicing" at bounding box center [551, 168] width 176 height 32
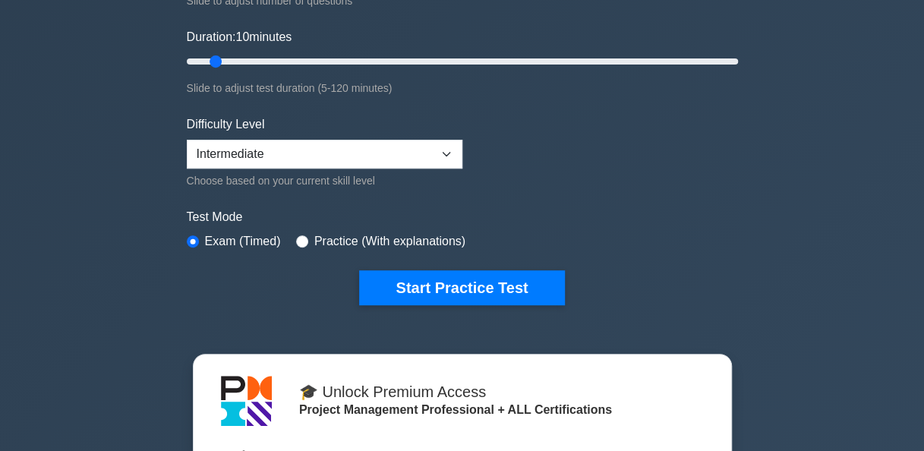
scroll to position [304, 0]
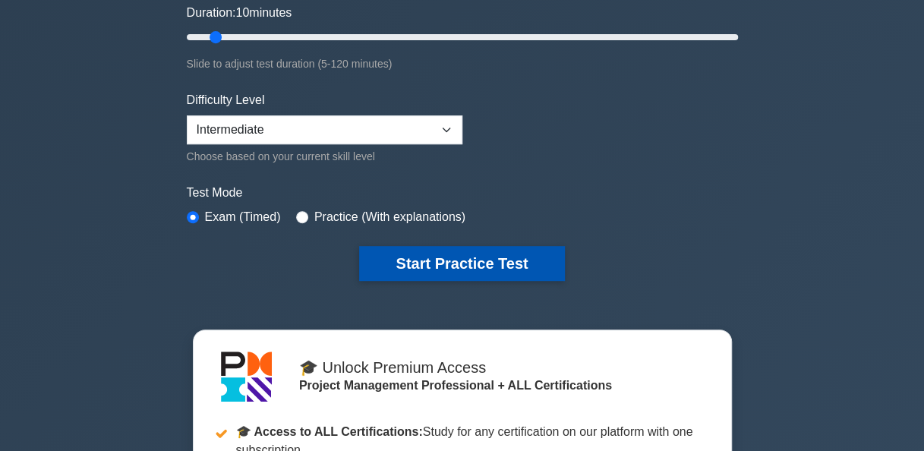
click at [443, 256] on button "Start Practice Test" at bounding box center [461, 263] width 205 height 35
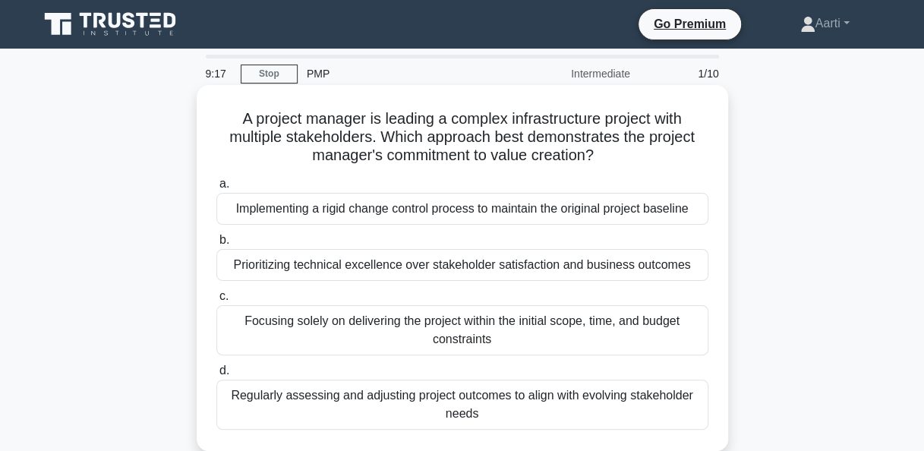
click at [339, 402] on div "Regularly assessing and adjusting project outcomes to align with evolving stake…" at bounding box center [462, 405] width 492 height 50
click at [216, 376] on input "d. Regularly assessing and adjusting project outcomes to align with evolving st…" at bounding box center [216, 371] width 0 height 10
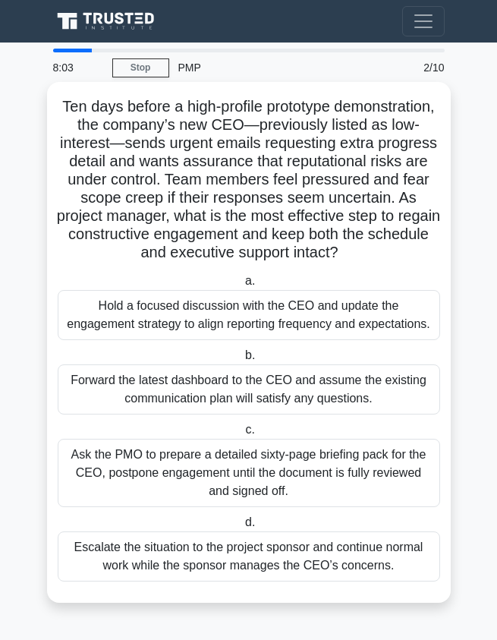
scroll to position [13, 0]
click at [163, 324] on div "Hold a focused discussion with the CEO and update the engagement strategy to al…" at bounding box center [249, 315] width 383 height 50
click at [242, 286] on input "a. Hold a focused discussion with the CEO and update the engagement strategy to…" at bounding box center [242, 281] width 0 height 10
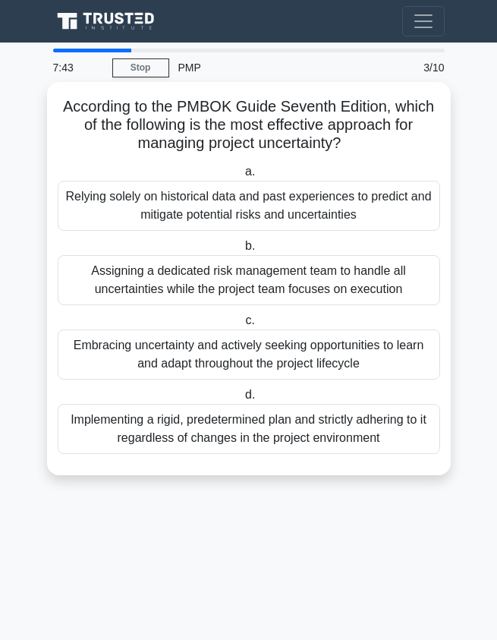
scroll to position [0, 0]
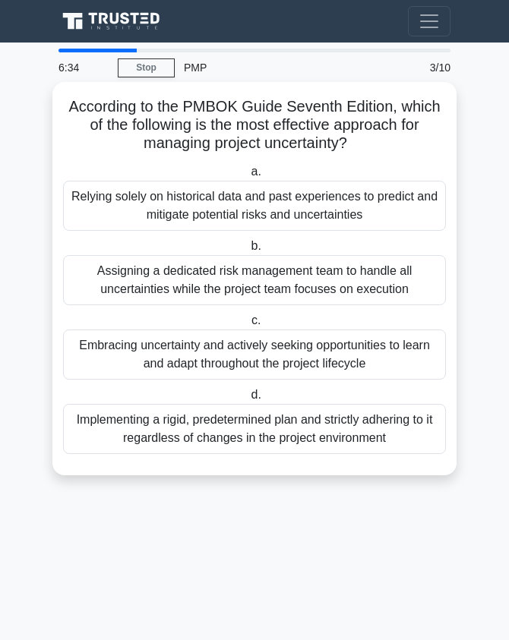
click at [204, 359] on div "Embracing uncertainty and actively seeking opportunities to learn and adapt thr…" at bounding box center [254, 355] width 383 height 50
click at [248, 326] on input "c. Embracing uncertainty and actively seeking opportunities to learn and adapt …" at bounding box center [248, 321] width 0 height 10
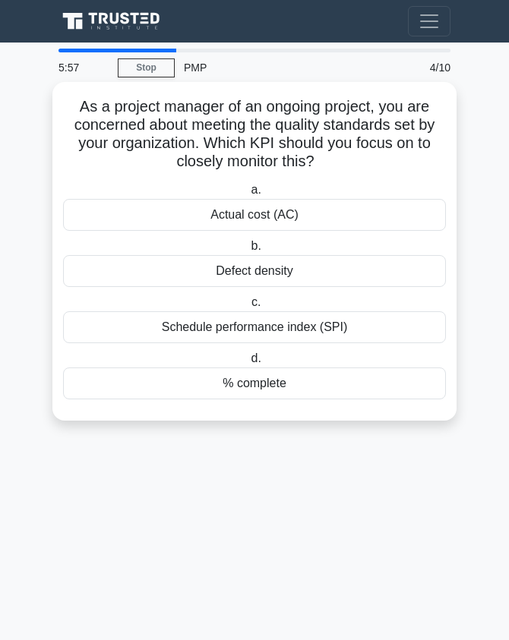
click at [186, 327] on div "Schedule performance index (SPI)" at bounding box center [254, 327] width 383 height 32
click at [248, 308] on input "c. Schedule performance index (SPI)" at bounding box center [248, 303] width 0 height 10
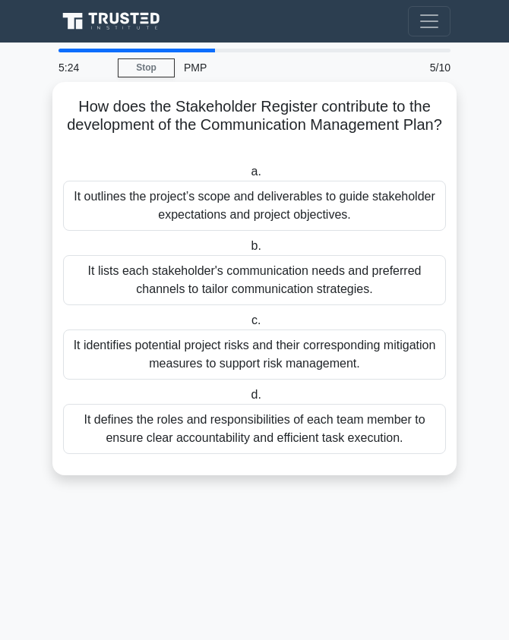
click at [191, 279] on div "It lists each stakeholder's communication needs and preferred channels to tailo…" at bounding box center [254, 280] width 383 height 50
click at [248, 251] on input "b. It lists each stakeholder's communication needs and preferred channels to ta…" at bounding box center [248, 247] width 0 height 10
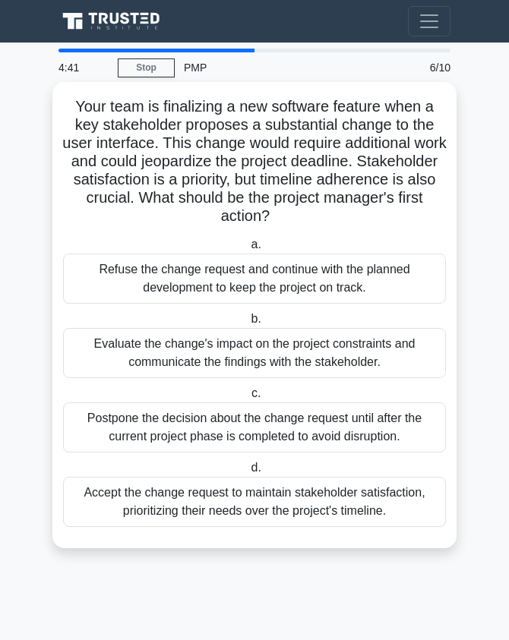
click at [189, 355] on div "Evaluate the change's impact on the project constraints and communicate the fin…" at bounding box center [254, 353] width 383 height 50
click at [248, 324] on input "b. Evaluate the change's impact on the project constraints and communicate the …" at bounding box center [248, 319] width 0 height 10
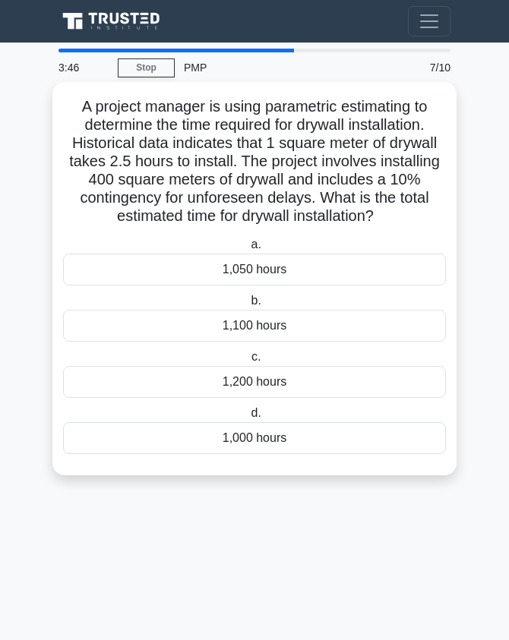
click at [260, 323] on div "1,100 hours" at bounding box center [254, 326] width 383 height 32
click at [248, 306] on input "b. 1,100 hours" at bounding box center [248, 301] width 0 height 10
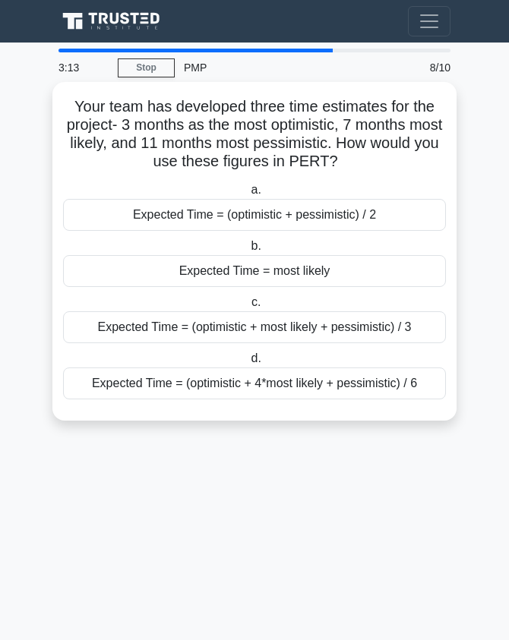
click at [185, 384] on div "Expected Time = (optimistic + 4*most likely + pessimistic) / 6" at bounding box center [254, 384] width 383 height 32
click at [248, 364] on input "d. Expected Time = (optimistic + 4*most likely + pessimistic) / 6" at bounding box center [248, 359] width 0 height 10
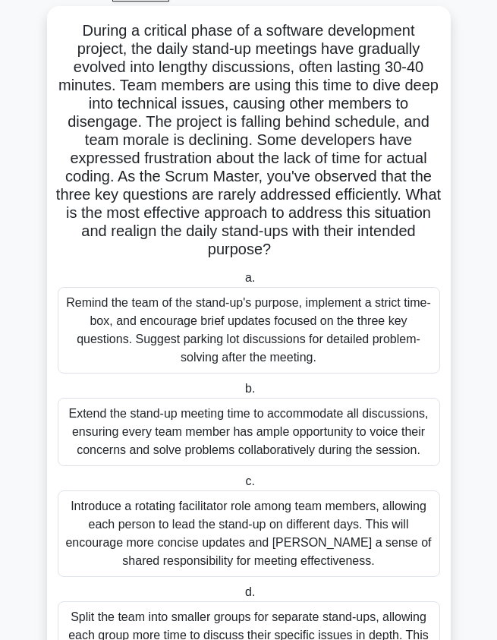
scroll to position [152, 0]
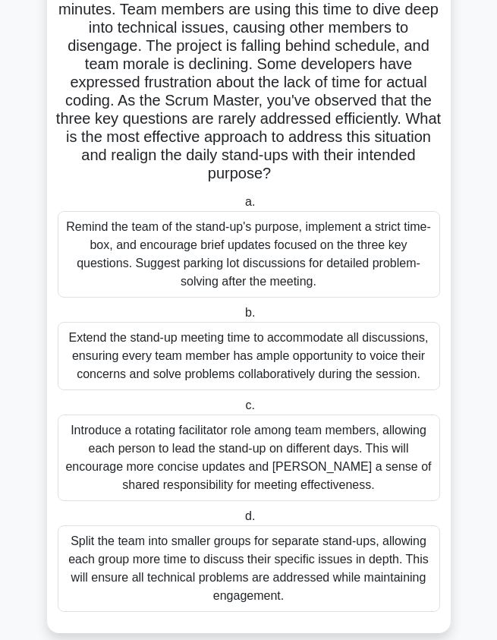
click at [161, 265] on div "Remind the team of the stand-up's purpose, implement a strict time-box, and enc…" at bounding box center [249, 254] width 383 height 87
click at [242, 207] on input "a. Remind the team of the stand-up's purpose, implement a strict time-box, and …" at bounding box center [242, 202] width 0 height 10
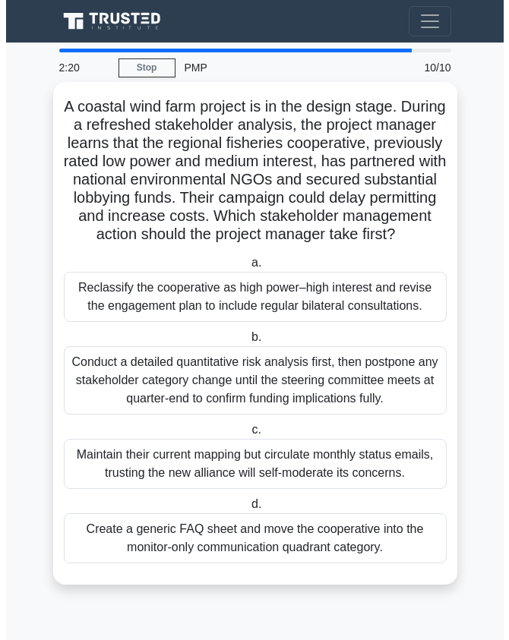
scroll to position [0, 0]
click at [202, 315] on div "Reclassify the cooperative as high power–high interest and revise the engagemen…" at bounding box center [254, 297] width 383 height 50
click at [248, 268] on input "a. Reclassify the cooperative as high power–high interest and revise the engage…" at bounding box center [248, 263] width 0 height 10
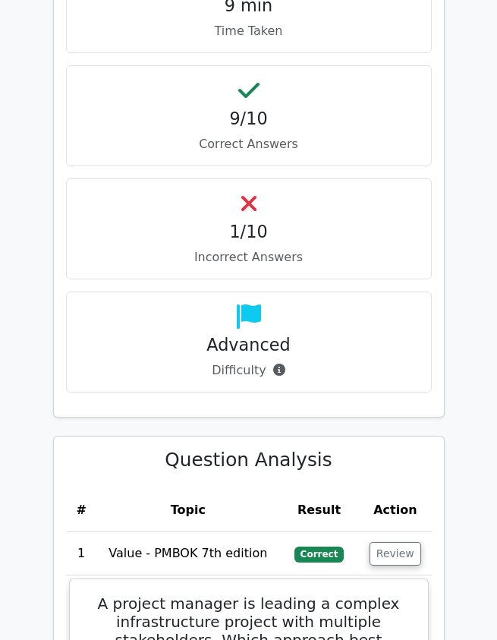
scroll to position [1747, 0]
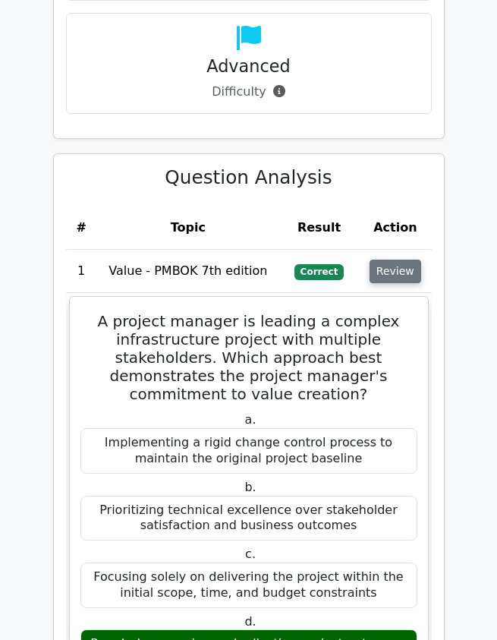
click at [411, 260] on button "Review" at bounding box center [396, 272] width 52 height 24
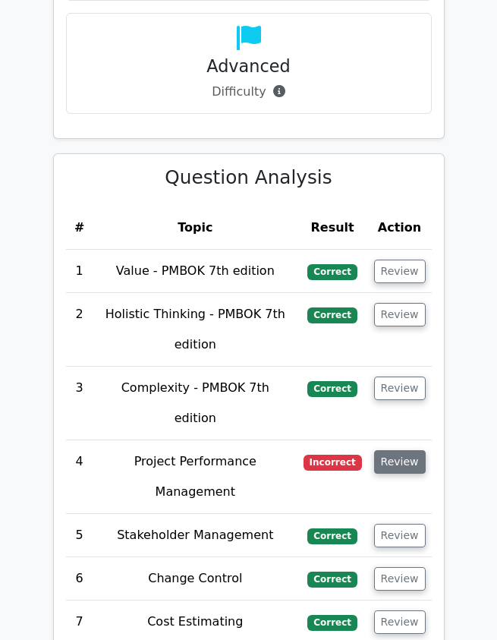
click at [411, 450] on button "Review" at bounding box center [400, 462] width 52 height 24
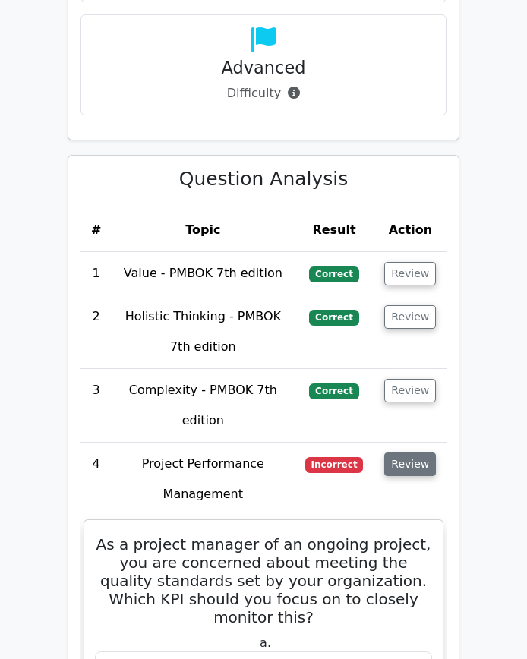
click at [406, 453] on button "Review" at bounding box center [410, 465] width 52 height 24
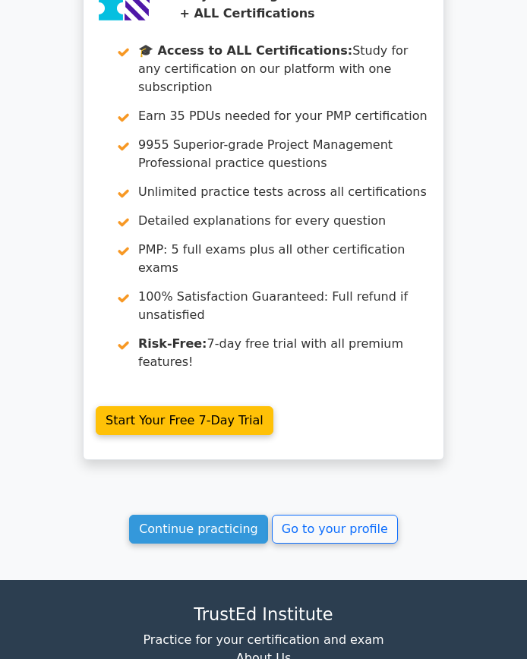
scroll to position [2699, 0]
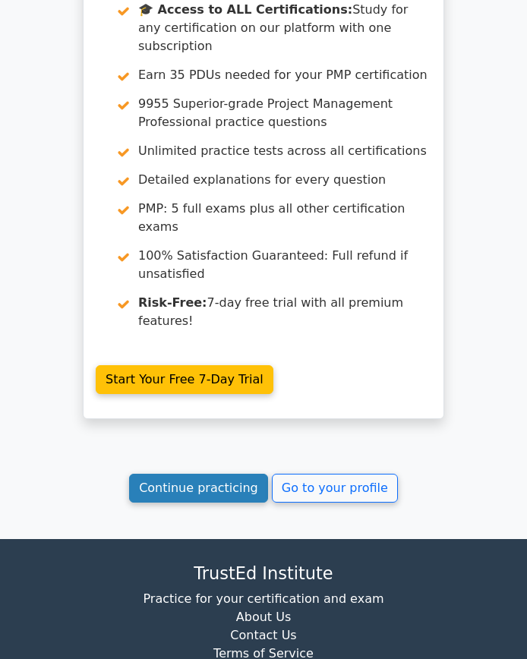
click at [219, 474] on link "Continue practicing" at bounding box center [198, 488] width 139 height 29
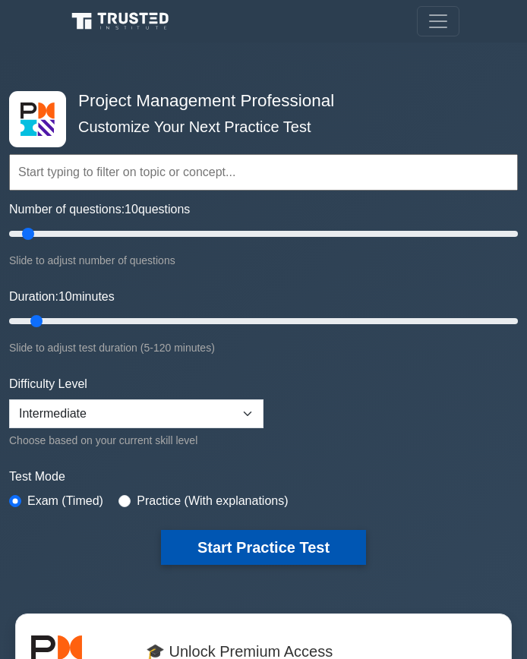
click at [240, 539] on button "Start Practice Test" at bounding box center [263, 547] width 205 height 35
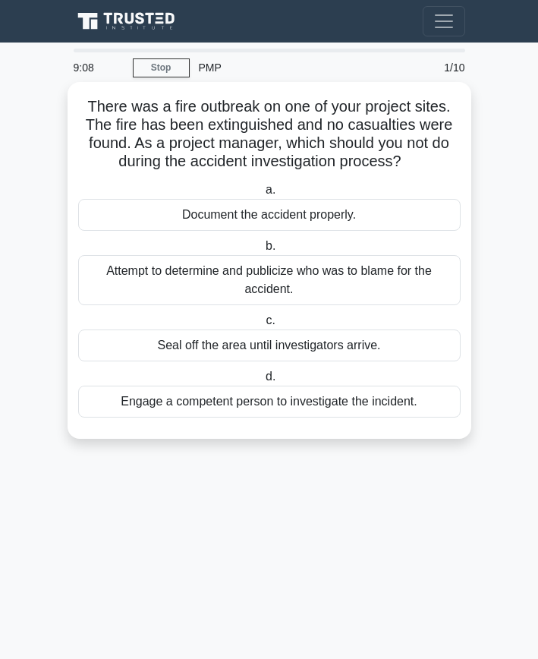
click at [167, 275] on div "Attempt to determine and publicize who was to blame for the accident." at bounding box center [269, 280] width 383 height 50
click at [263, 251] on input "b. Attempt to determine and publicize who was to blame for the accident." at bounding box center [263, 247] width 0 height 10
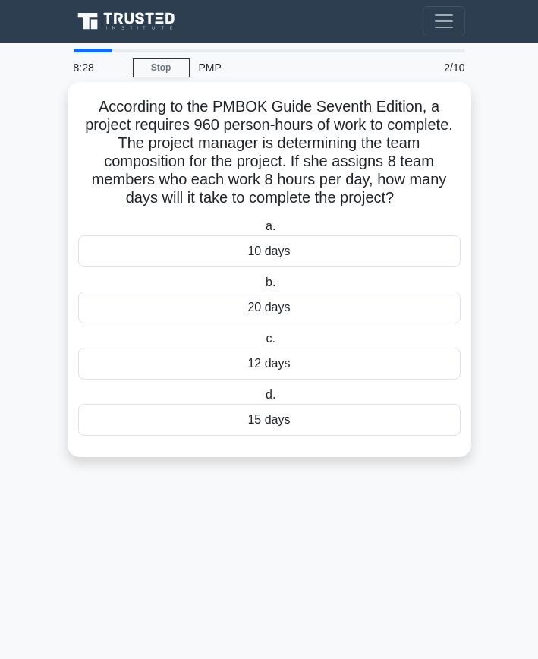
click at [246, 425] on div "15 days" at bounding box center [269, 420] width 383 height 32
click at [263, 400] on input "d. 15 days" at bounding box center [263, 395] width 0 height 10
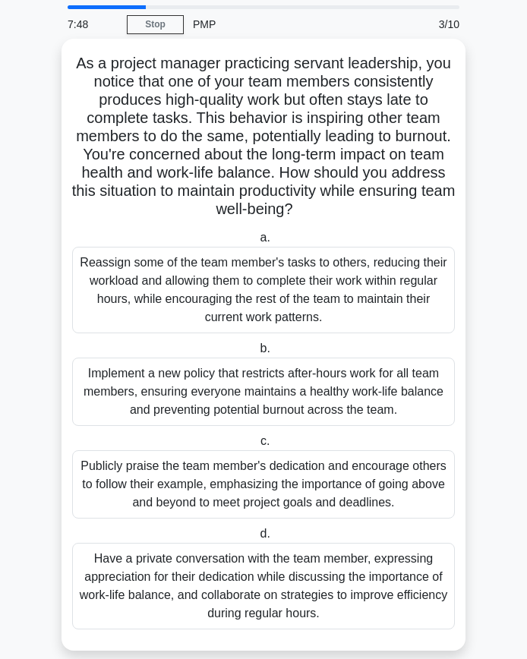
scroll to position [67, 0]
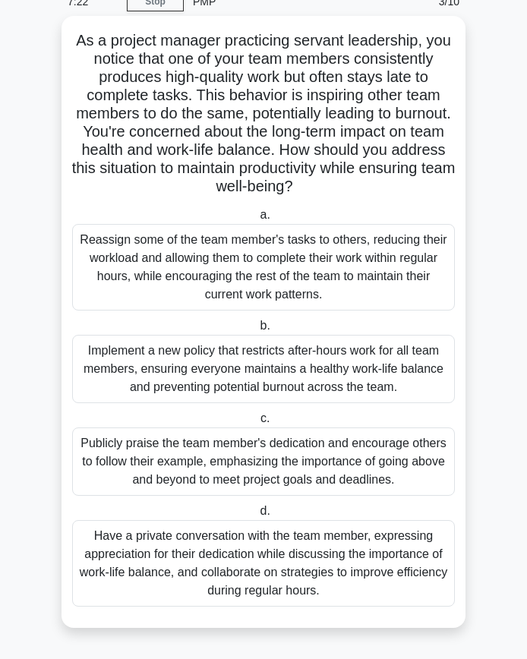
click at [229, 563] on div "Have a private conversation with the team member, expressing appreciation for t…" at bounding box center [263, 563] width 383 height 87
click at [257, 516] on input "d. Have a private conversation with the team member, expressing appreciation fo…" at bounding box center [257, 512] width 0 height 10
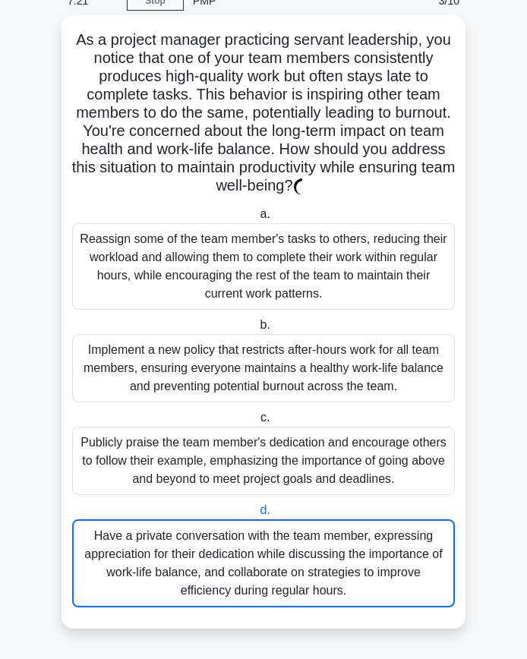
scroll to position [0, 0]
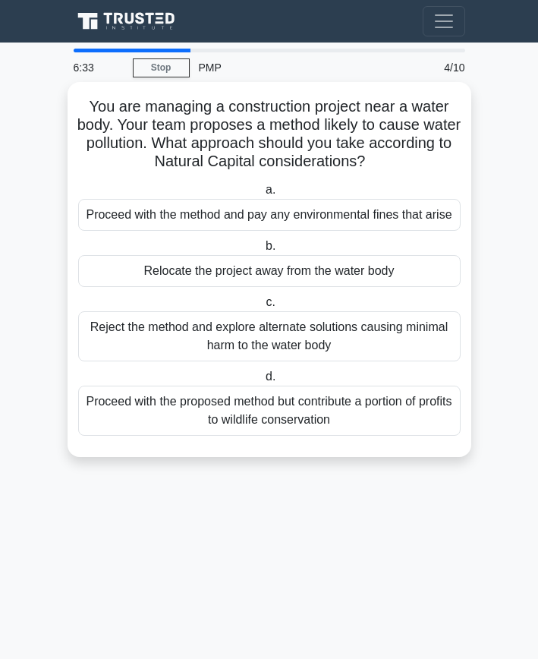
click at [174, 333] on div "Reject the method and explore alternate solutions causing minimal harm to the w…" at bounding box center [269, 336] width 383 height 50
click at [263, 308] on input "c. Reject the method and explore alternate solutions causing minimal harm to th…" at bounding box center [263, 303] width 0 height 10
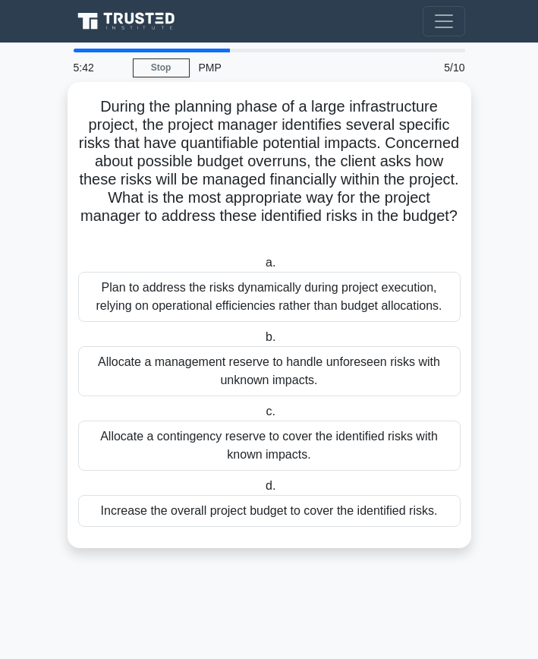
click at [179, 448] on div "Allocate a contingency reserve to cover the identified risks with known impacts." at bounding box center [269, 446] width 383 height 50
click at [263, 417] on input "c. Allocate a contingency reserve to cover the identified risks with known impa…" at bounding box center [263, 412] width 0 height 10
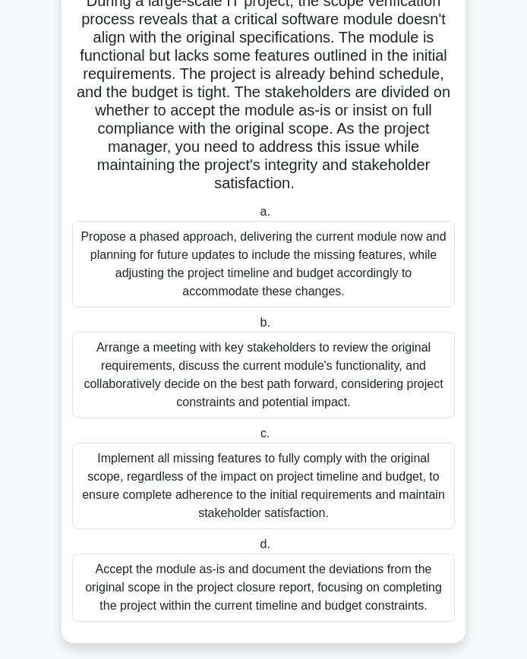
scroll to position [122, 0]
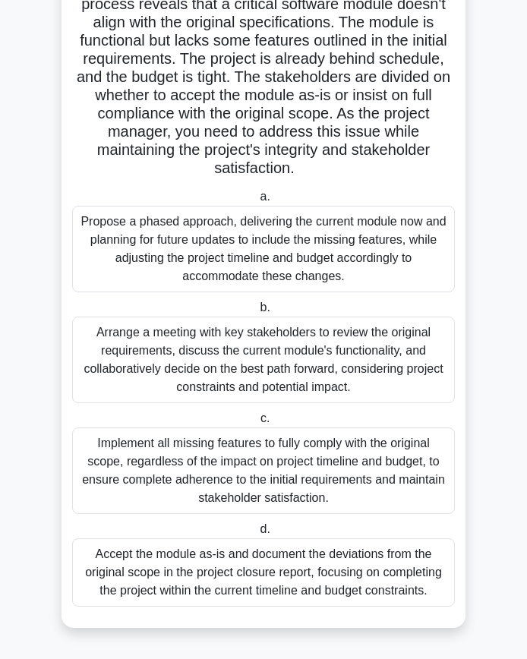
click at [210, 356] on div "Arrange a meeting with key stakeholders to review the original requirements, di…" at bounding box center [263, 360] width 383 height 87
click at [257, 313] on input "b. Arrange a meeting with key stakeholders to review the original requirements,…" at bounding box center [257, 308] width 0 height 10
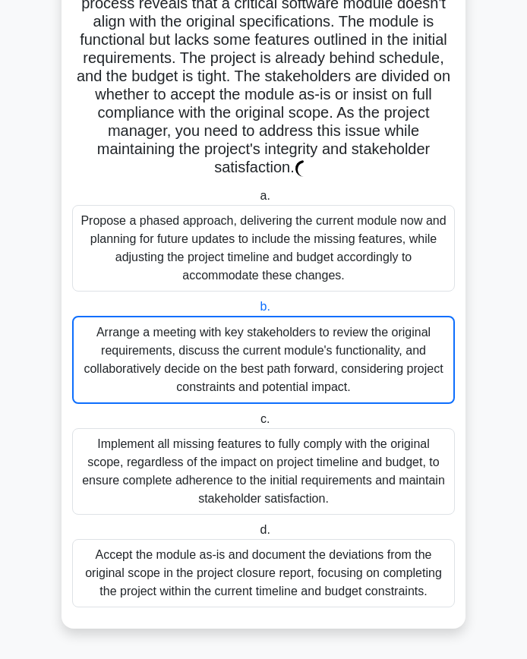
scroll to position [0, 0]
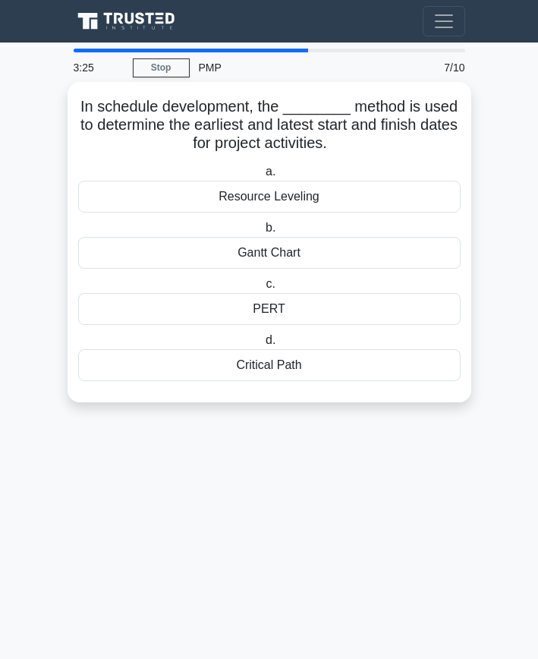
click at [217, 366] on div "Critical Path" at bounding box center [269, 365] width 383 height 32
click at [263, 346] on input "d. Critical Path" at bounding box center [263, 341] width 0 height 10
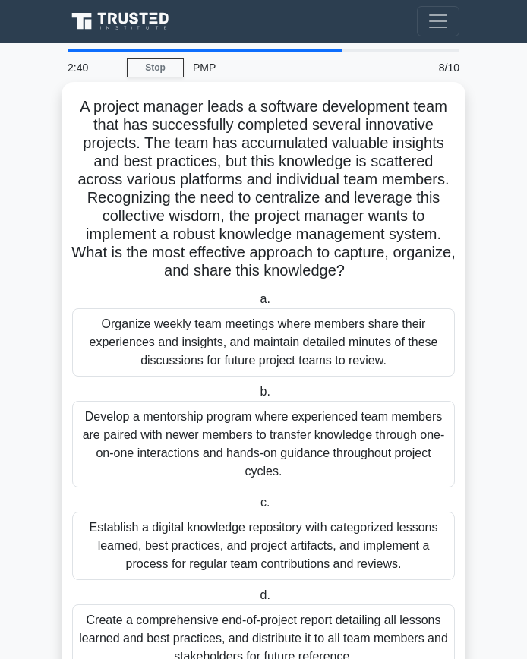
scroll to position [67, 0]
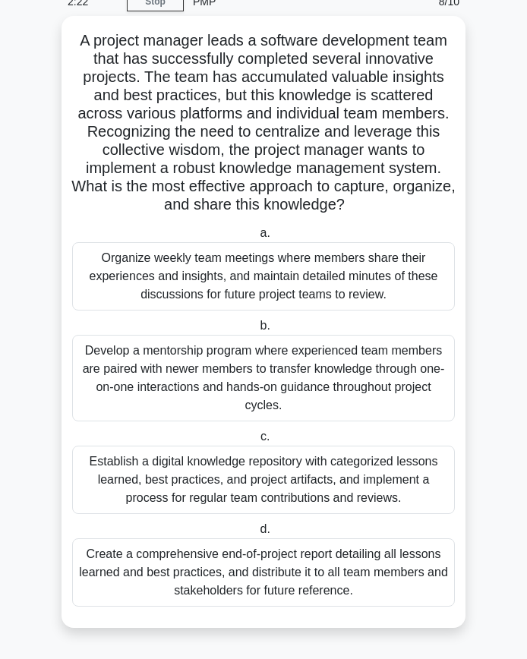
click at [261, 578] on div "Create a comprehensive end-of-project report detailing all lessons learned and …" at bounding box center [263, 572] width 383 height 68
drag, startPoint x: 261, startPoint y: 578, endPoint x: 160, endPoint y: 570, distance: 101.3
click at [160, 570] on div "Create a comprehensive end-of-project report detailing all lessons learned and …" at bounding box center [263, 572] width 383 height 68
click at [257, 535] on input "d. Create a comprehensive end-of-project report detailing all lessons learned a…" at bounding box center [257, 530] width 0 height 10
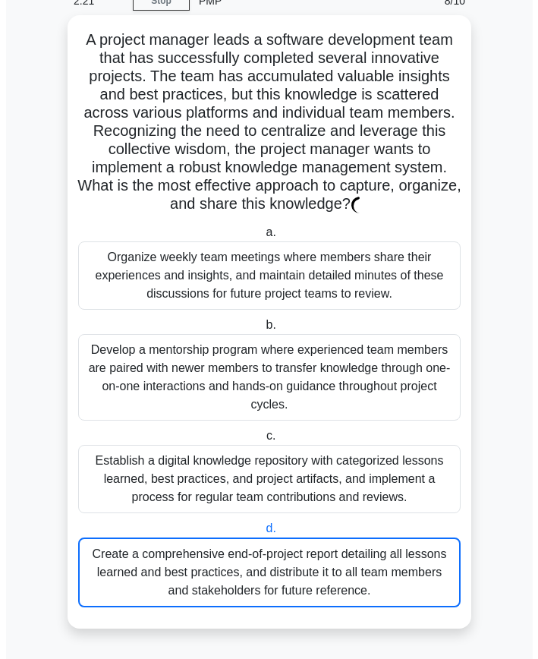
scroll to position [0, 0]
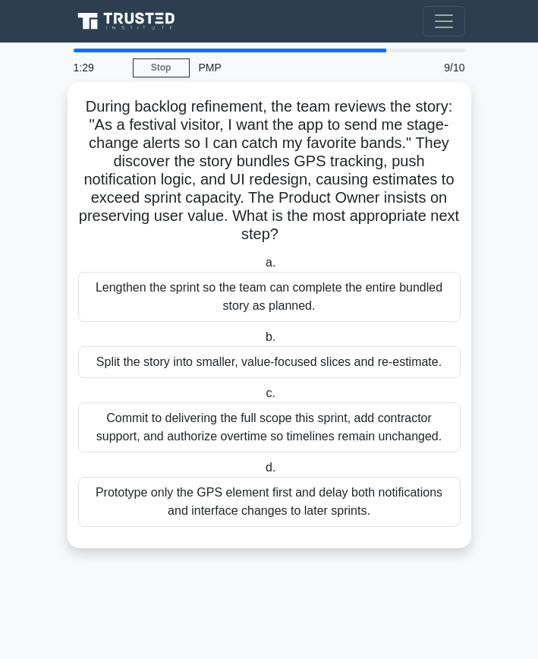
click at [186, 368] on div "Split the story into smaller, value-focused slices and re-estimate." at bounding box center [269, 362] width 383 height 32
click at [263, 343] on input "b. Split the story into smaller, value-focused slices and re-estimate." at bounding box center [263, 338] width 0 height 10
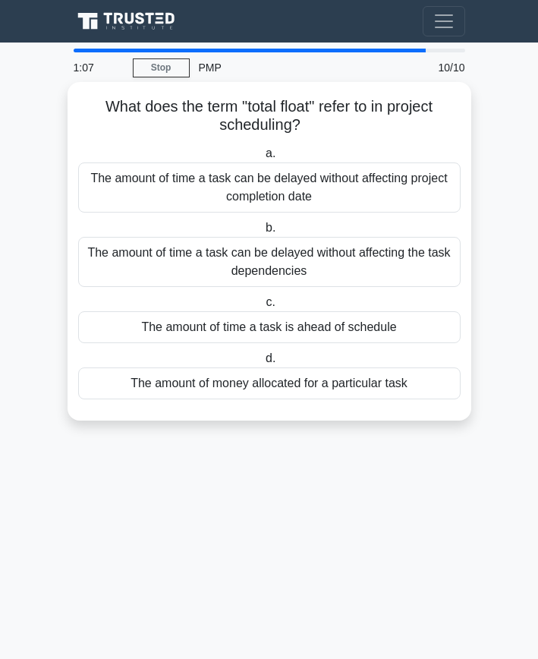
click at [264, 194] on div "The amount of time a task can be delayed without affecting project completion d…" at bounding box center [269, 188] width 383 height 50
click at [96, 196] on div "The amount of time a task can be delayed without affecting project completion d…" at bounding box center [269, 188] width 383 height 50
click at [263, 159] on input "a. The amount of time a task can be delayed without affecting project completio…" at bounding box center [263, 154] width 0 height 10
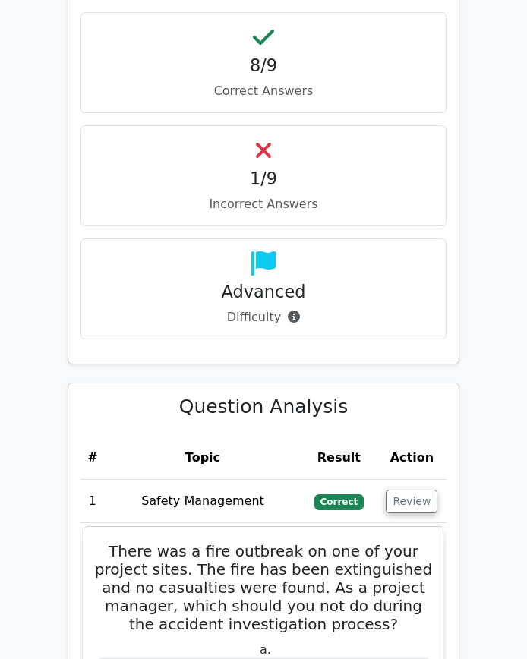
scroll to position [1595, 0]
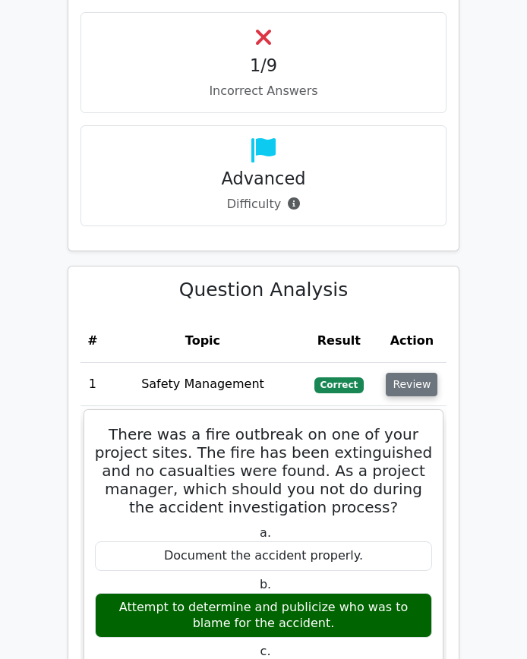
click at [406, 373] on button "Review" at bounding box center [412, 385] width 52 height 24
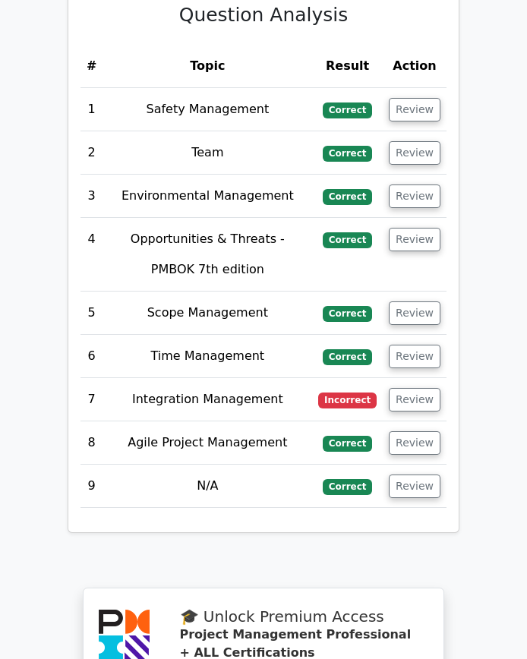
scroll to position [1899, 0]
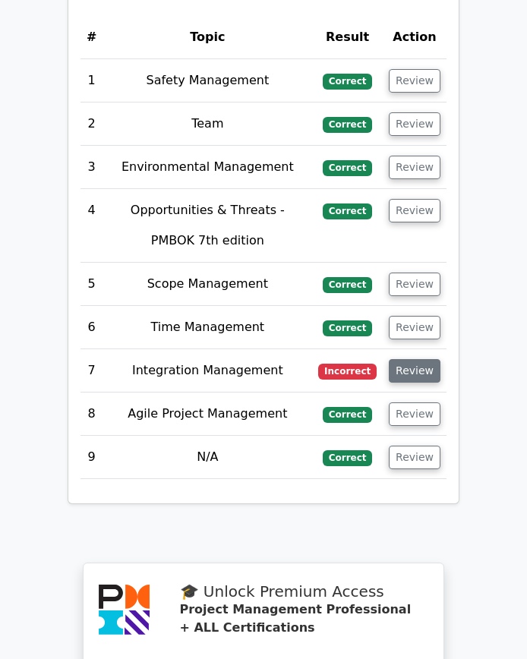
click at [417, 359] on button "Review" at bounding box center [415, 371] width 52 height 24
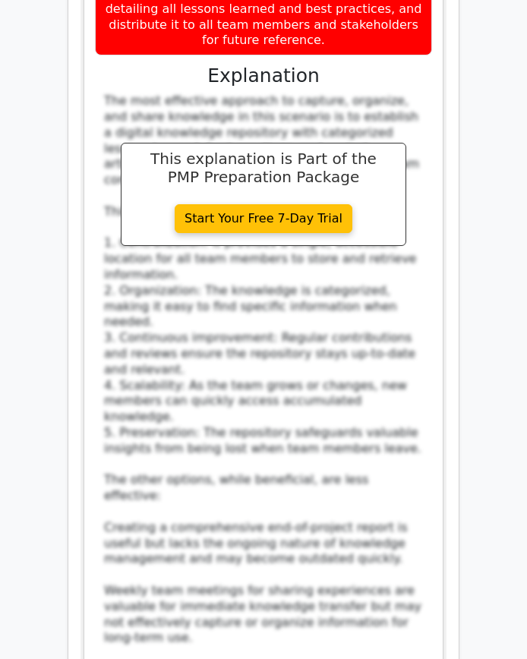
scroll to position [3342, 0]
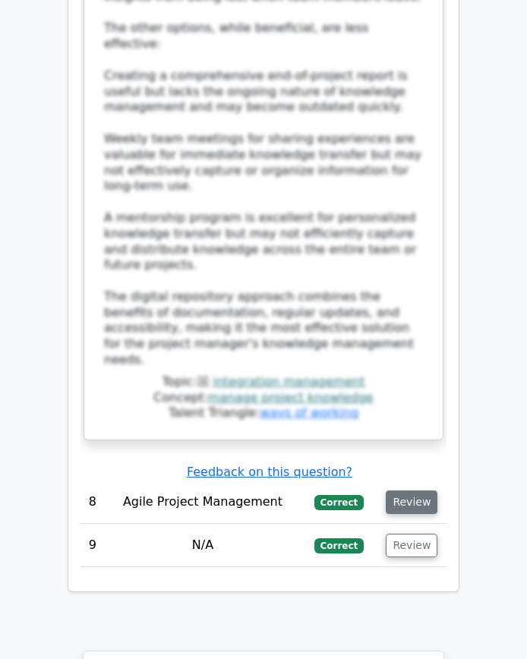
click at [413, 491] on button "Review" at bounding box center [412, 503] width 52 height 24
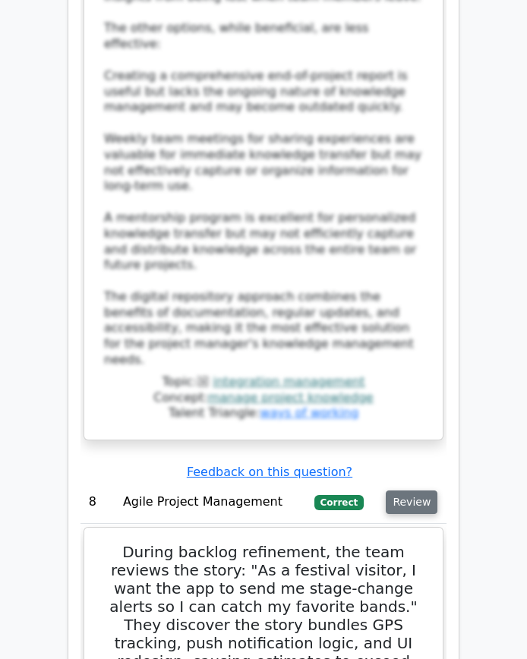
click at [413, 491] on button "Review" at bounding box center [412, 503] width 52 height 24
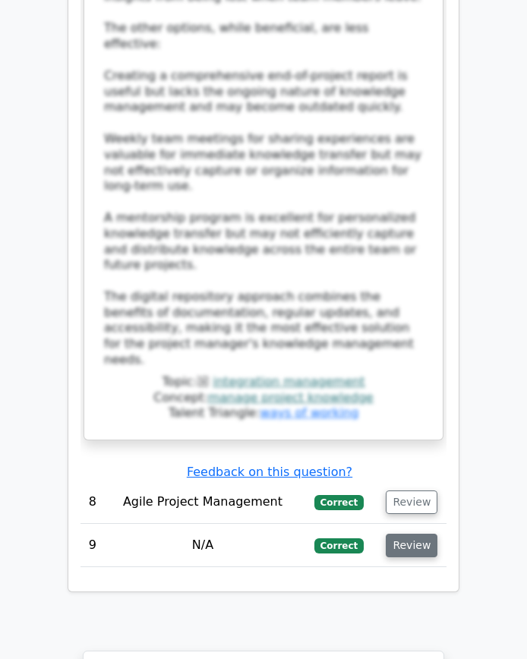
click at [406, 534] on button "Review" at bounding box center [412, 546] width 52 height 24
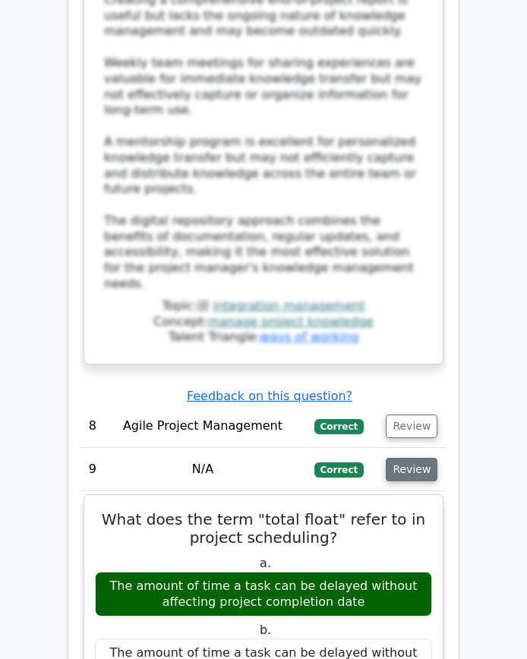
scroll to position [3493, 0]
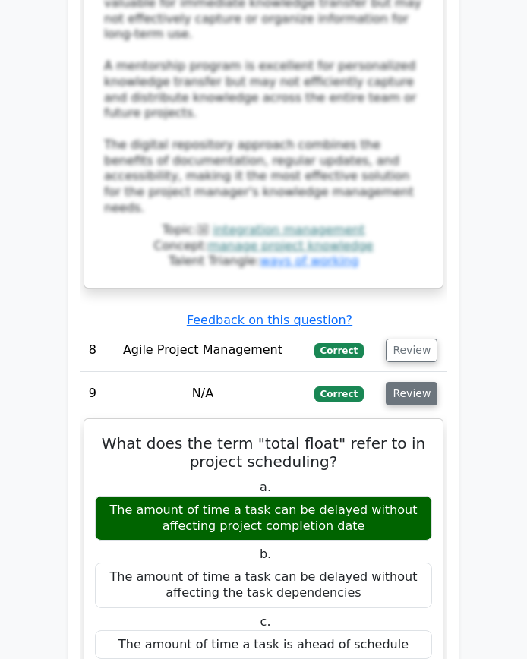
click at [418, 382] on button "Review" at bounding box center [412, 394] width 52 height 24
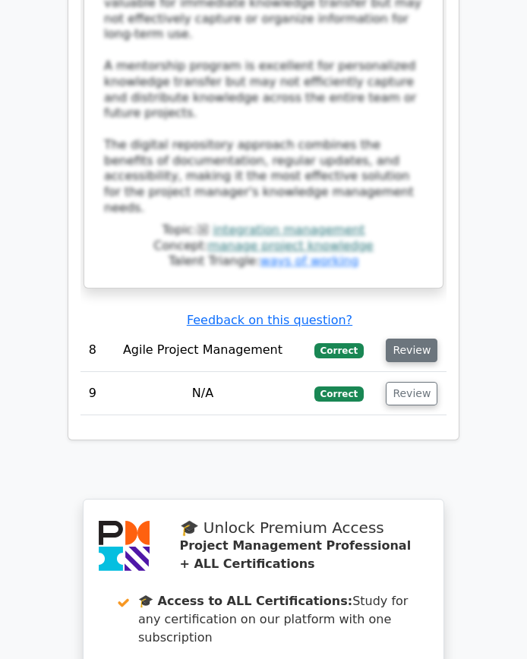
click at [411, 339] on button "Review" at bounding box center [412, 351] width 52 height 24
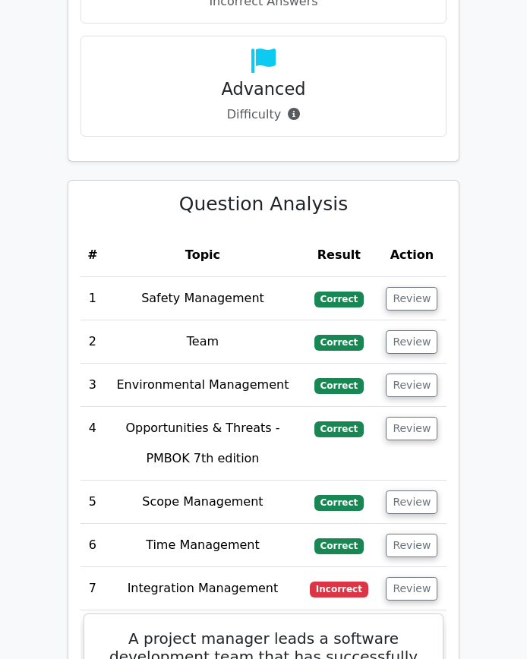
scroll to position [1671, 0]
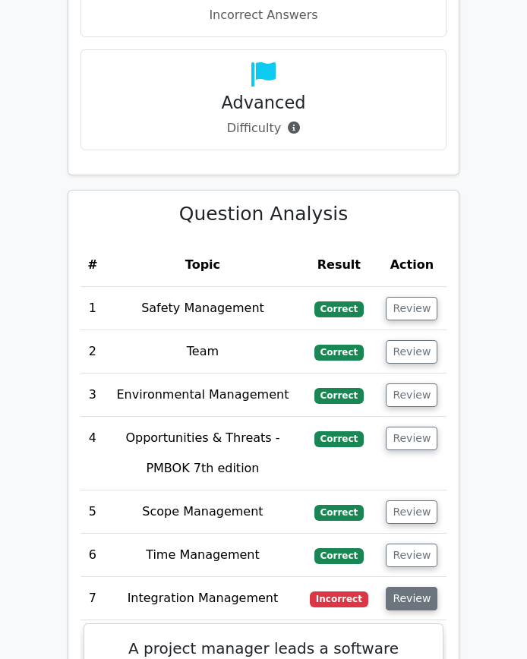
drag, startPoint x: 406, startPoint y: 581, endPoint x: 407, endPoint y: 573, distance: 7.6
click at [406, 587] on button "Review" at bounding box center [412, 599] width 52 height 24
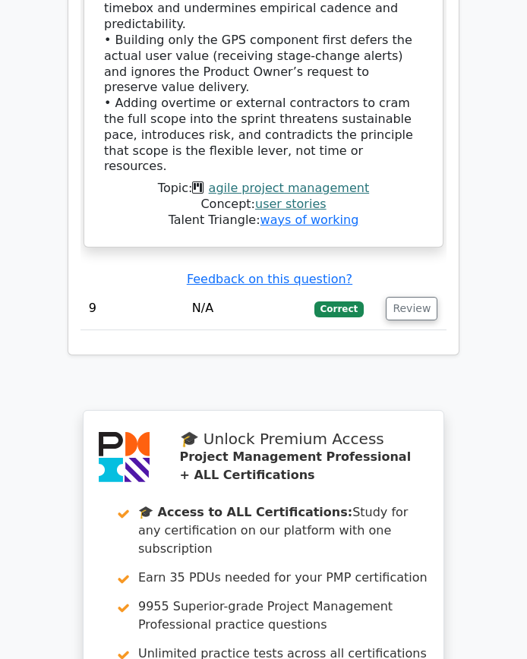
scroll to position [3562, 0]
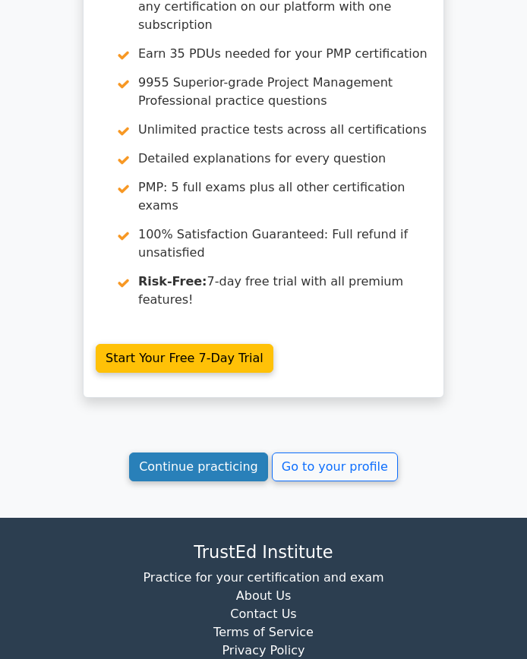
click at [202, 453] on link "Continue practicing" at bounding box center [198, 467] width 139 height 29
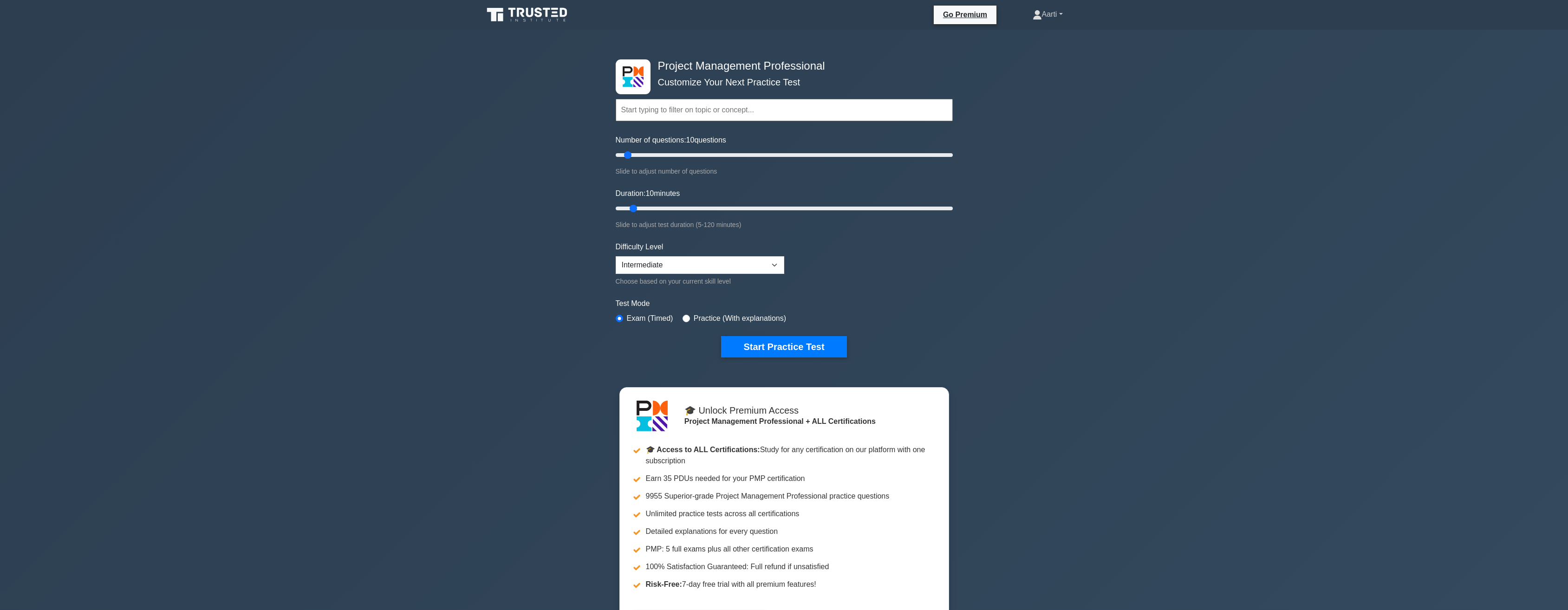
click at [322, 13] on link "Aarti" at bounding box center [1048, 14] width 75 height 18
click at [322, 38] on link "Profile" at bounding box center [1047, 36] width 73 height 15
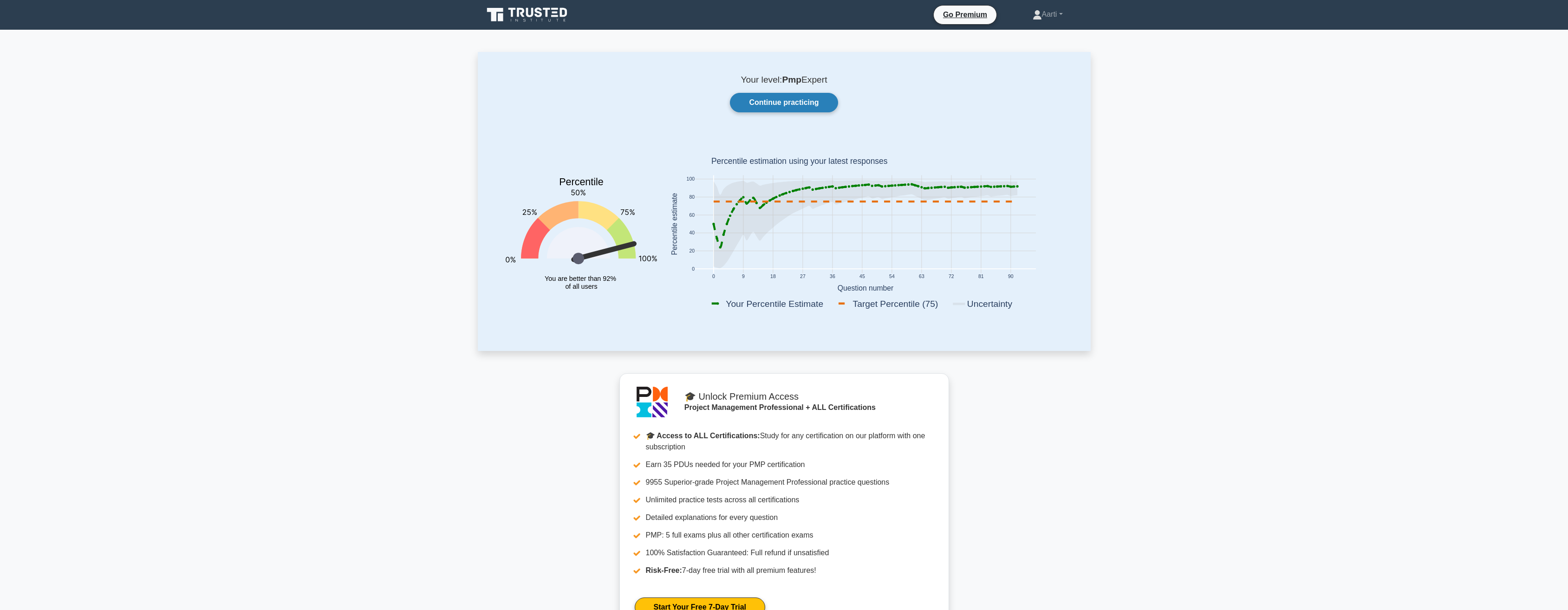
click at [771, 101] on link "Continue practicing" at bounding box center [784, 103] width 108 height 20
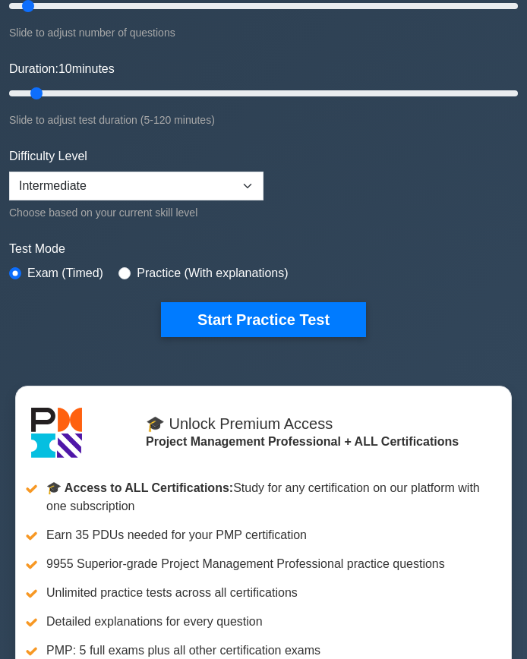
scroll to position [380, 0]
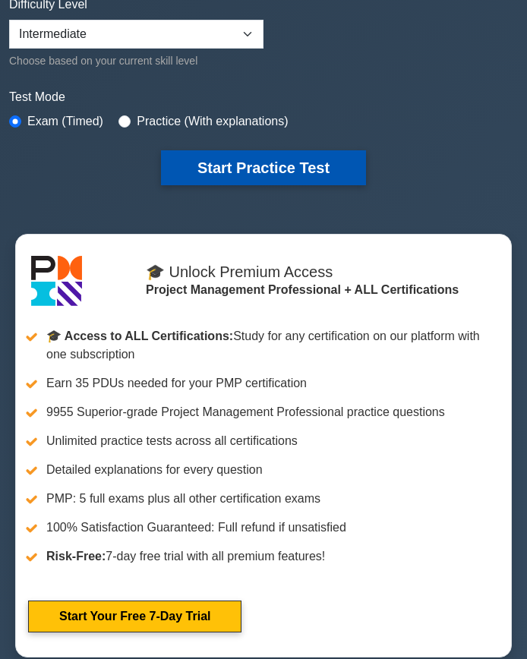
click at [232, 162] on button "Start Practice Test" at bounding box center [263, 167] width 205 height 35
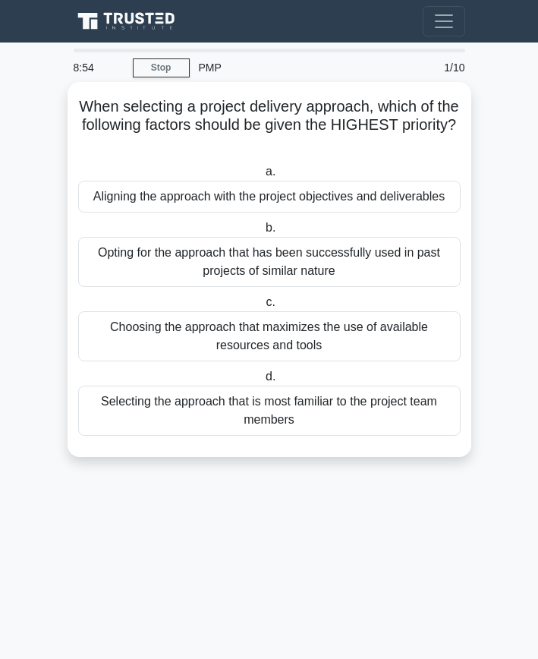
click at [207, 196] on div "Aligning the approach with the project objectives and deliverables" at bounding box center [269, 197] width 383 height 32
click at [263, 177] on input "a. Aligning the approach with the project objectives and deliverables" at bounding box center [263, 172] width 0 height 10
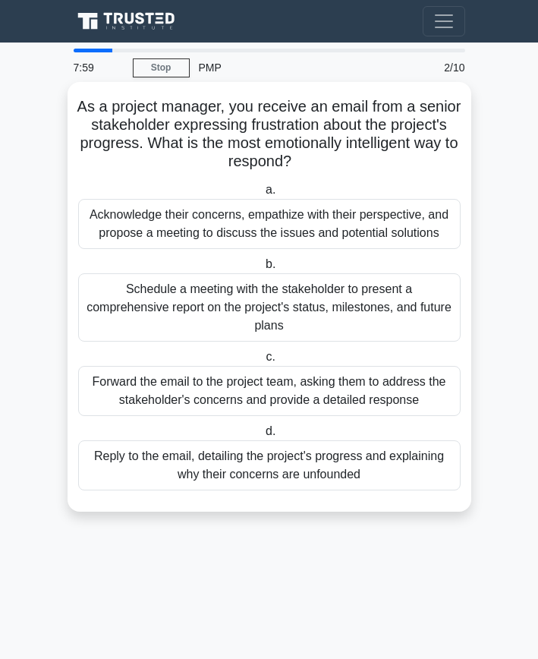
click at [250, 235] on div "Acknowledge their concerns, empathize with their perspective, and propose a mee…" at bounding box center [269, 224] width 383 height 50
click at [263, 195] on input "a. Acknowledge their concerns, empathize with their perspective, and propose a …" at bounding box center [263, 190] width 0 height 10
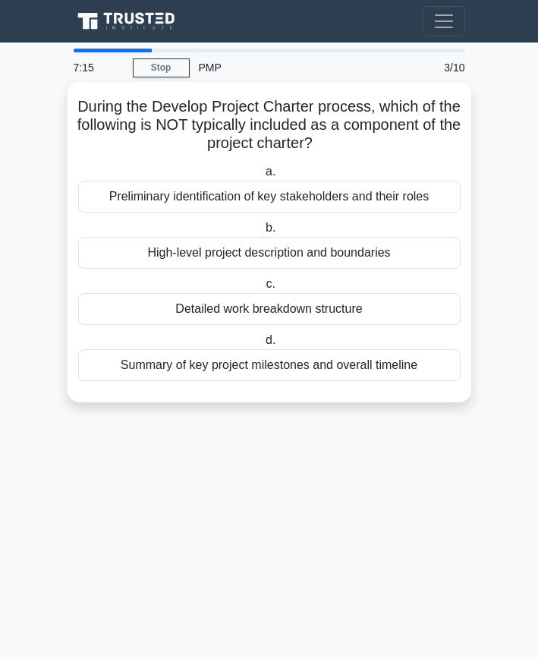
click at [212, 309] on div "Detailed work breakdown structure" at bounding box center [269, 309] width 383 height 32
click at [263, 289] on input "c. Detailed work breakdown structure" at bounding box center [263, 284] width 0 height 10
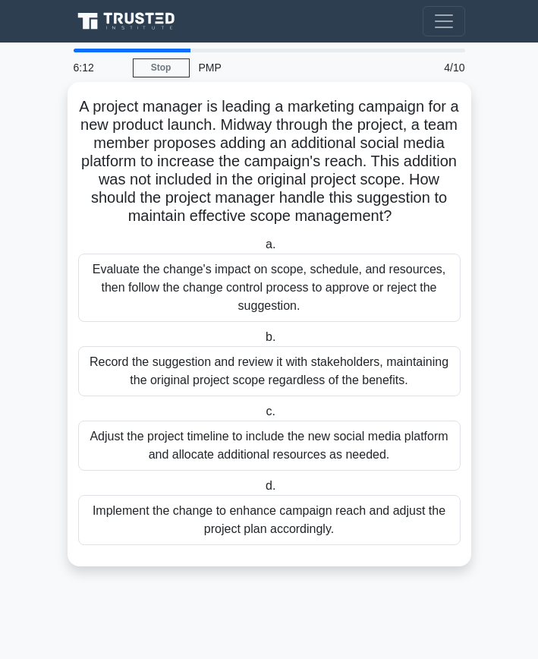
click at [204, 311] on div "Evaluate the change's impact on scope, schedule, and resources, then follow the…" at bounding box center [269, 288] width 383 height 68
click at [263, 250] on input "a. Evaluate the change's impact on scope, schedule, and resources, then follow …" at bounding box center [263, 245] width 0 height 10
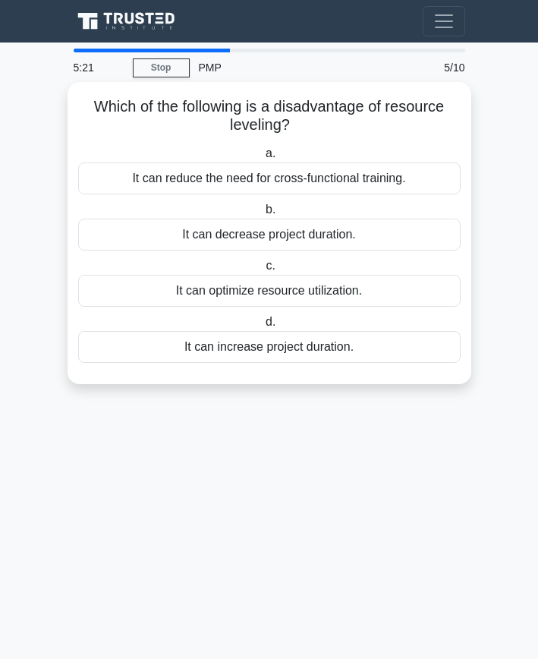
click at [231, 349] on div "It can increase project duration." at bounding box center [269, 347] width 383 height 32
click at [263, 327] on input "d. It can increase project duration." at bounding box center [263, 322] width 0 height 10
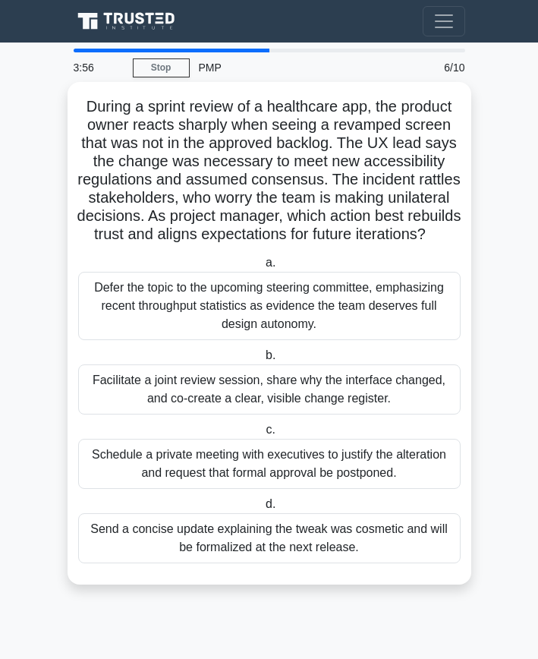
click at [210, 414] on div "Facilitate a joint review session, share why the interface changed, and co-crea…" at bounding box center [269, 390] width 383 height 50
click at [263, 361] on input "b. Facilitate a joint review session, share why the interface changed, and co-c…" at bounding box center [263, 356] width 0 height 10
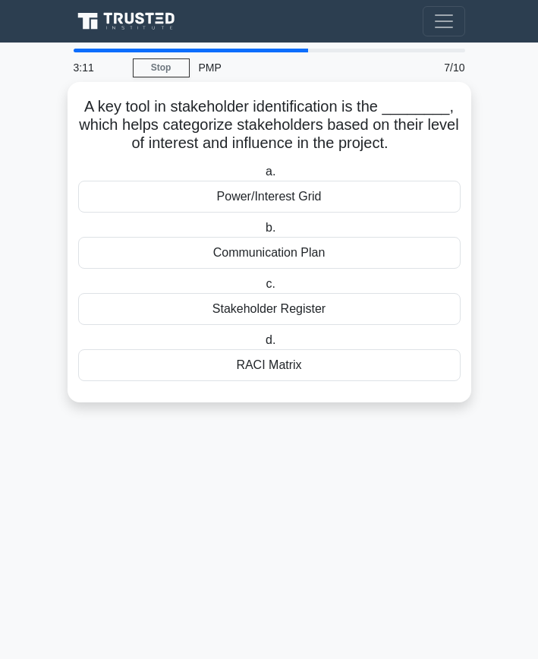
click at [256, 201] on div "Power/Interest Grid" at bounding box center [269, 197] width 383 height 32
click at [263, 177] on input "a. Power/Interest Grid" at bounding box center [263, 172] width 0 height 10
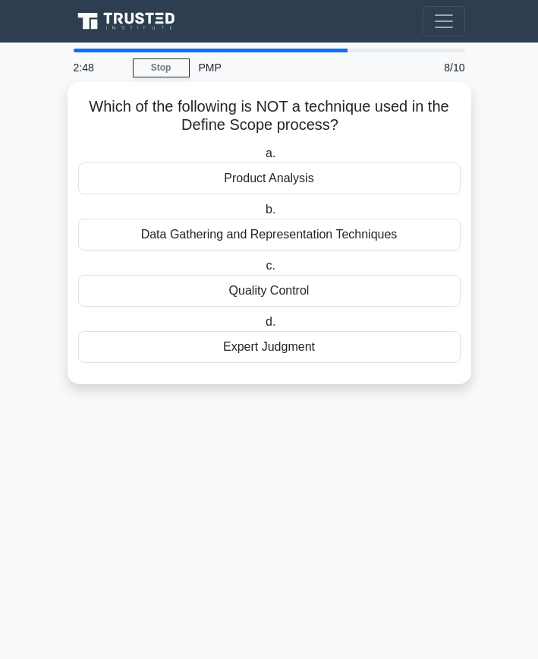
click at [259, 295] on div "Quality Control" at bounding box center [269, 291] width 383 height 32
click at [263, 271] on input "c. Quality Control" at bounding box center [263, 266] width 0 height 10
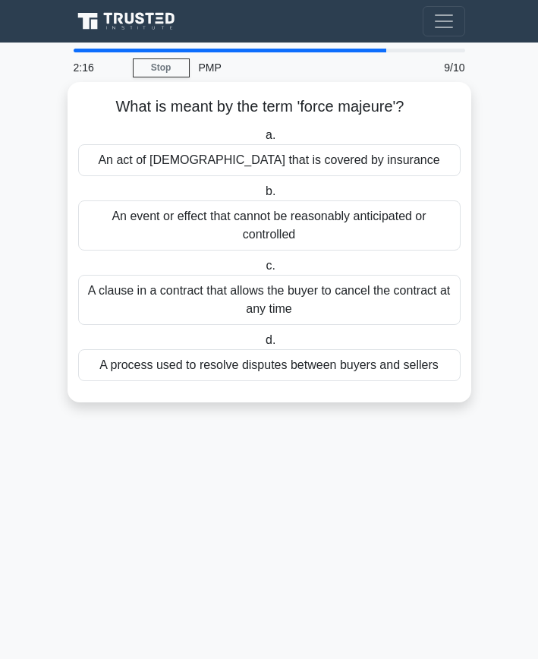
click at [178, 229] on div "An event or effect that cannot be reasonably anticipated or controlled" at bounding box center [269, 225] width 383 height 50
click at [263, 197] on input "b. An event or effect that cannot be reasonably anticipated or controlled" at bounding box center [263, 192] width 0 height 10
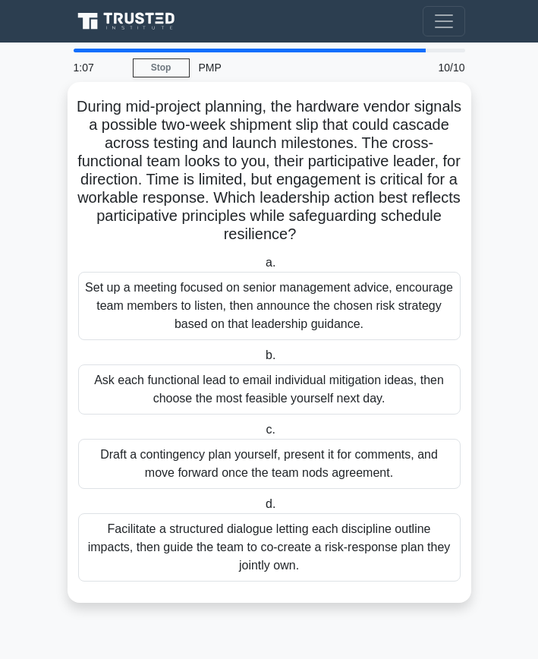
click at [303, 551] on div "Facilitate a structured dialogue letting each discipline outline impacts, then …" at bounding box center [269, 547] width 383 height 68
click at [263, 510] on input "d. Facilitate a structured dialogue letting each discipline outline impacts, th…" at bounding box center [263, 505] width 0 height 10
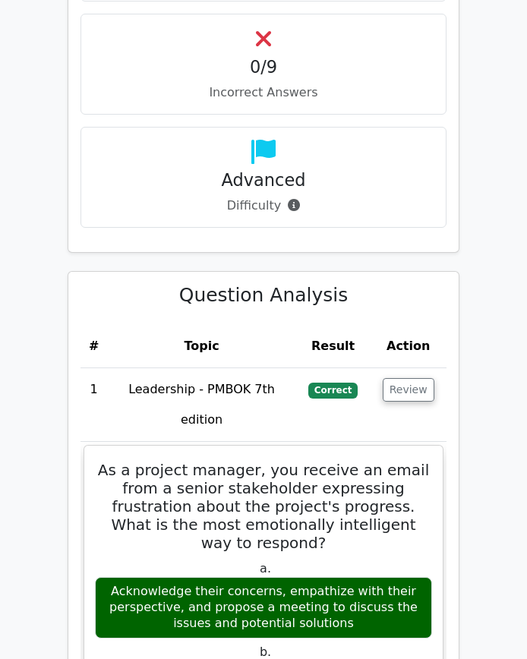
scroll to position [1595, 0]
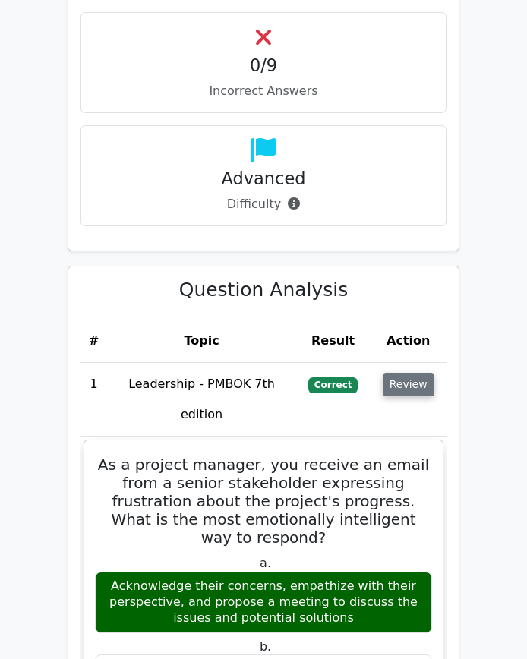
click at [408, 373] on button "Review" at bounding box center [409, 385] width 52 height 24
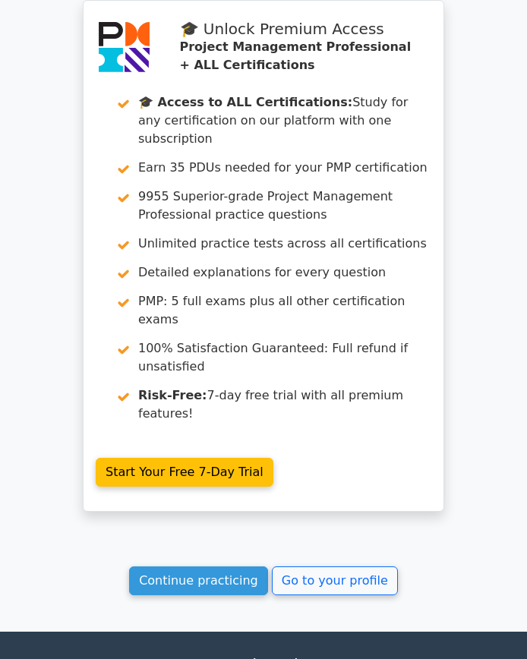
scroll to position [2615, 0]
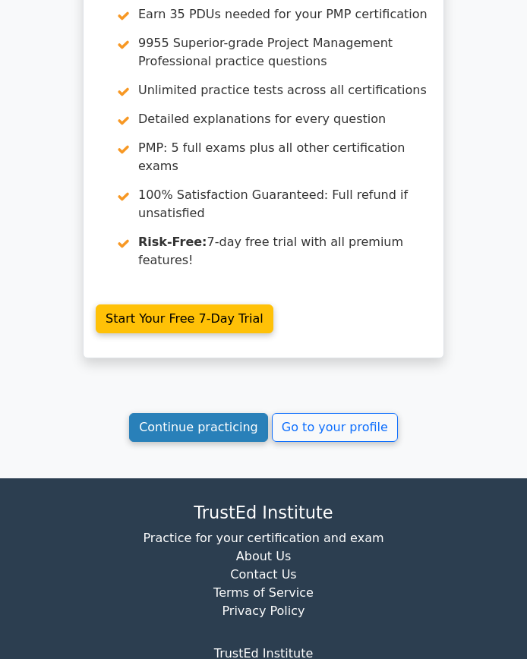
click at [228, 413] on link "Continue practicing" at bounding box center [198, 427] width 139 height 29
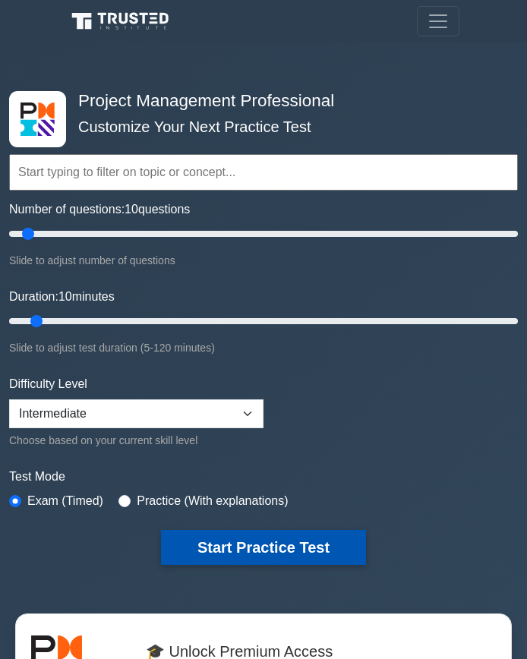
click at [263, 538] on button "Start Practice Test" at bounding box center [263, 547] width 205 height 35
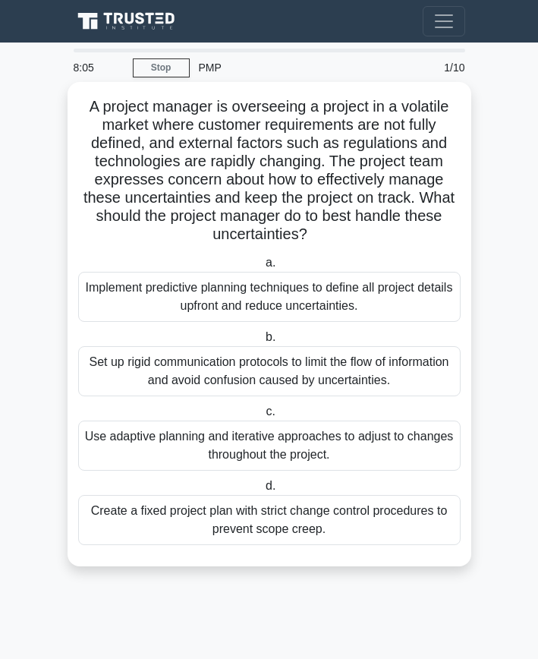
click at [233, 440] on div "Use adaptive planning and iterative approaches to adjust to changes throughout …" at bounding box center [269, 446] width 383 height 50
click at [263, 417] on input "c. Use adaptive planning and iterative approaches to adjust to changes througho…" at bounding box center [263, 412] width 0 height 10
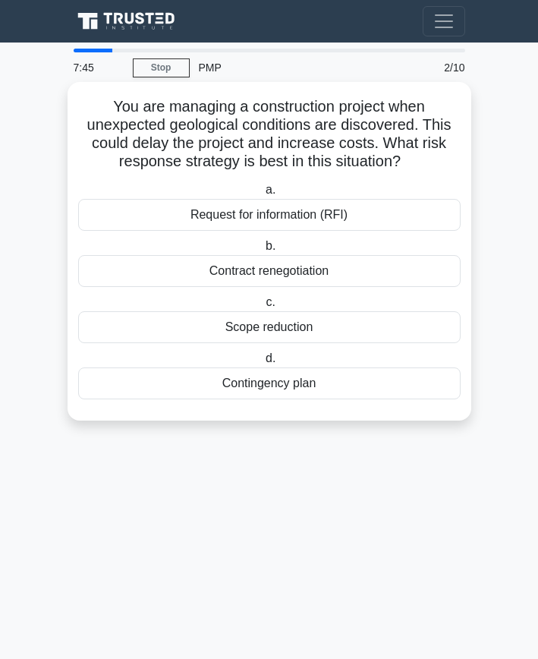
click at [244, 386] on div "Contingency plan" at bounding box center [269, 384] width 383 height 32
click at [263, 364] on input "d. Contingency plan" at bounding box center [263, 359] width 0 height 10
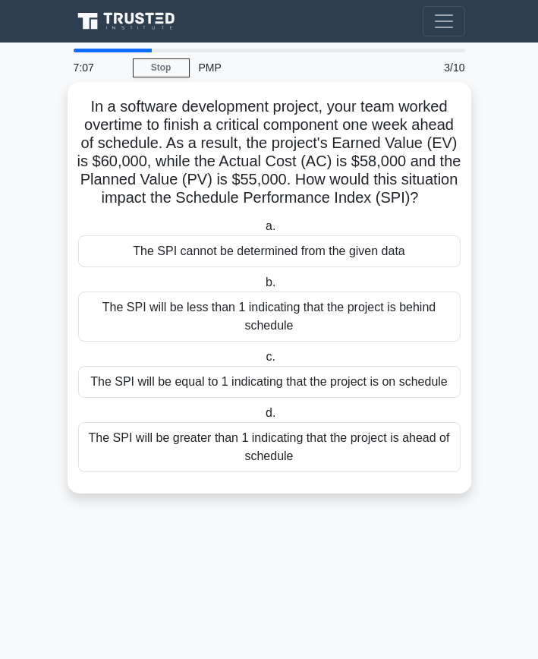
click at [225, 450] on div "The SPI will be greater than 1 indicating that the project is ahead of schedule" at bounding box center [269, 447] width 383 height 50
click at [263, 418] on input "d. The SPI will be greater than 1 indicating that the project is ahead of sched…" at bounding box center [263, 414] width 0 height 10
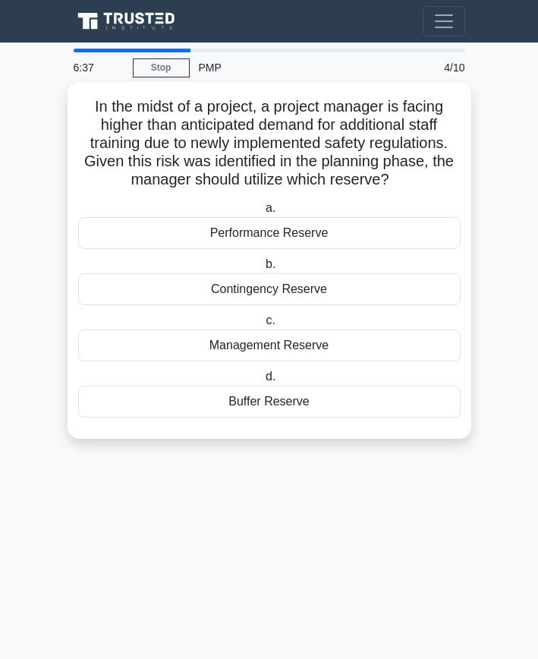
click at [250, 286] on div "Contingency Reserve" at bounding box center [269, 289] width 383 height 32
click at [263, 270] on input "b. Contingency Reserve" at bounding box center [263, 265] width 0 height 10
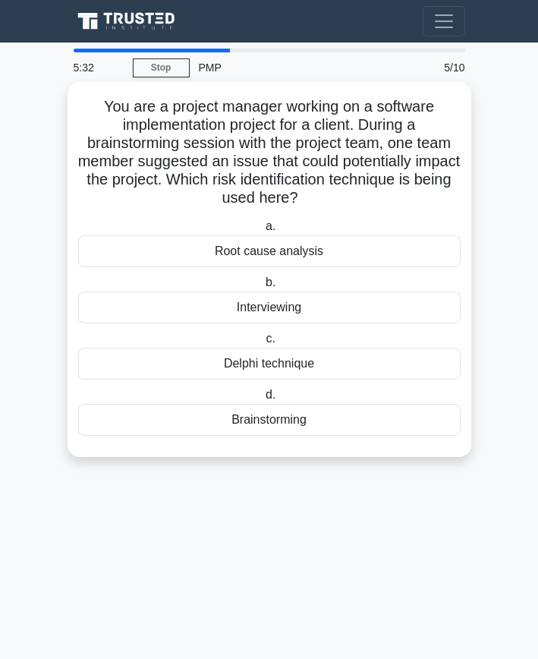
click at [248, 312] on div "Interviewing" at bounding box center [269, 308] width 383 height 32
click at [263, 288] on input "b. Interviewing" at bounding box center [263, 283] width 0 height 10
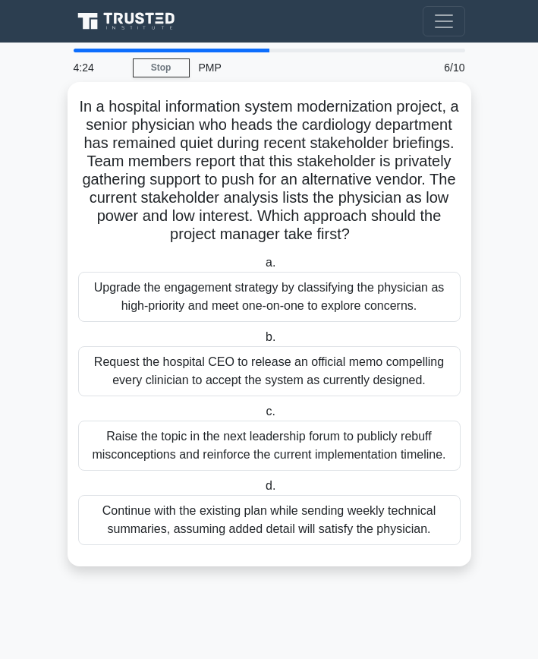
click at [211, 306] on div "Upgrade the engagement strategy by classifying the physician as high-priority a…" at bounding box center [269, 297] width 383 height 50
click at [263, 268] on input "a. Upgrade the engagement strategy by classifying the physician as high-priorit…" at bounding box center [263, 263] width 0 height 10
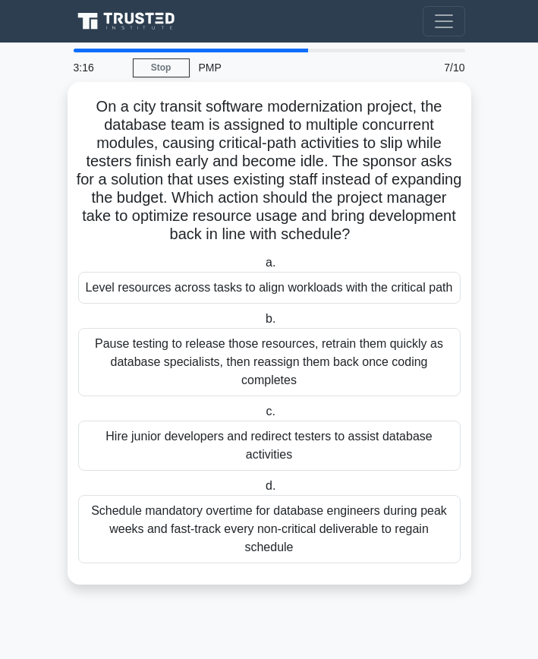
click at [173, 294] on div "Level resources across tasks to align workloads with the critical path" at bounding box center [269, 288] width 383 height 32
click at [263, 268] on input "a. Level resources across tasks to align workloads with the critical path" at bounding box center [263, 263] width 0 height 10
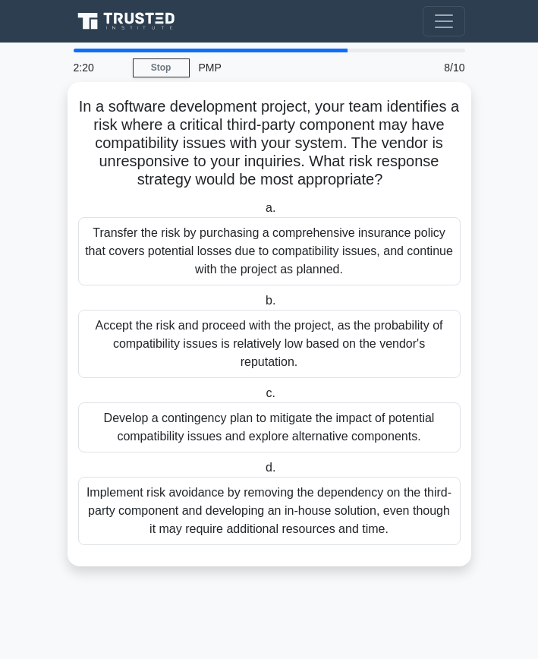
click at [182, 433] on div "Develop a contingency plan to mitigate the impact of potential compatibility is…" at bounding box center [269, 427] width 383 height 50
click at [263, 399] on input "c. Develop a contingency plan to mitigate the impact of potential compatibility…" at bounding box center [263, 394] width 0 height 10
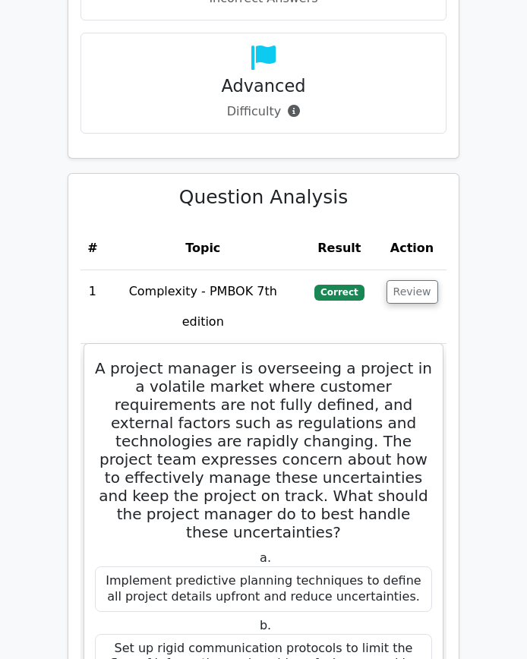
scroll to position [1823, 0]
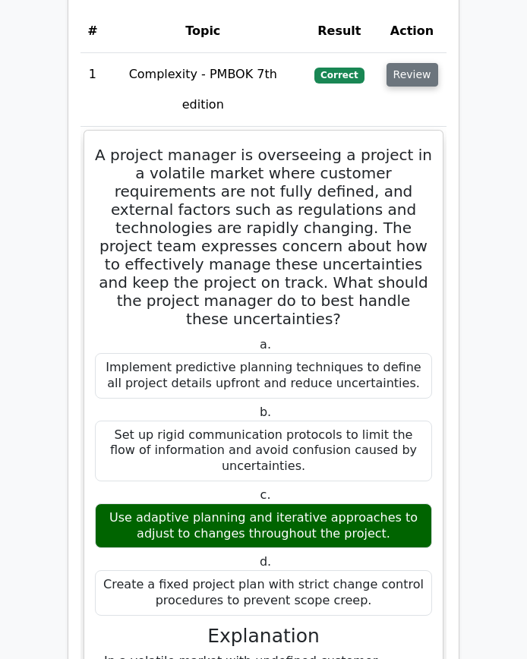
click at [411, 63] on button "Review" at bounding box center [413, 75] width 52 height 24
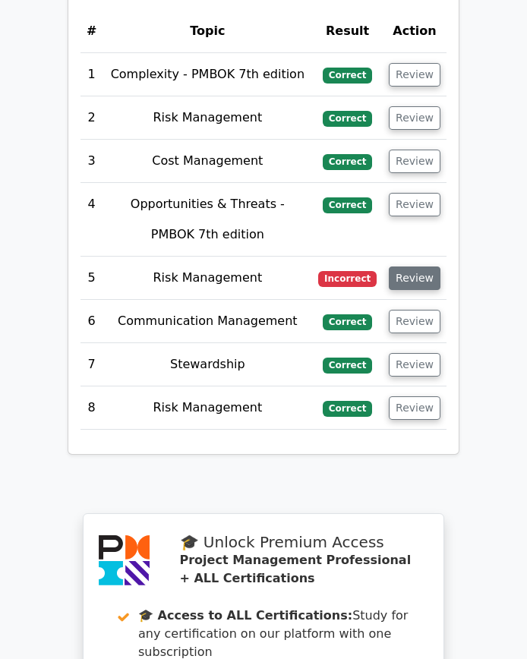
click at [418, 267] on button "Review" at bounding box center [415, 279] width 52 height 24
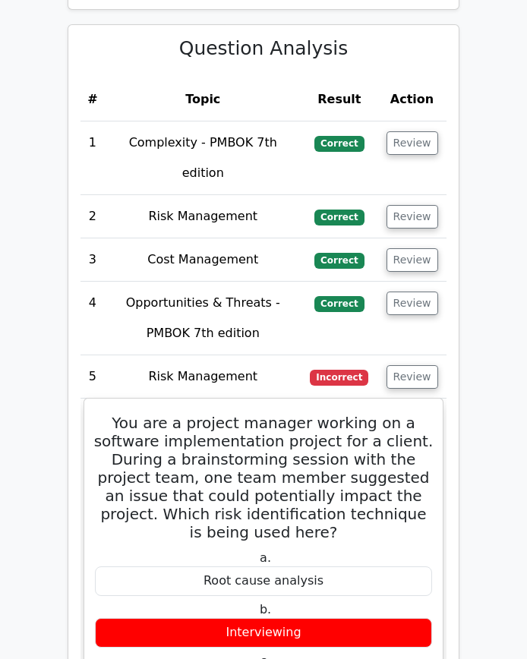
scroll to position [1747, 0]
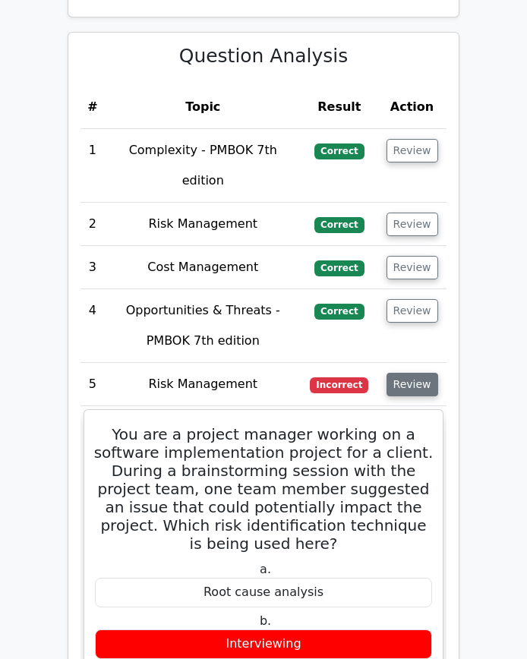
click at [412, 373] on button "Review" at bounding box center [413, 385] width 52 height 24
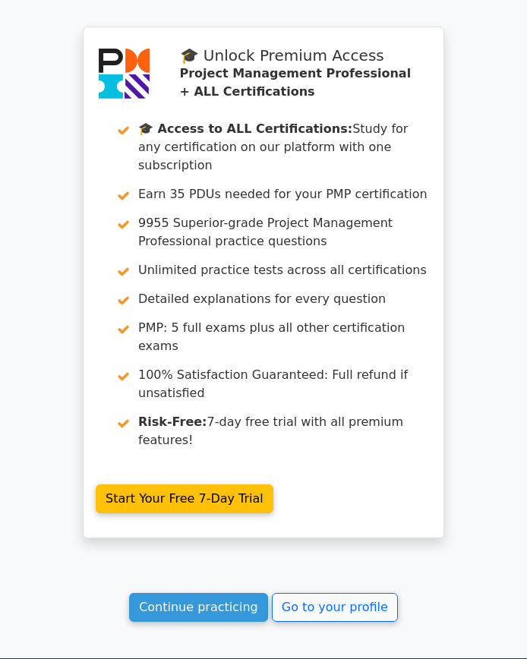
scroll to position [2292, 0]
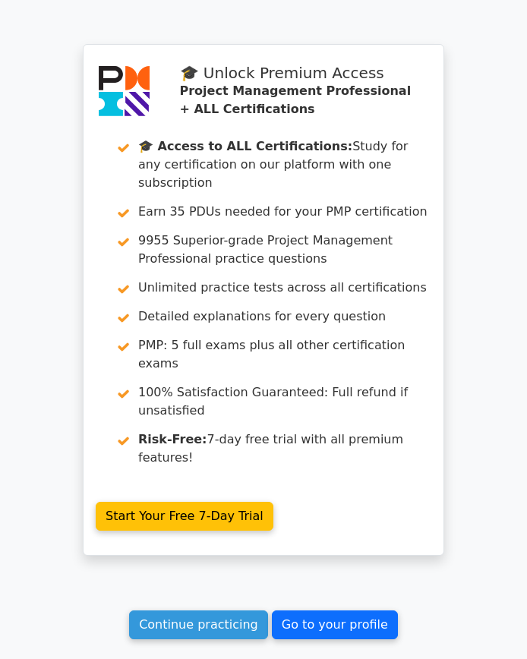
click at [365, 611] on link "Go to your profile" at bounding box center [335, 625] width 126 height 29
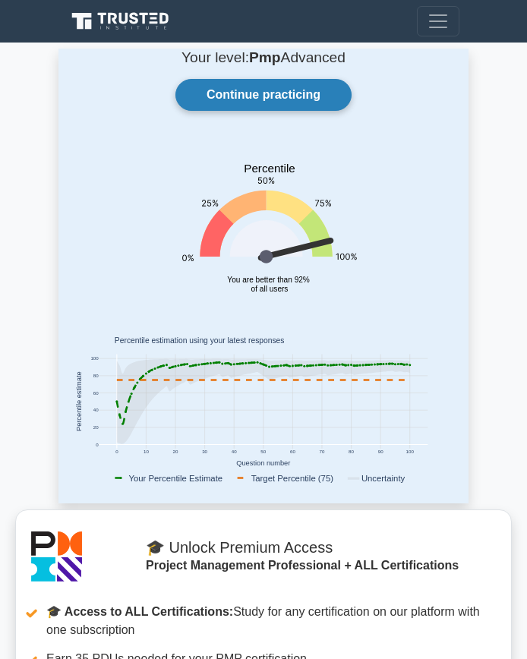
click at [300, 101] on link "Continue practicing" at bounding box center [263, 95] width 176 height 32
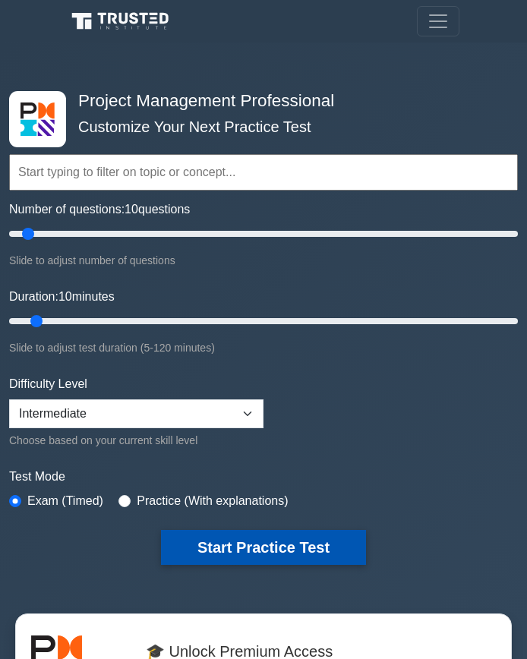
click at [248, 545] on button "Start Practice Test" at bounding box center [263, 547] width 205 height 35
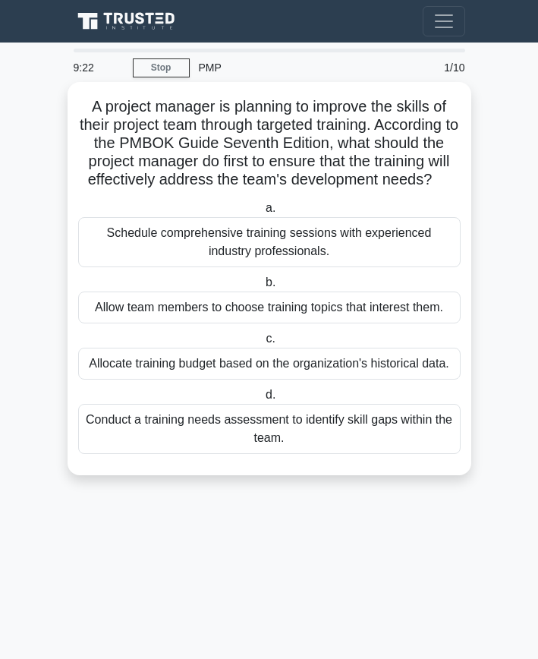
click at [225, 434] on div "Conduct a training needs assessment to identify skill gaps within the team." at bounding box center [269, 429] width 383 height 50
click at [263, 400] on input "d. Conduct a training needs assessment to identify skill gaps within the team." at bounding box center [263, 395] width 0 height 10
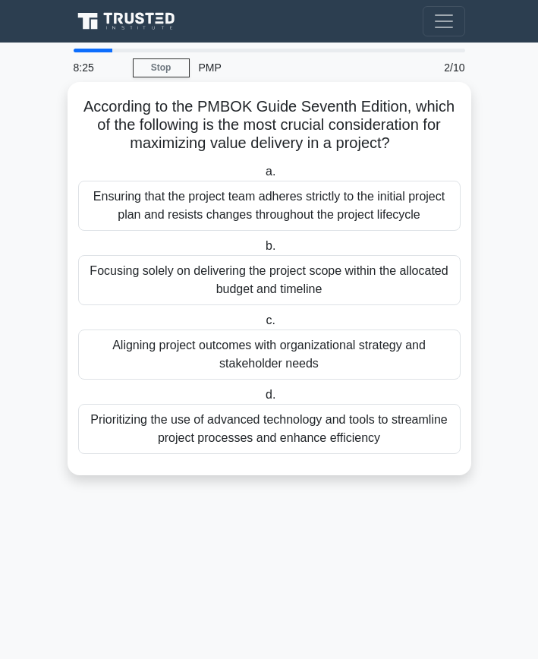
click at [257, 359] on div "Aligning project outcomes with organizational strategy and stakeholder needs" at bounding box center [269, 355] width 383 height 50
click at [263, 326] on input "c. Aligning project outcomes with organizational strategy and stakeholder needs" at bounding box center [263, 321] width 0 height 10
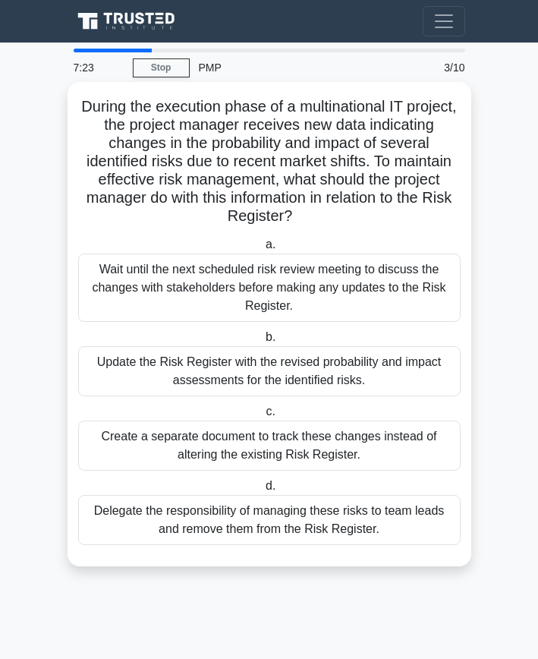
click at [183, 371] on div "Update the Risk Register with the revised probability and impact assessments fo…" at bounding box center [269, 371] width 383 height 50
click at [263, 343] on input "b. Update the Risk Register with the revised probability and impact assessments…" at bounding box center [263, 338] width 0 height 10
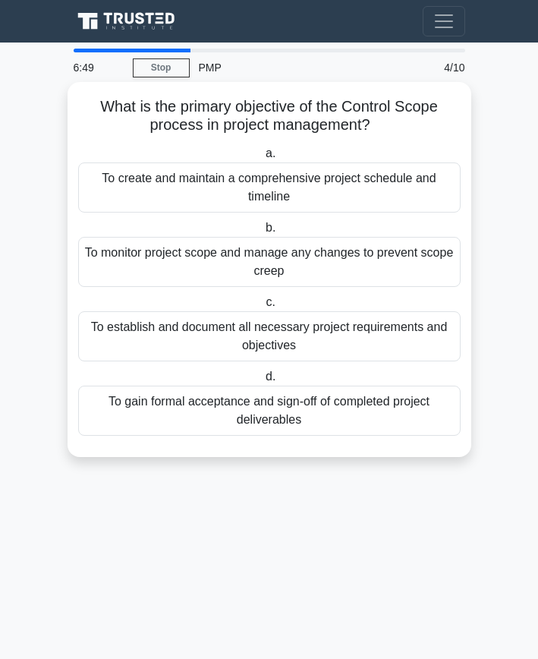
click at [193, 271] on div "To monitor project scope and manage any changes to prevent scope creep" at bounding box center [269, 262] width 383 height 50
click at [263, 233] on input "b. To monitor project scope and manage any changes to prevent scope creep" at bounding box center [263, 228] width 0 height 10
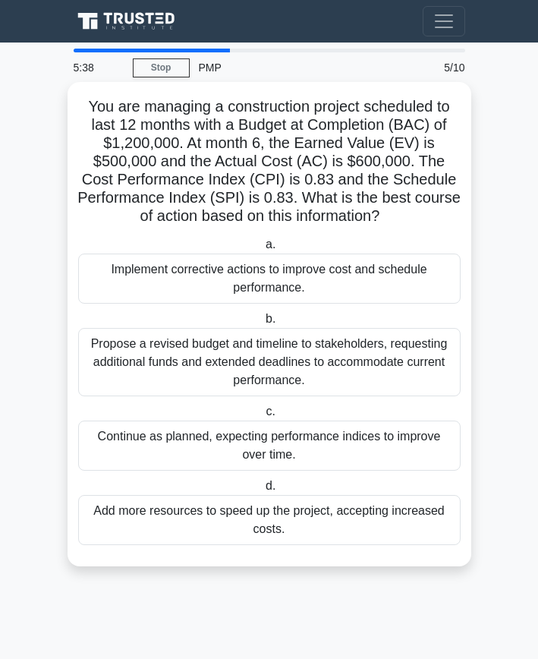
click at [212, 282] on div "Implement corrective actions to improve cost and schedule performance." at bounding box center [269, 279] width 383 height 50
click at [263, 250] on input "a. Implement corrective actions to improve cost and schedule performance." at bounding box center [263, 245] width 0 height 10
